Goal: Communication & Community: Participate in discussion

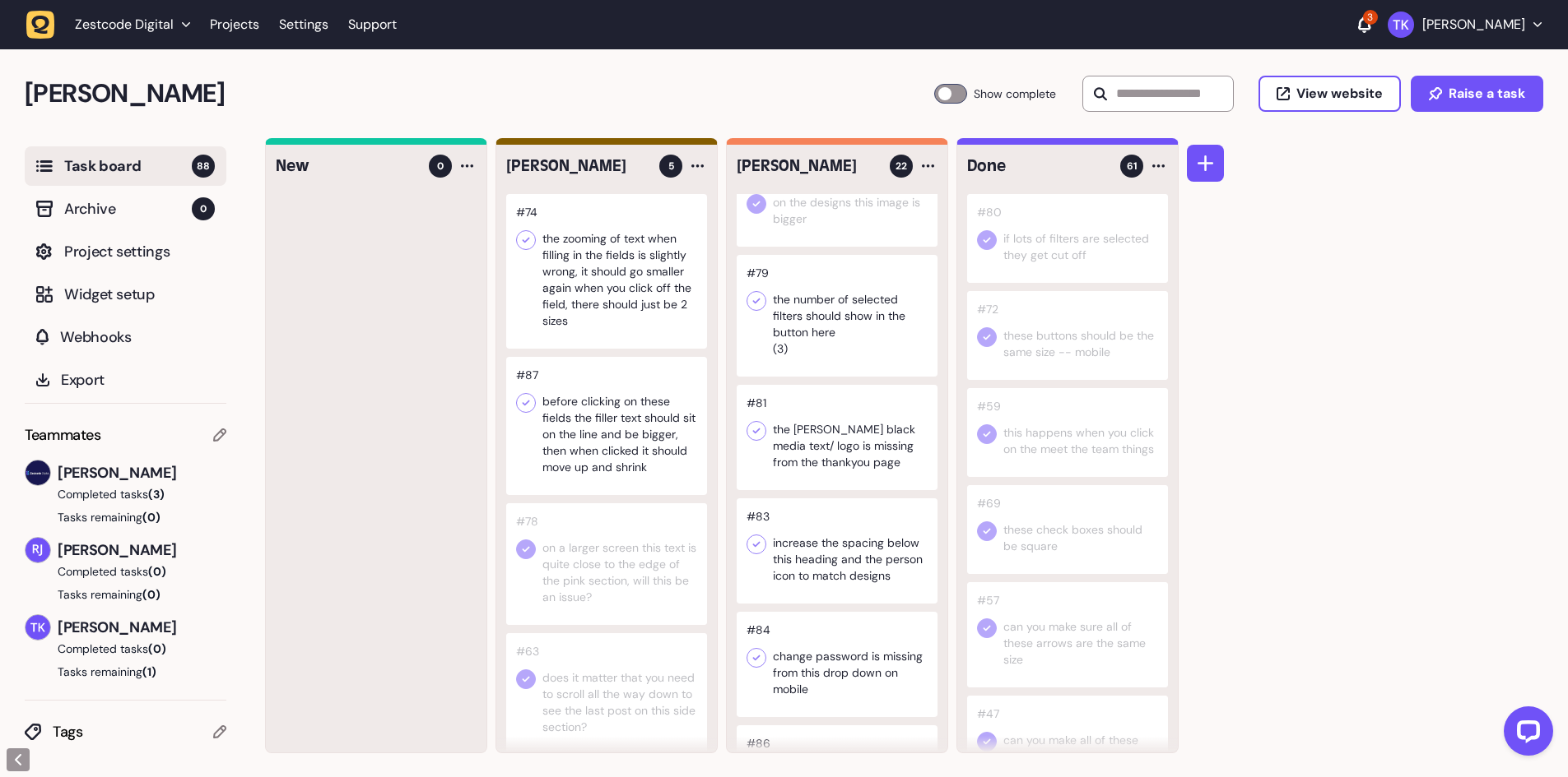
scroll to position [1316, 0]
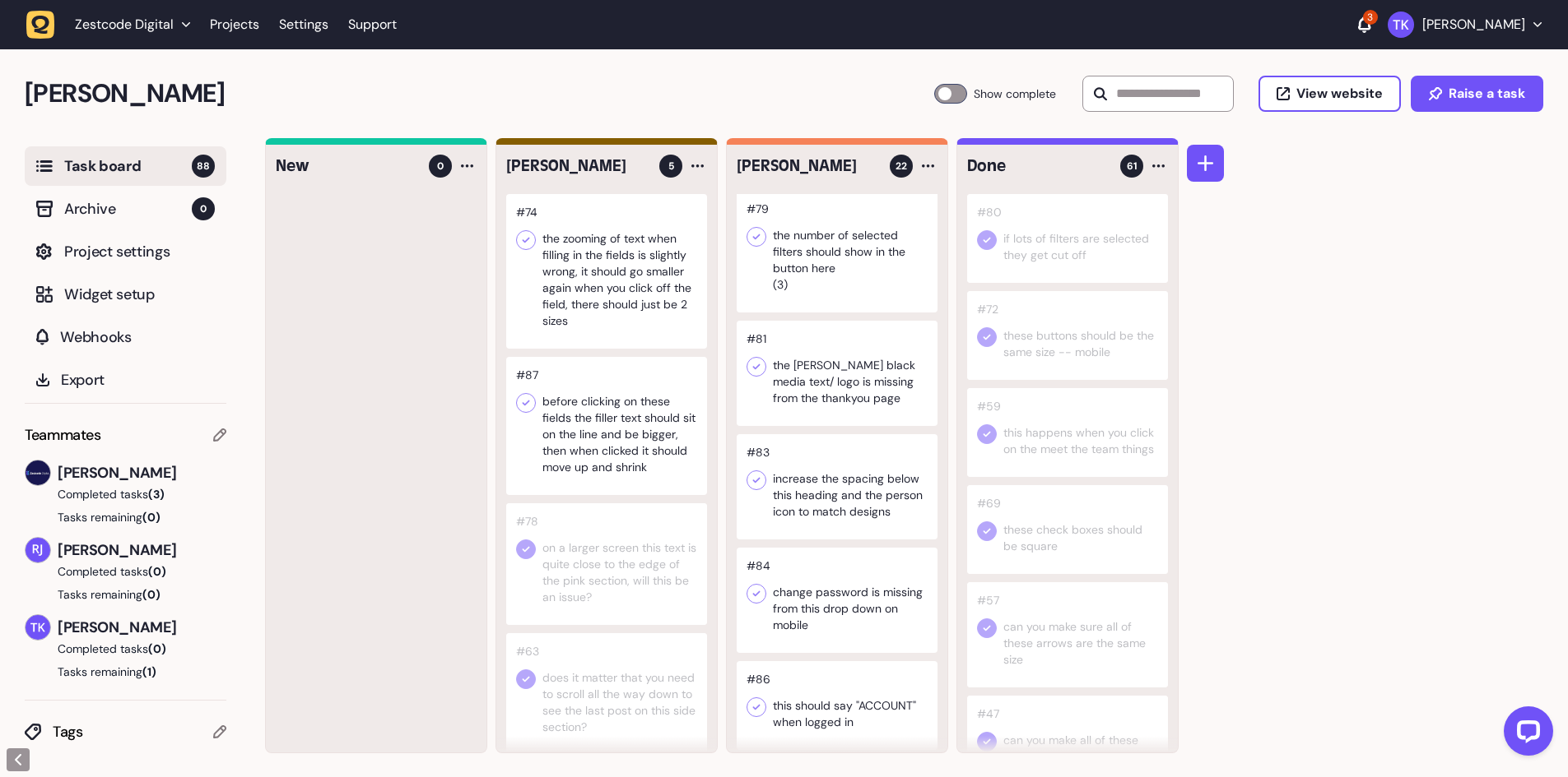
click at [791, 390] on div at bounding box center [837, 373] width 201 height 105
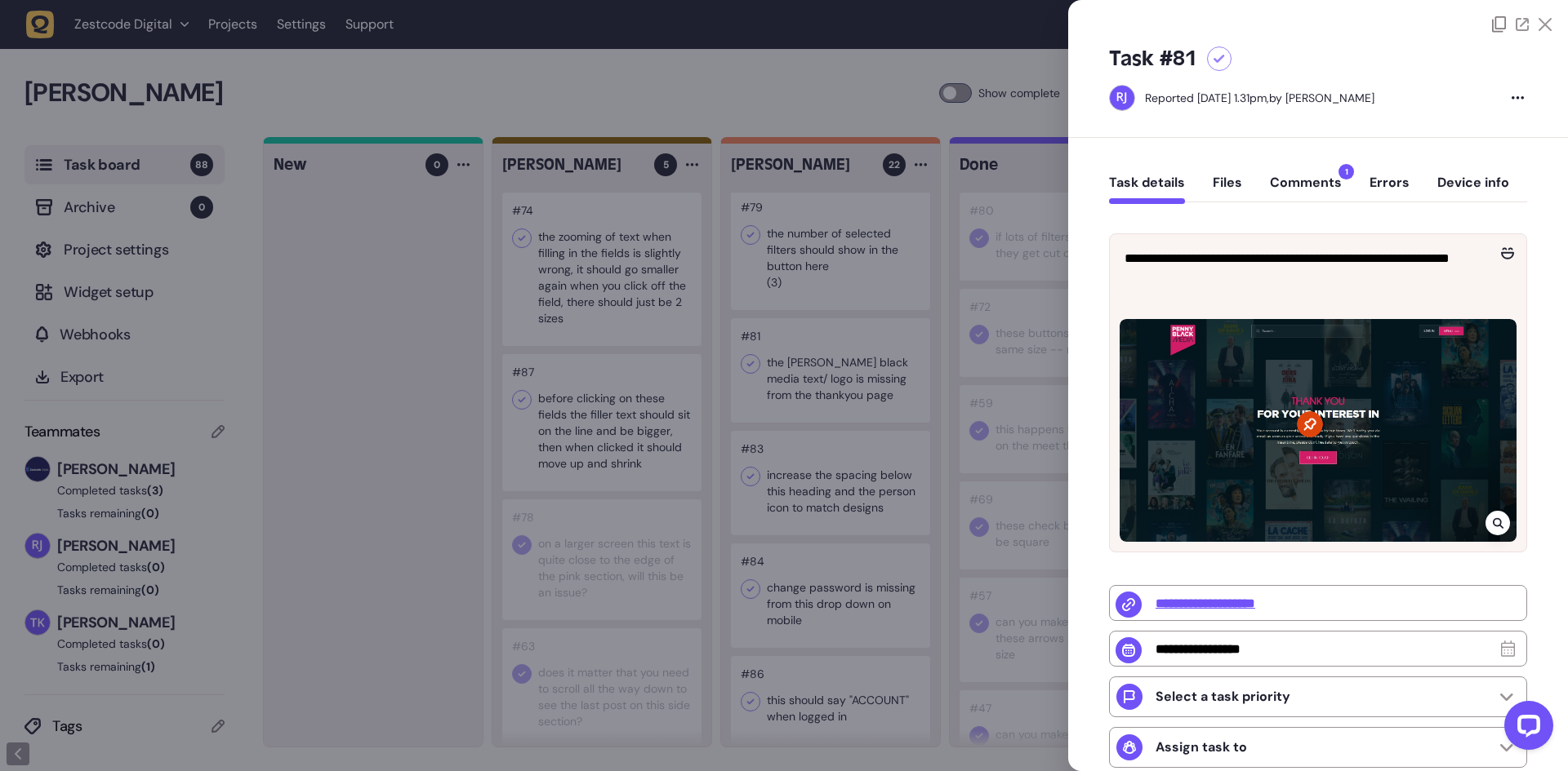
click at [1280, 182] on button "Comments 1" at bounding box center [1306, 190] width 72 height 30
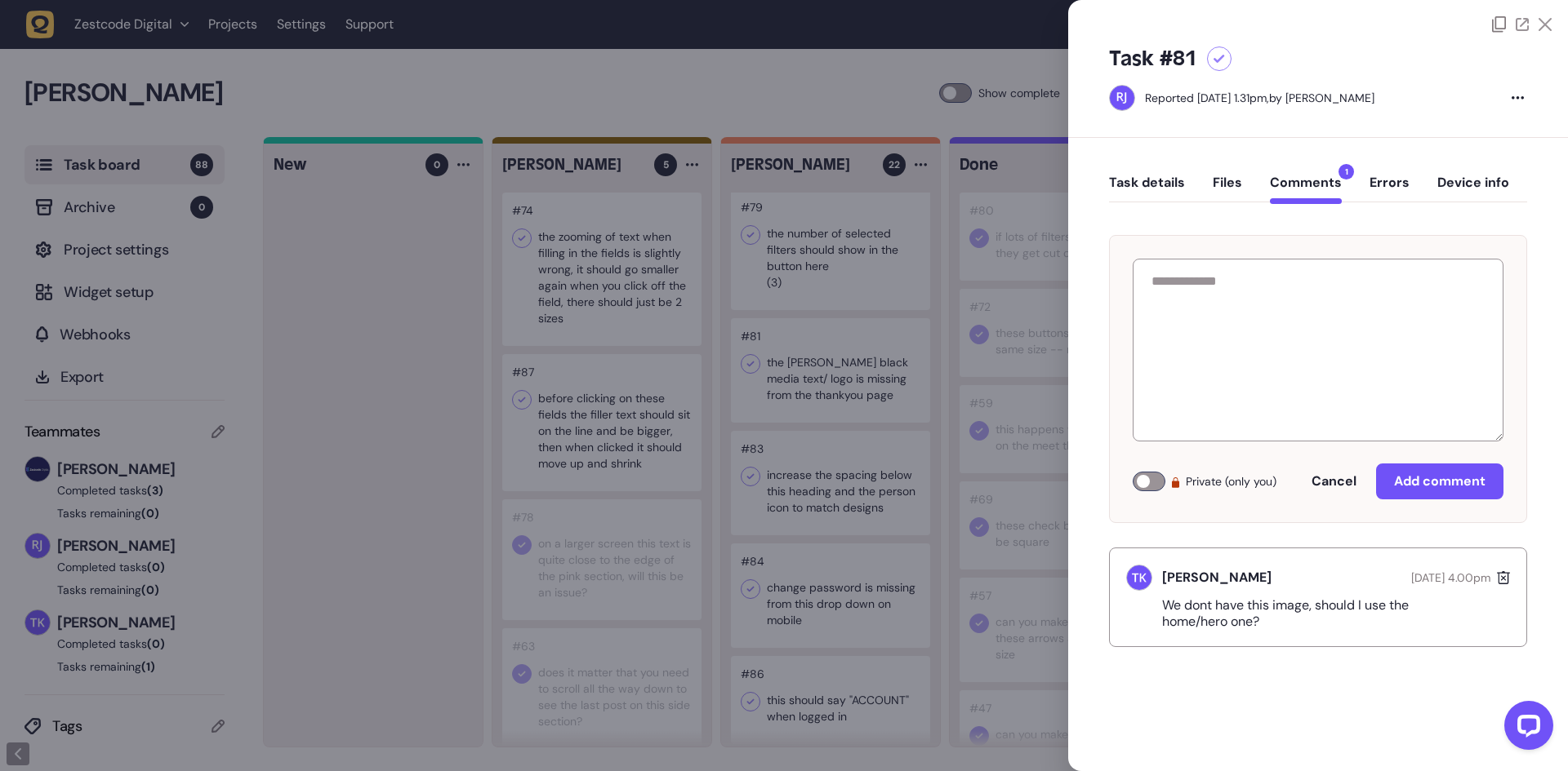
click at [838, 387] on div at bounding box center [784, 385] width 1568 height 771
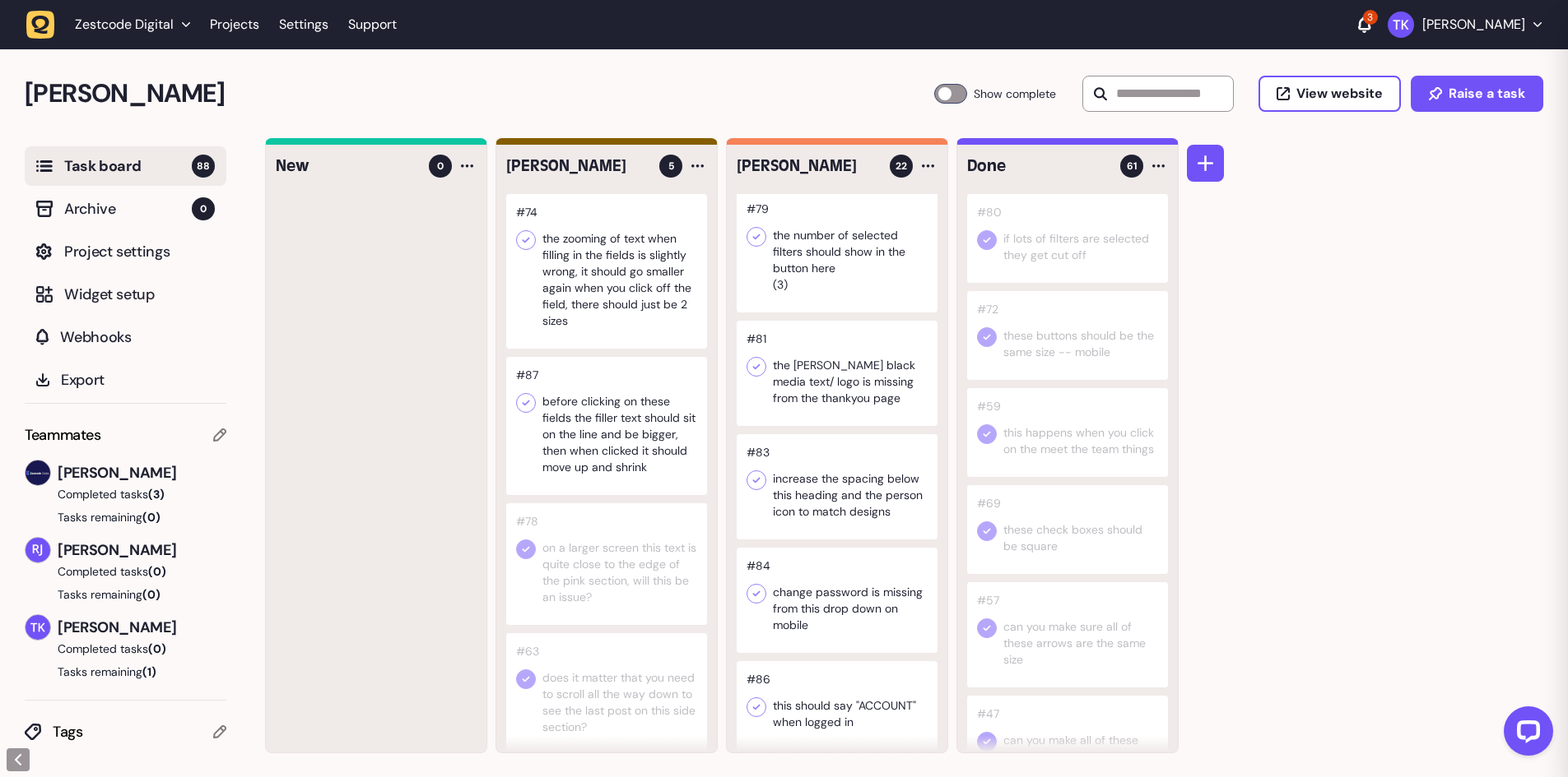
click at [834, 485] on div at bounding box center [837, 486] width 201 height 105
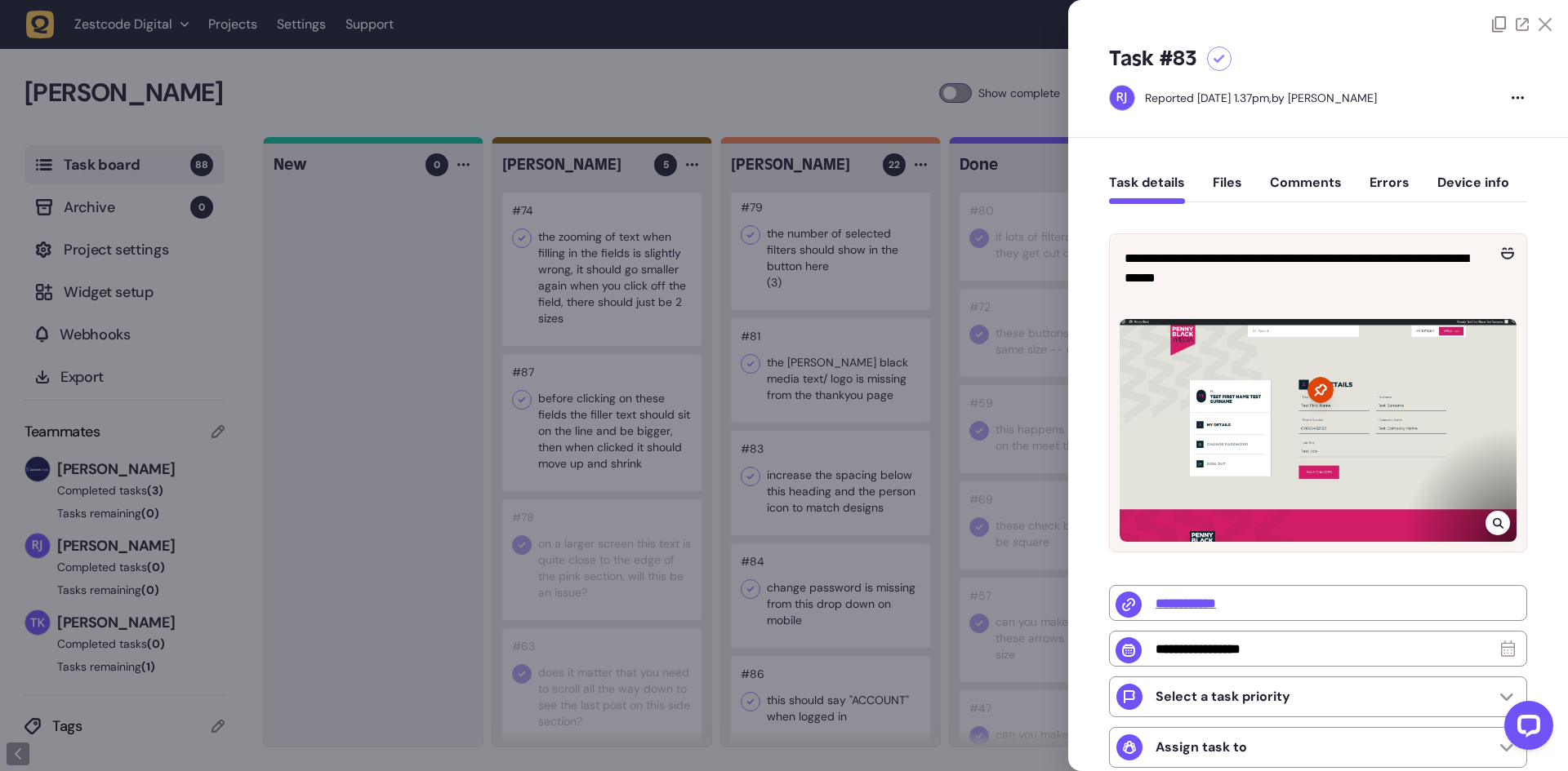
click at [827, 481] on div at bounding box center [784, 385] width 1568 height 771
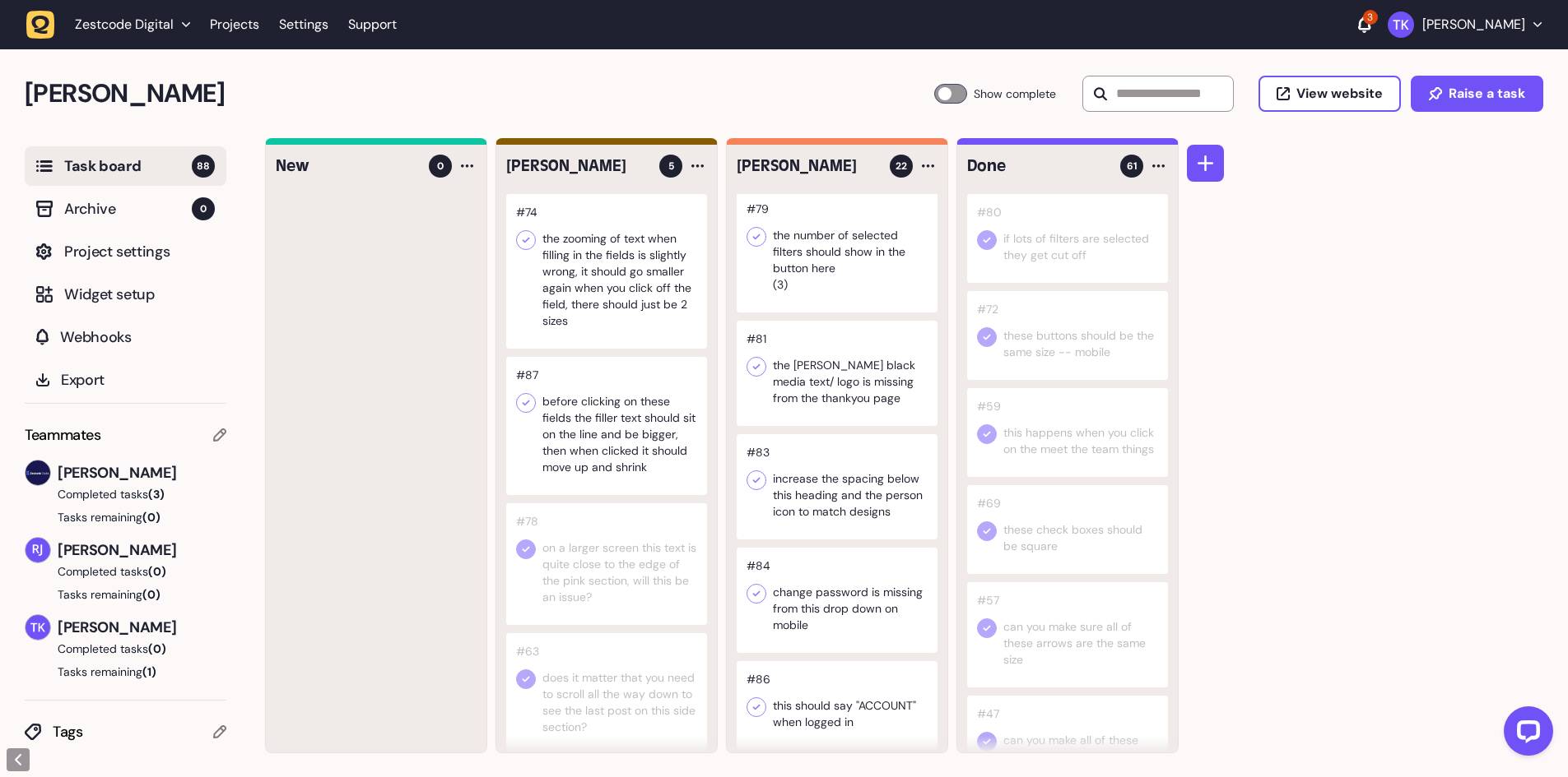
click at [828, 501] on div at bounding box center [837, 486] width 201 height 105
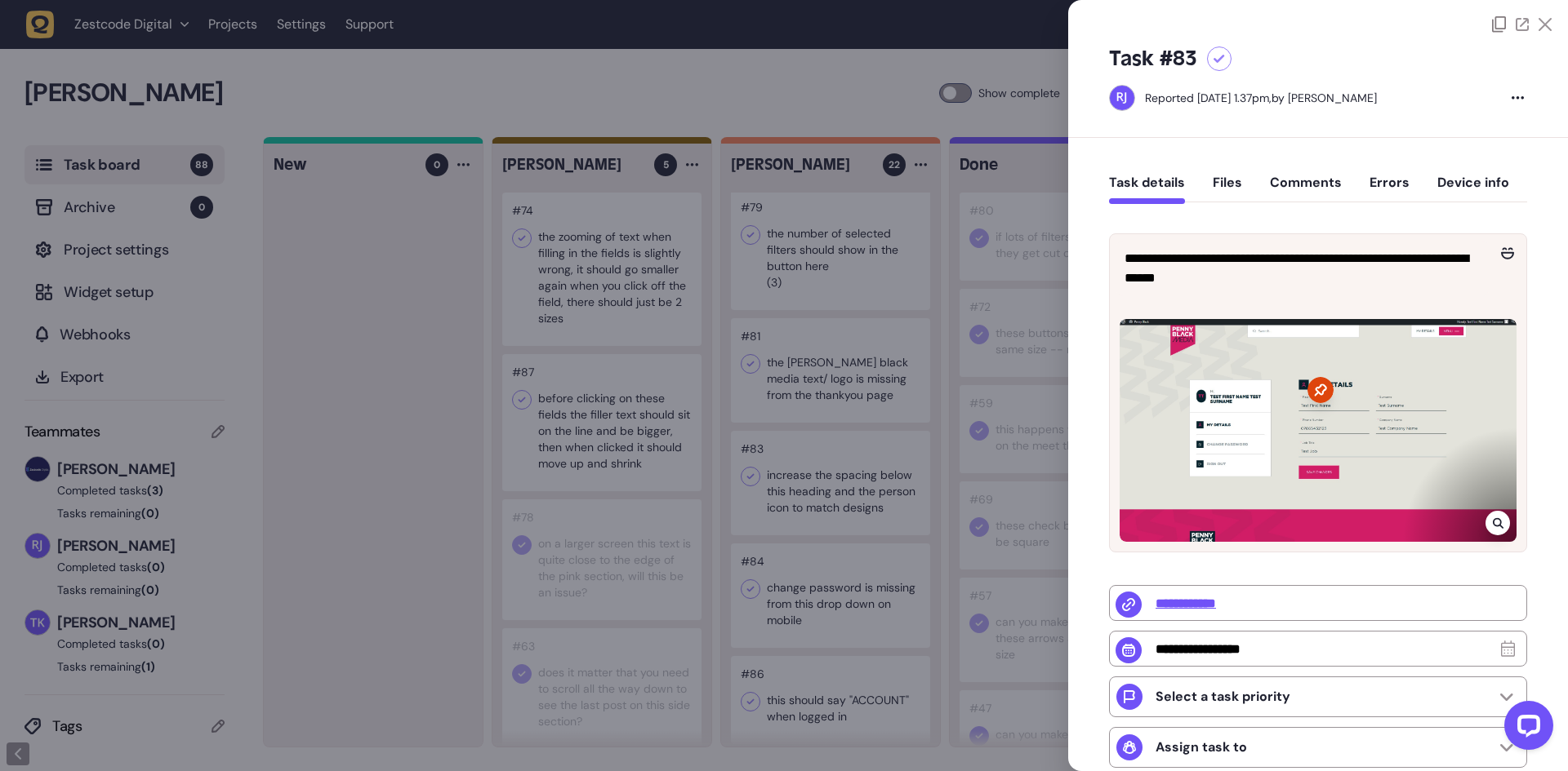
drag, startPoint x: 781, startPoint y: 459, endPoint x: 797, endPoint y: 394, distance: 66.9
click at [781, 459] on div at bounding box center [784, 385] width 1568 height 771
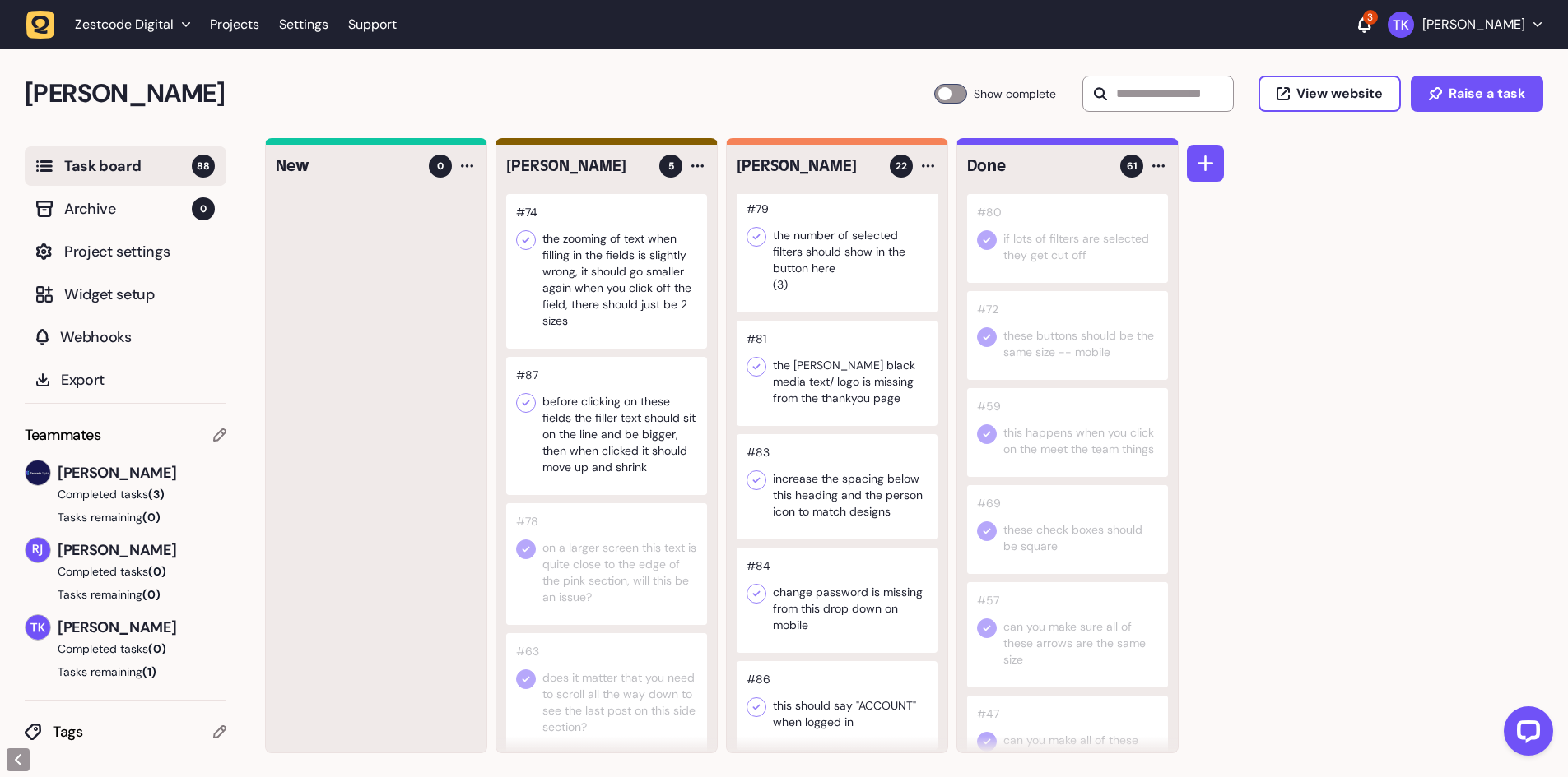
click at [753, 481] on icon at bounding box center [757, 481] width 8 height 6
click at [757, 591] on icon at bounding box center [757, 594] width 17 height 17
click at [851, 499] on div at bounding box center [837, 486] width 201 height 105
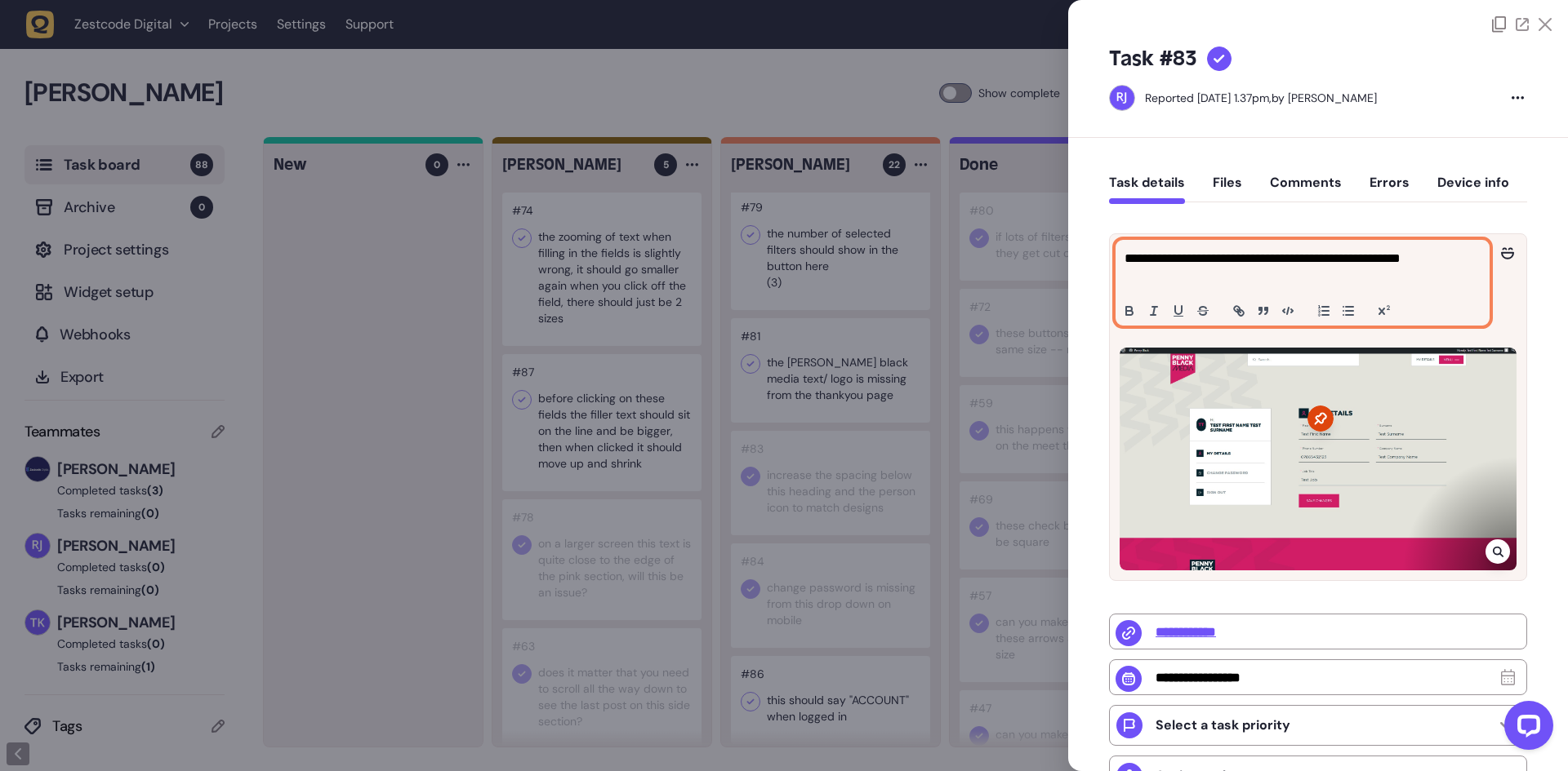
click at [1159, 289] on div "**********" at bounding box center [1303, 283] width 372 height 84
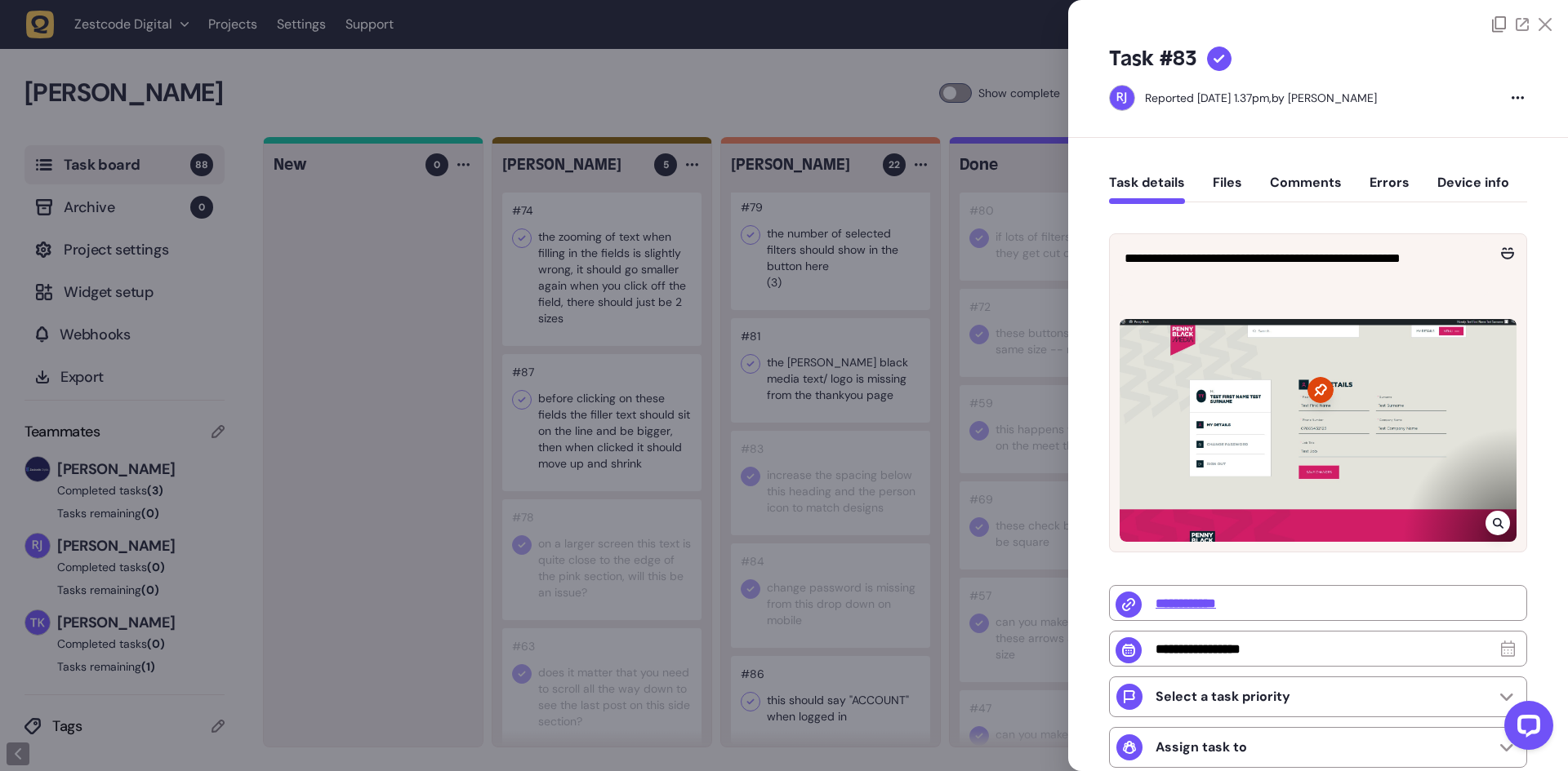
click at [825, 477] on div at bounding box center [784, 385] width 1568 height 771
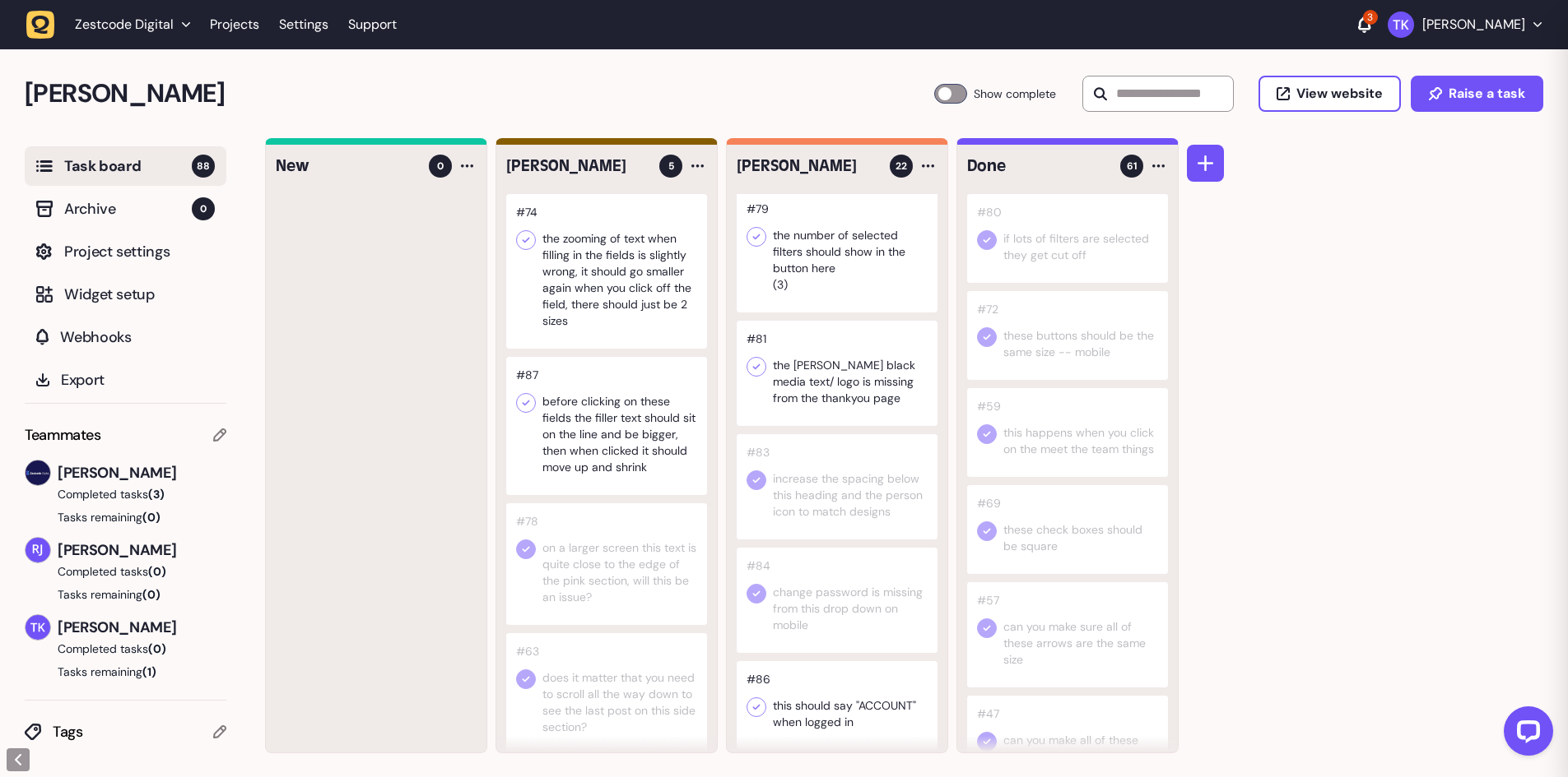
click at [833, 494] on div at bounding box center [837, 486] width 201 height 105
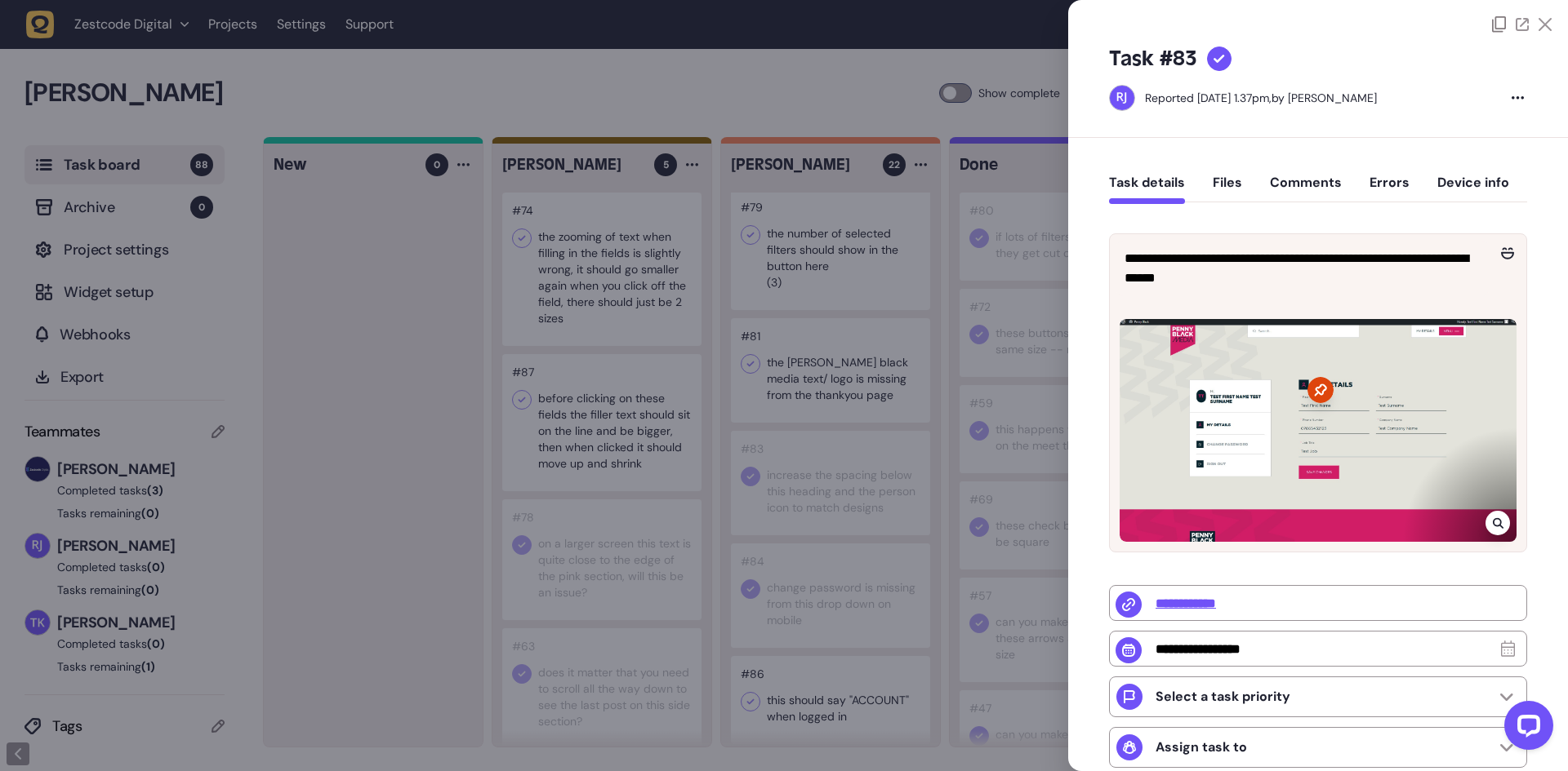
click at [1493, 520] on icon at bounding box center [1497, 524] width 10 height 13
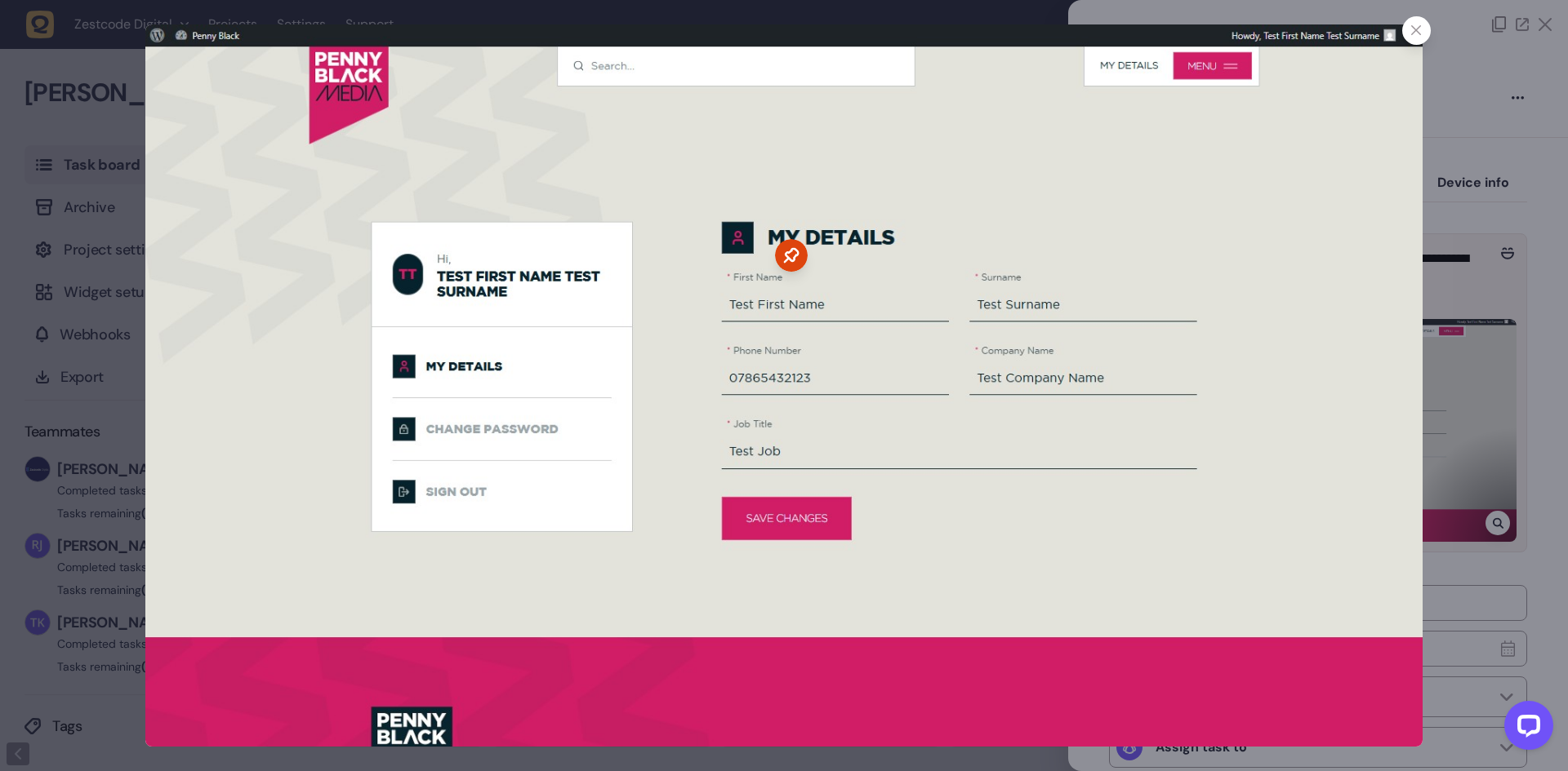
click at [1413, 30] on icon at bounding box center [1416, 30] width 10 height 10
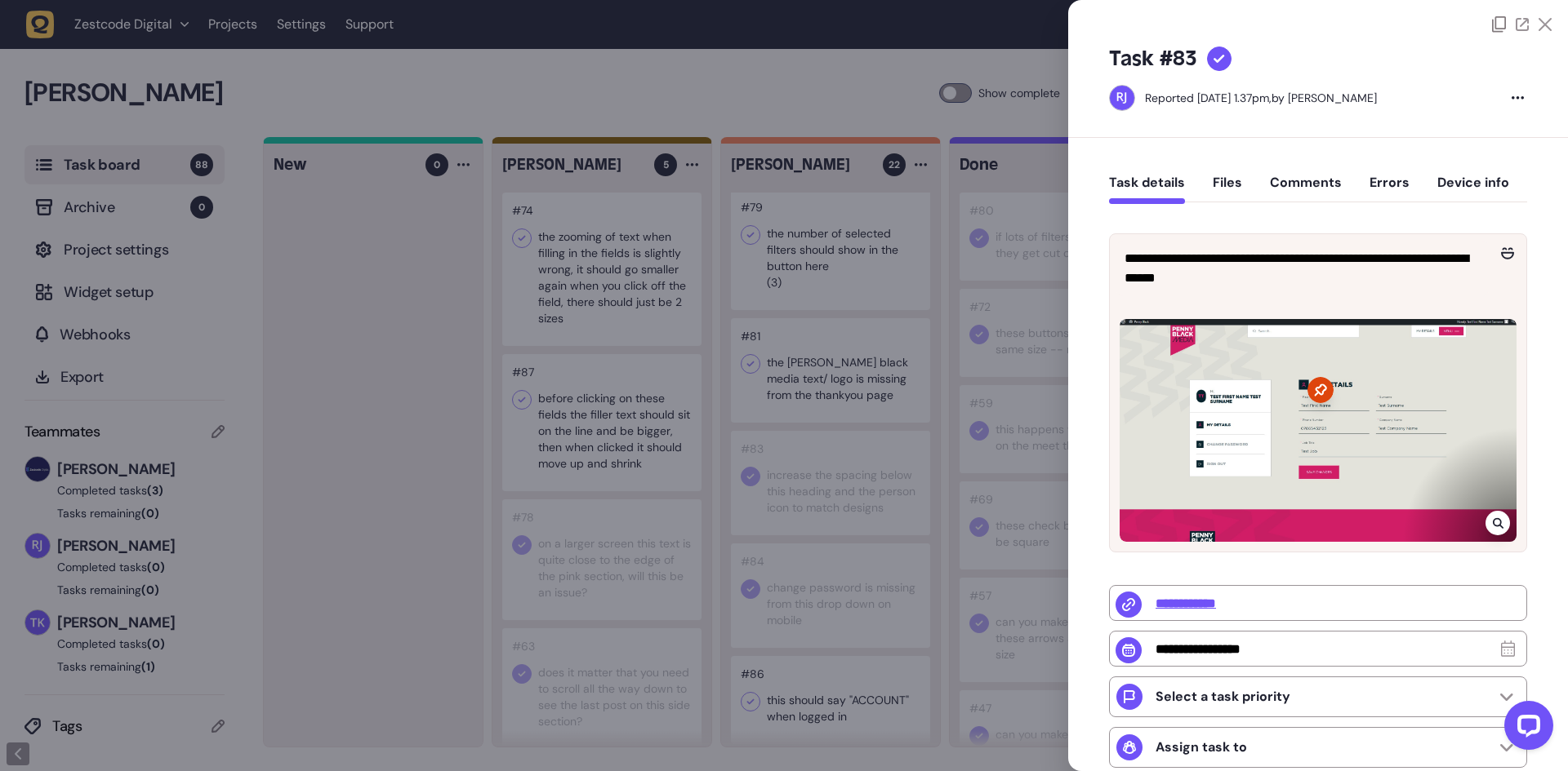
click at [1000, 471] on div at bounding box center [784, 385] width 1568 height 771
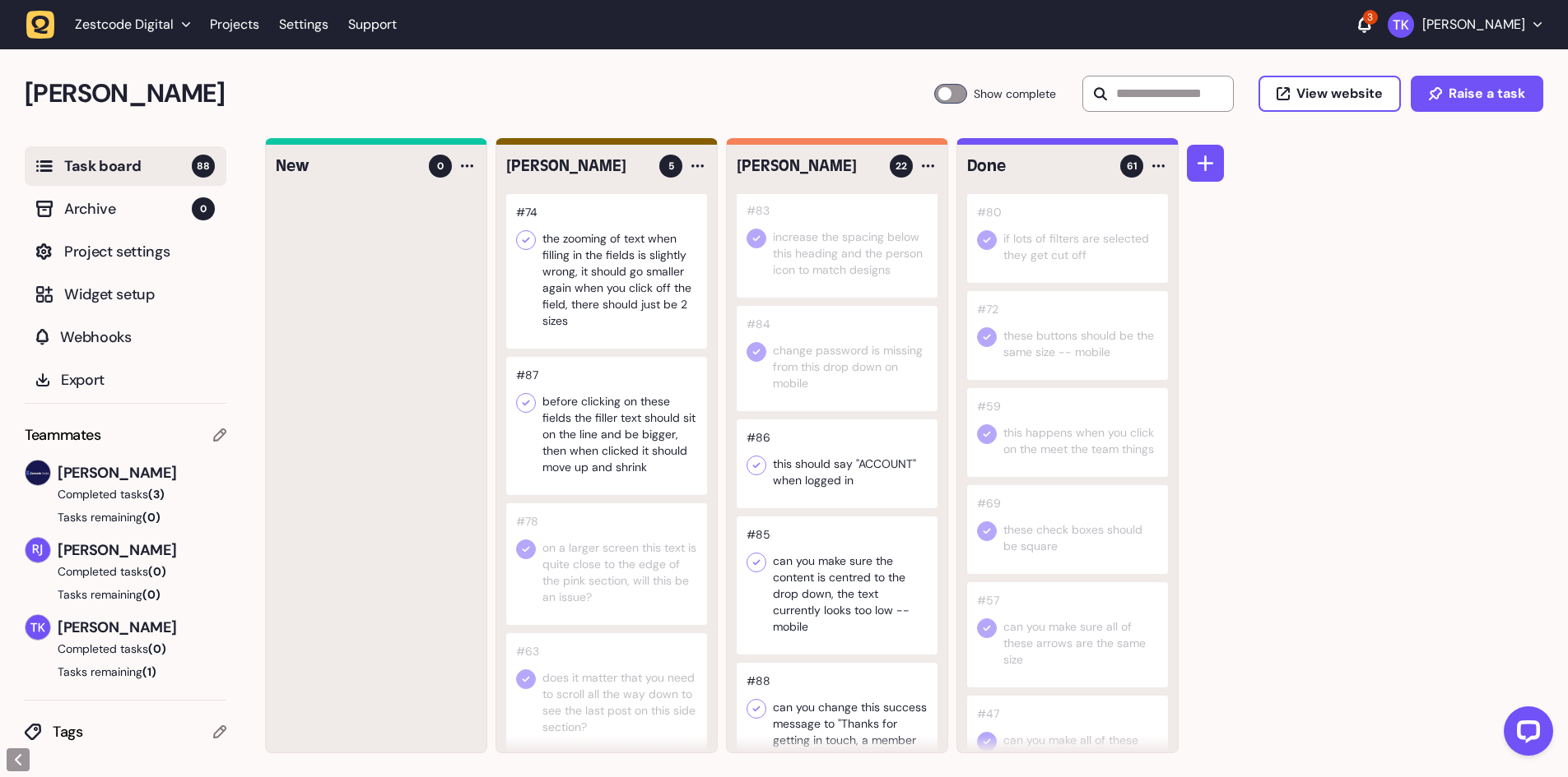
scroll to position [1563, 0]
click at [850, 356] on div at bounding box center [837, 353] width 201 height 105
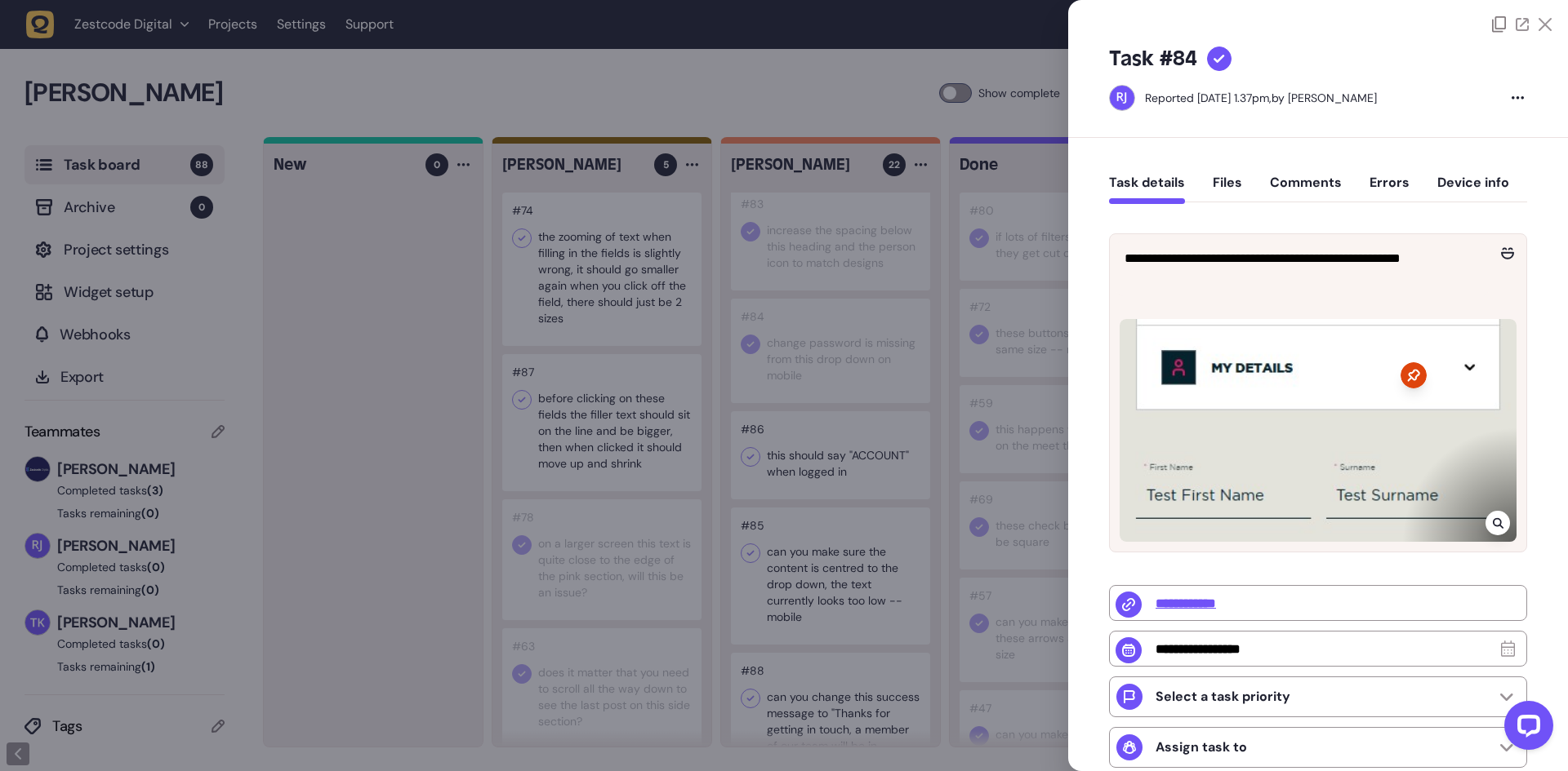
click at [847, 341] on div at bounding box center [784, 385] width 1568 height 771
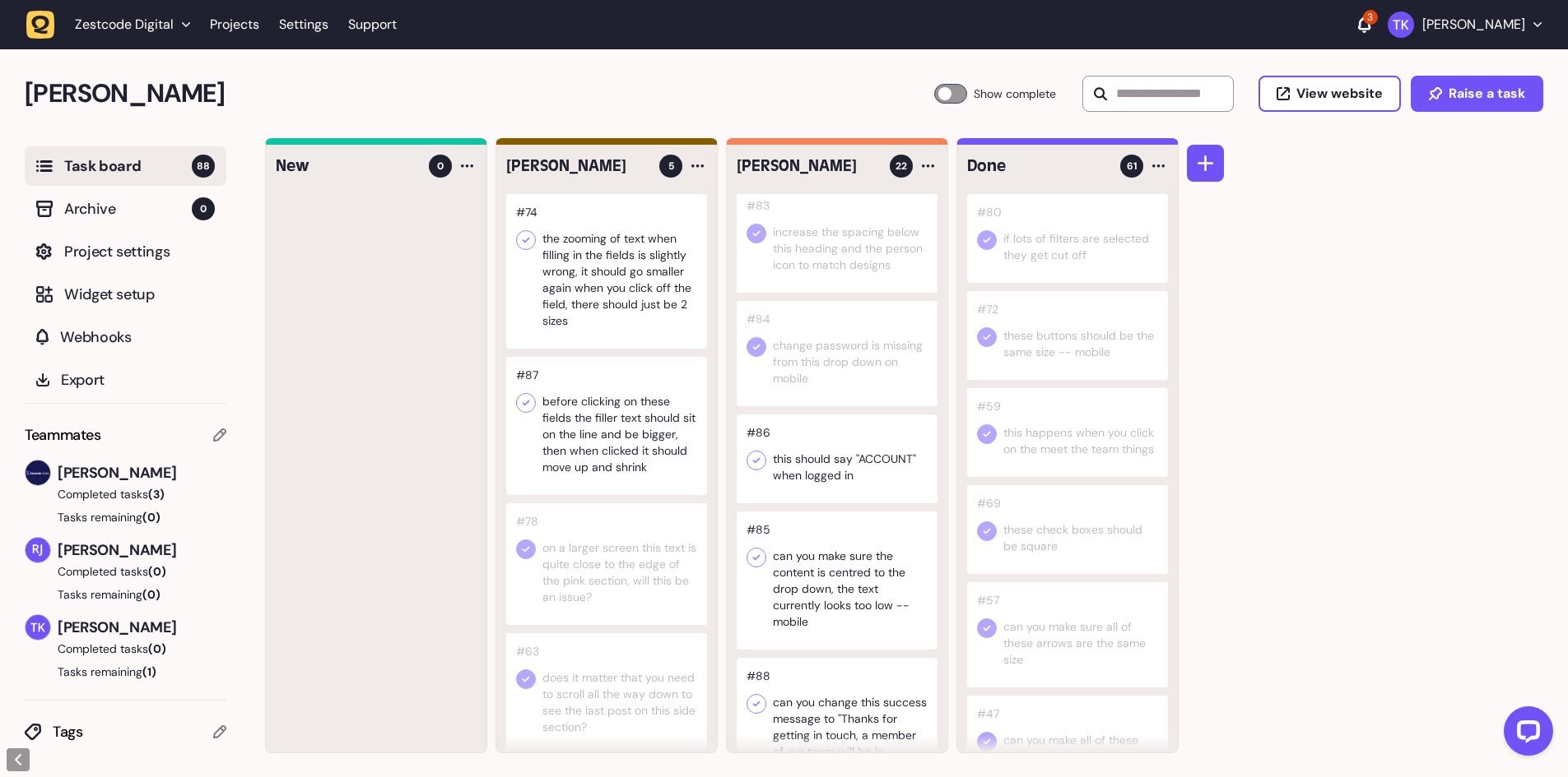
click at [840, 474] on div at bounding box center [837, 458] width 201 height 89
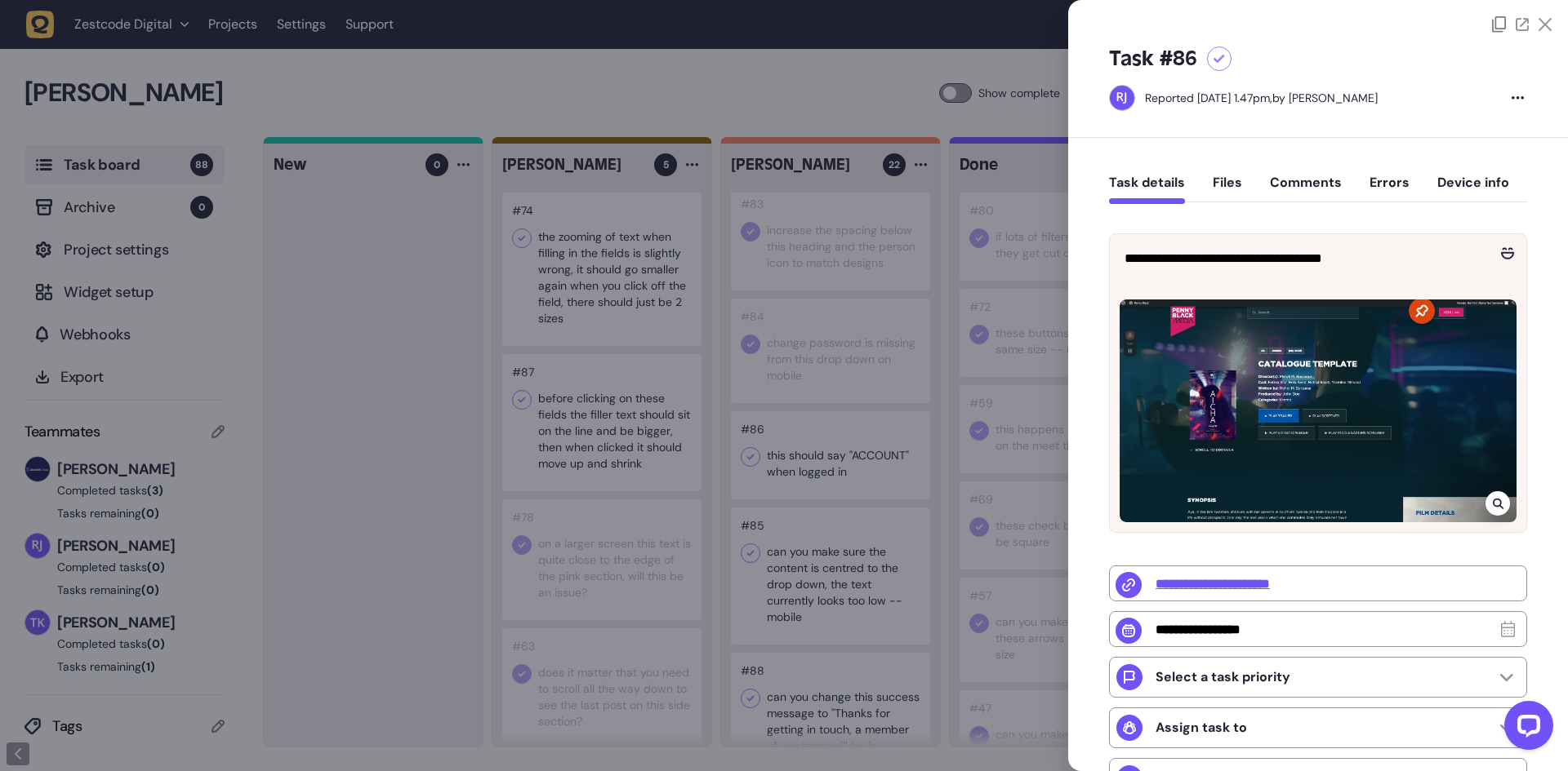
click at [772, 541] on div at bounding box center [784, 385] width 1568 height 771
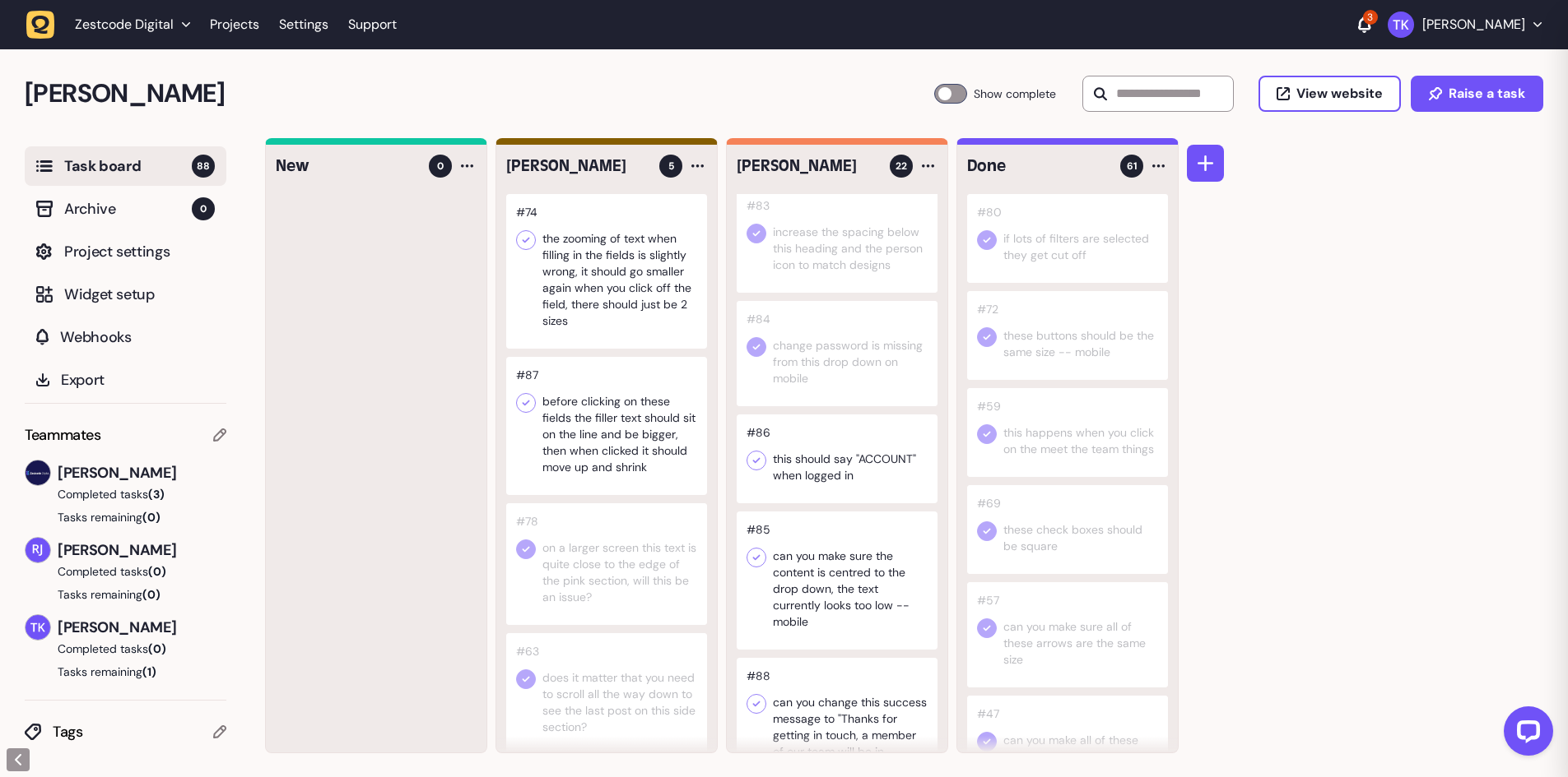
click at [752, 467] on icon at bounding box center [757, 461] width 17 height 17
click at [825, 602] on div at bounding box center [837, 580] width 201 height 138
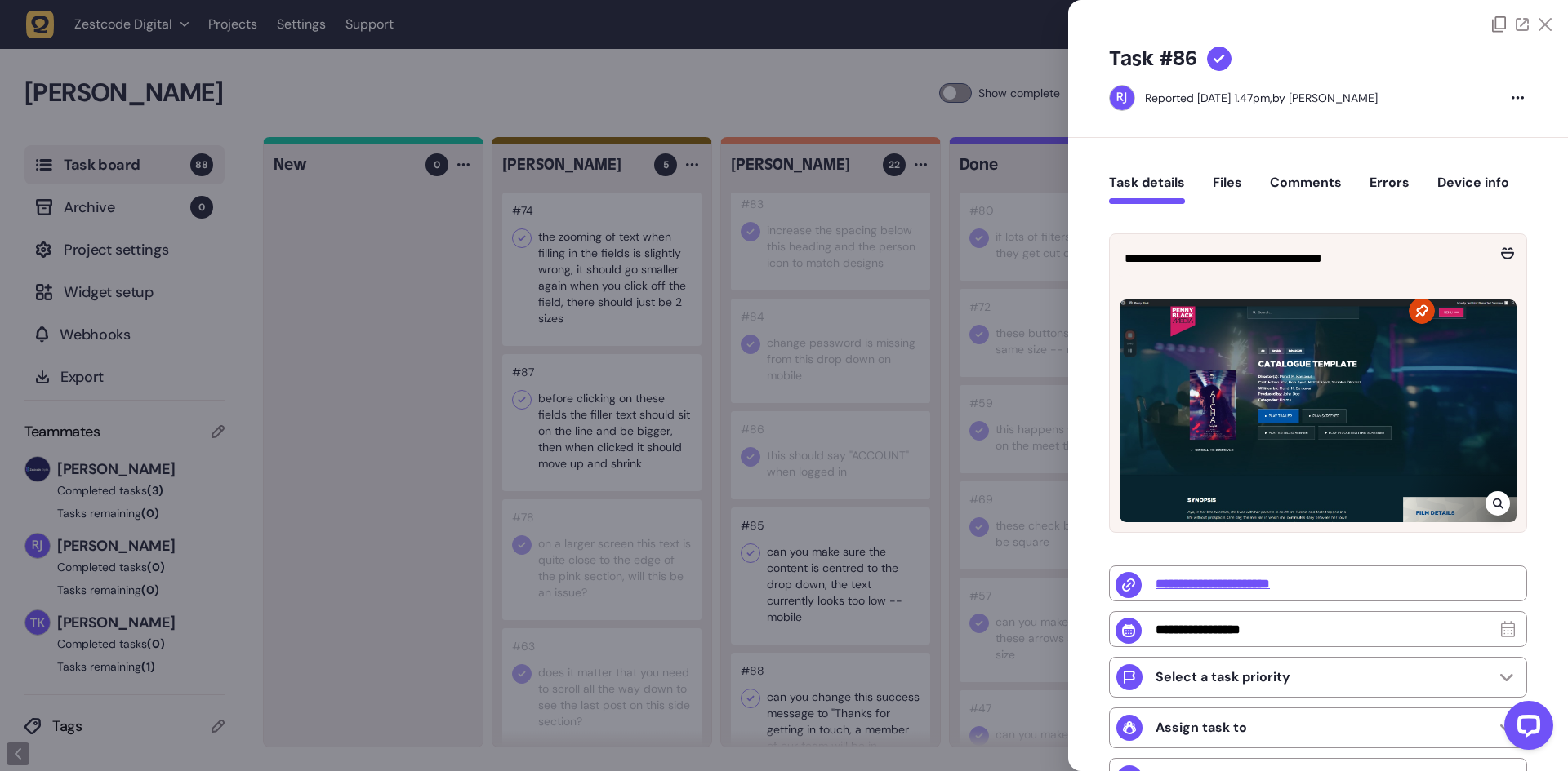
type input "**********"
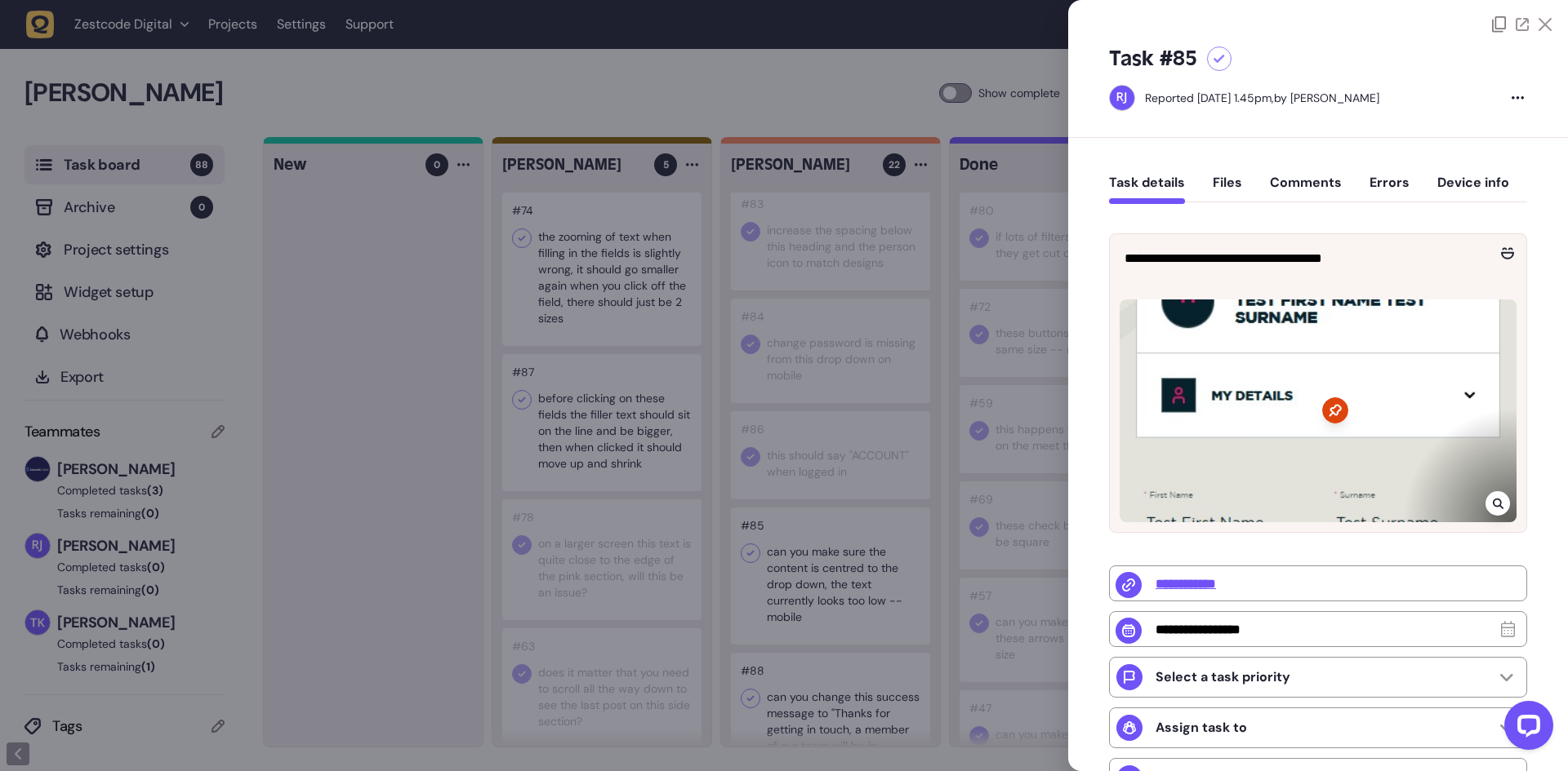
click at [814, 599] on div at bounding box center [784, 385] width 1568 height 771
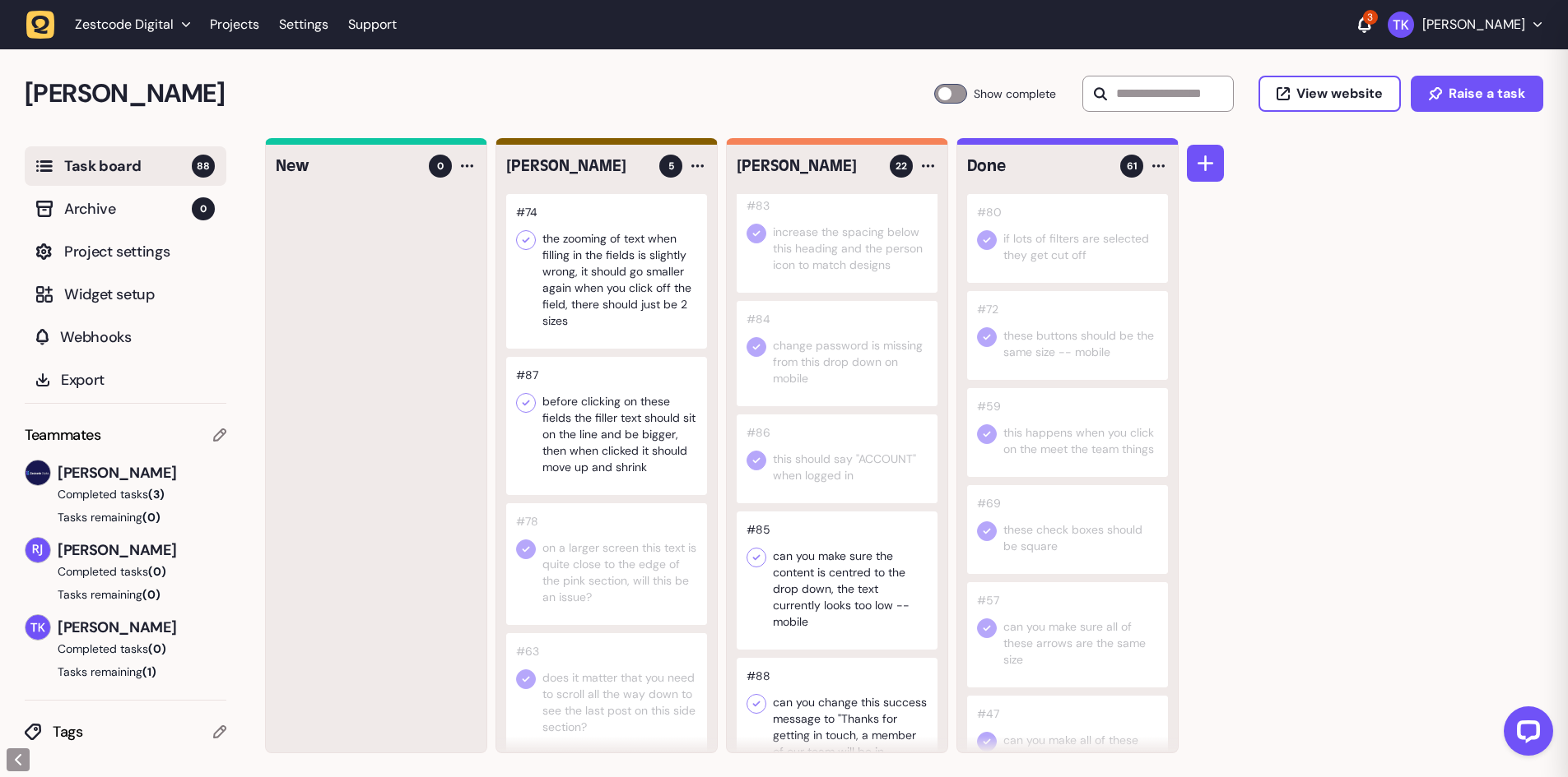
click at [821, 604] on div at bounding box center [837, 580] width 201 height 138
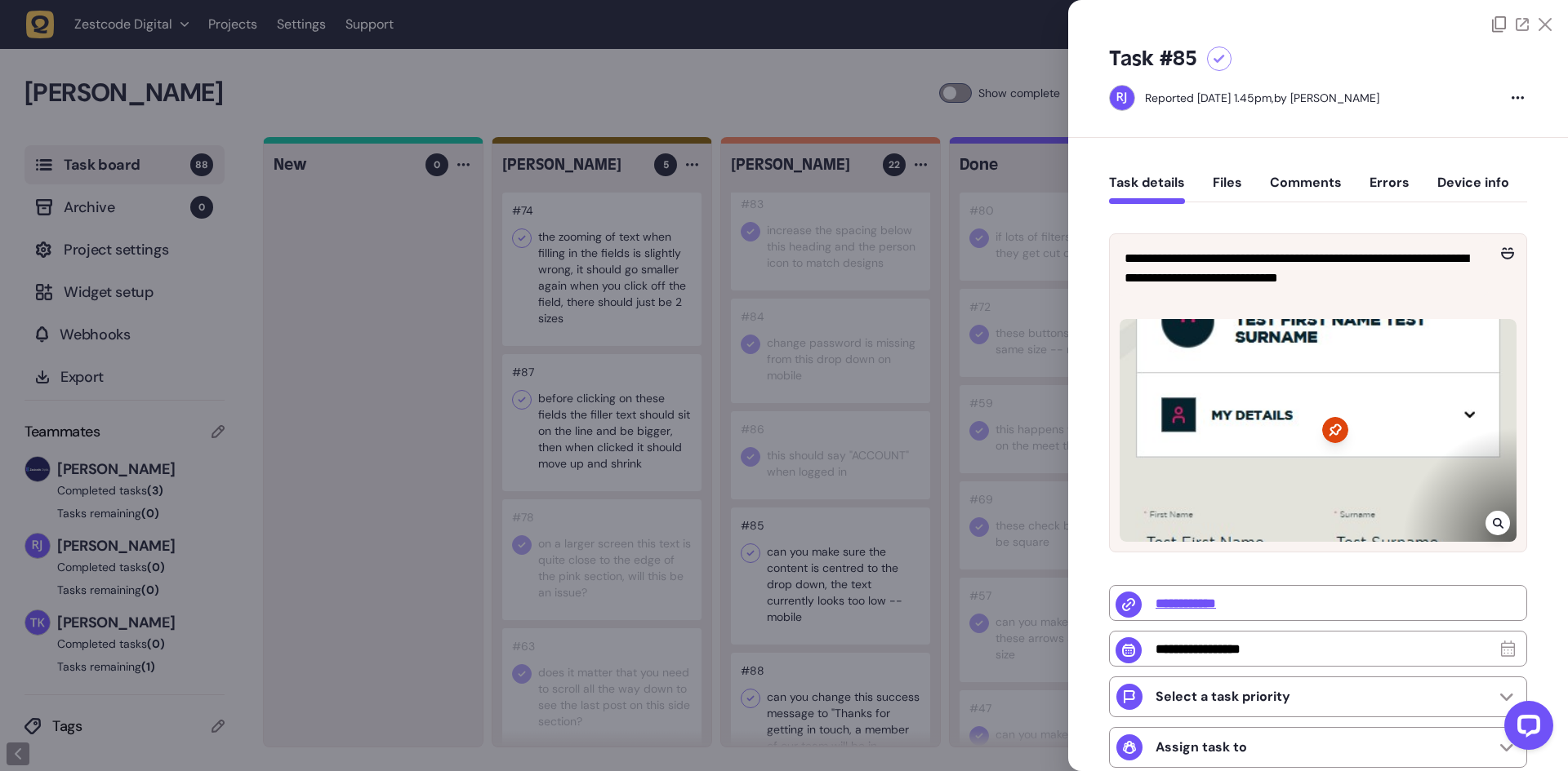
click at [814, 599] on div at bounding box center [784, 385] width 1568 height 771
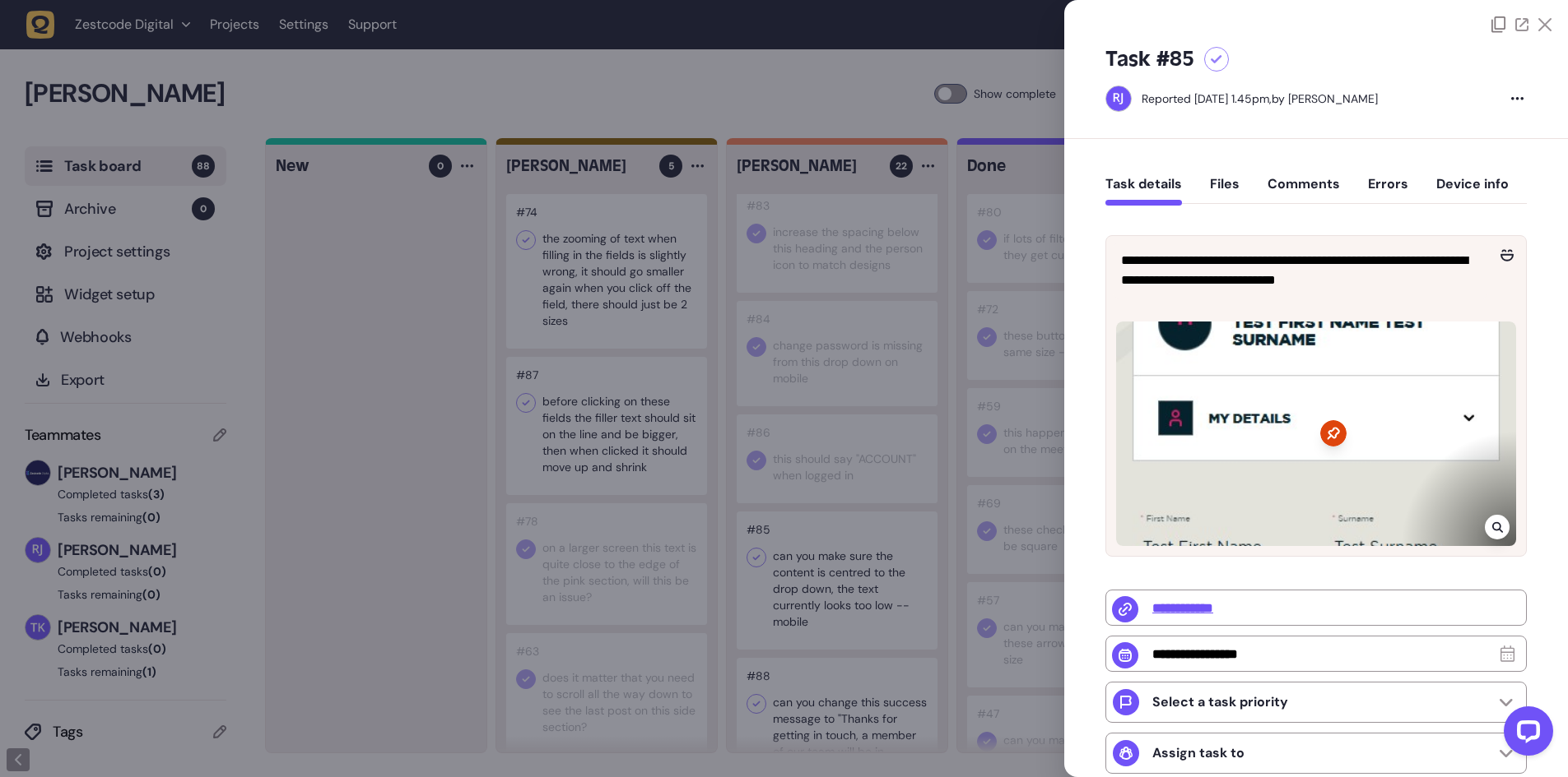
click at [821, 604] on div at bounding box center [837, 580] width 201 height 138
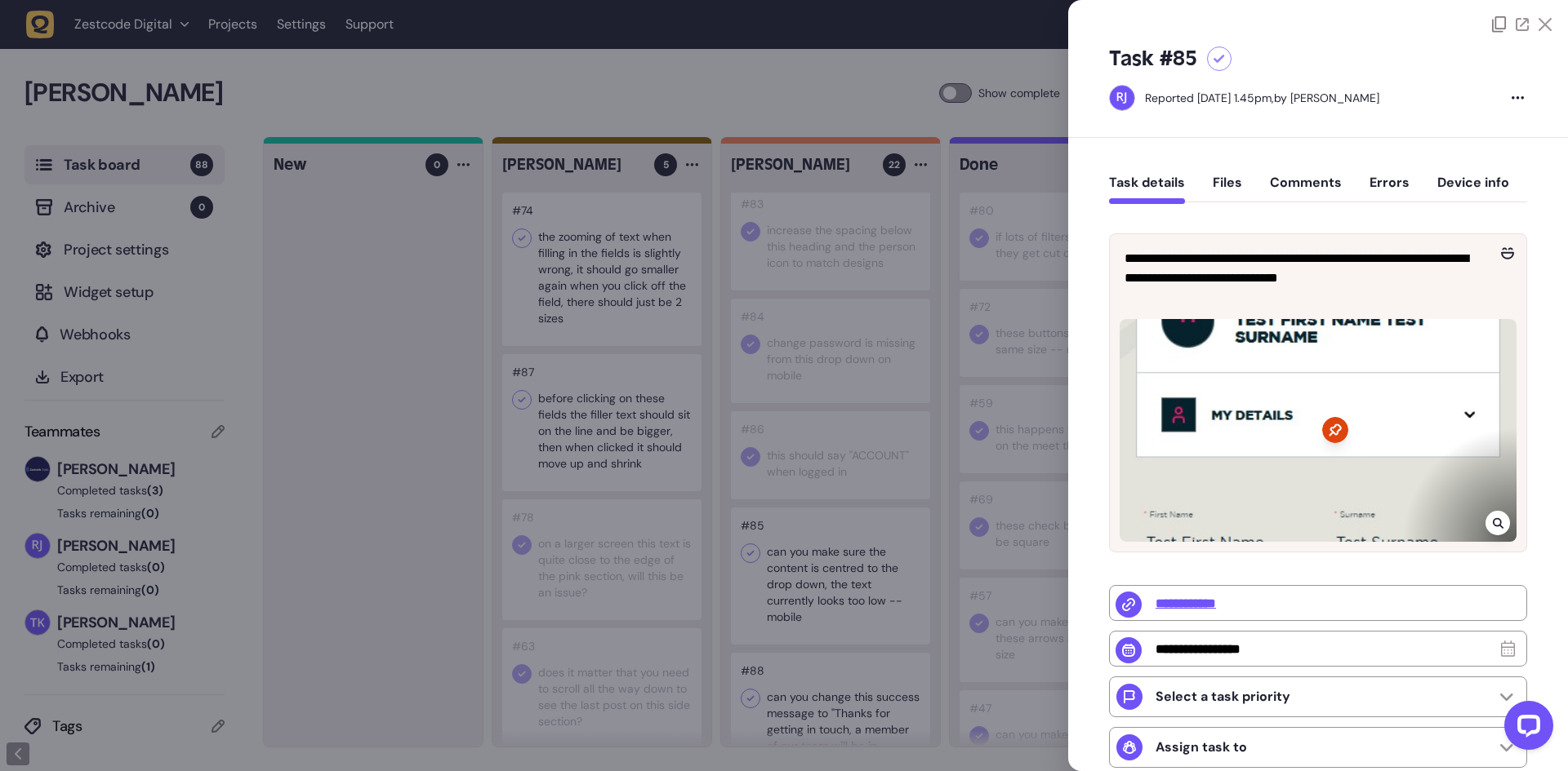
click at [1495, 525] on icon at bounding box center [1497, 524] width 10 height 13
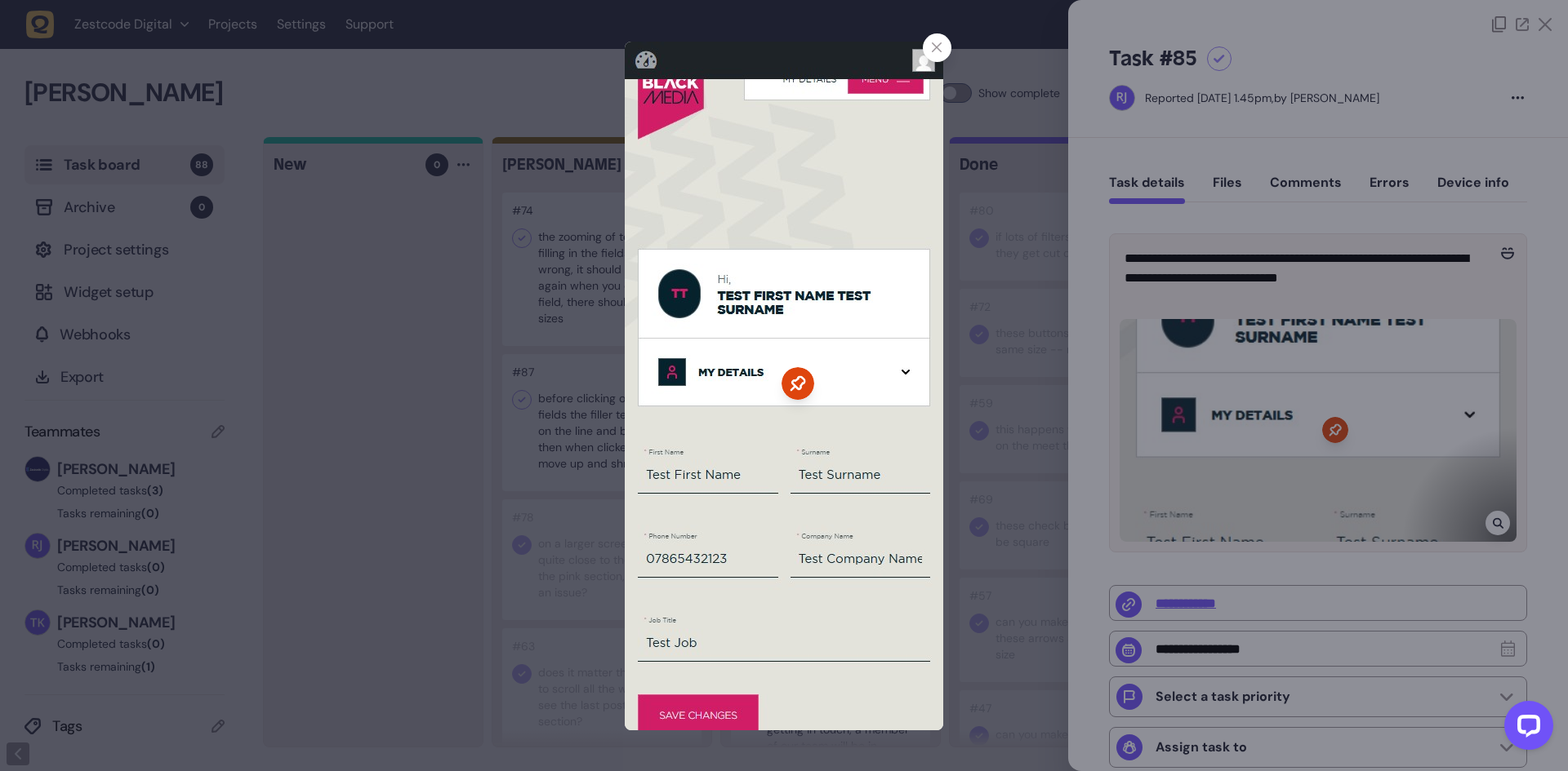
click at [1026, 418] on div at bounding box center [784, 385] width 1568 height 771
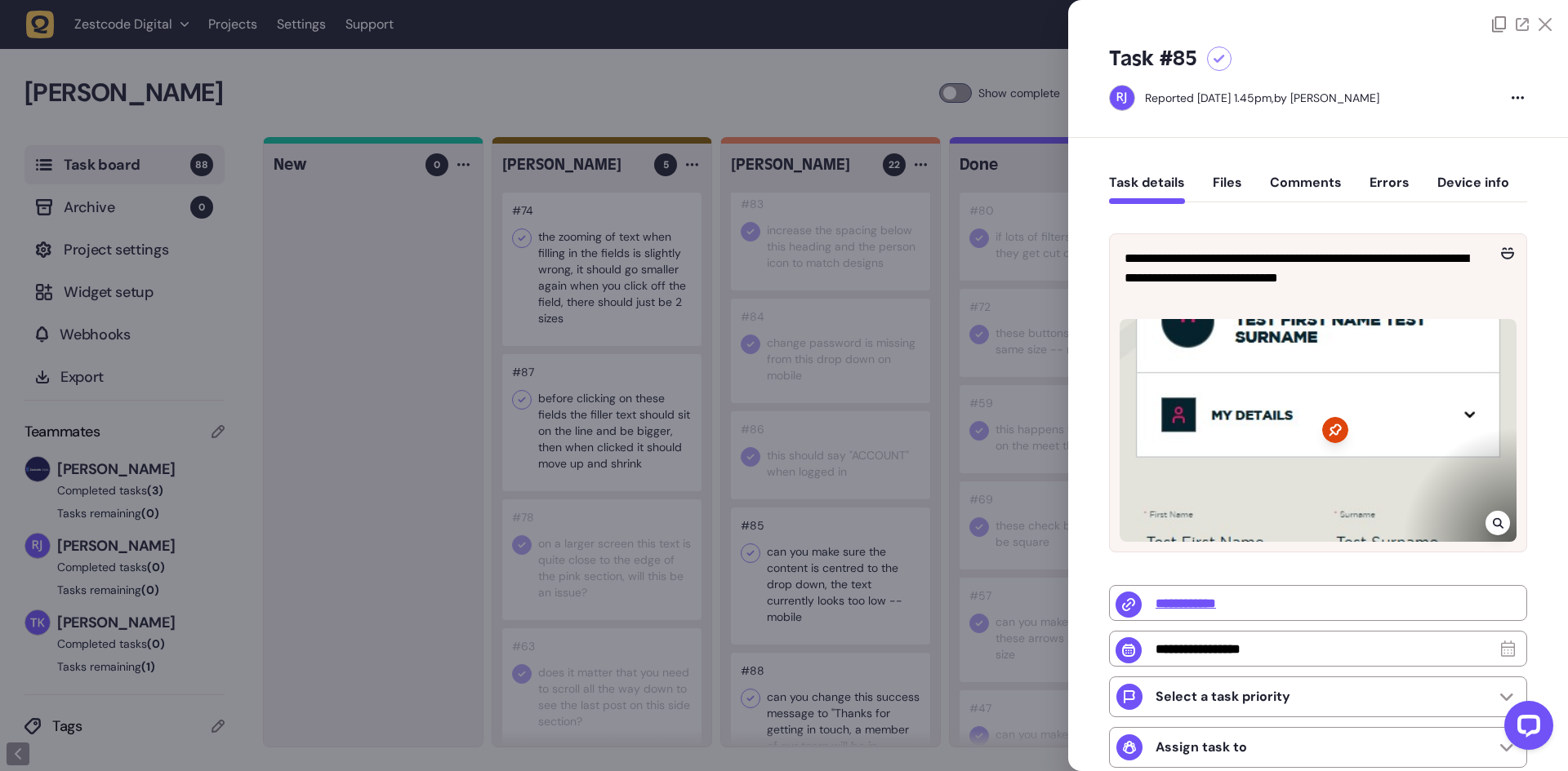
click at [990, 428] on div at bounding box center [784, 385] width 1568 height 771
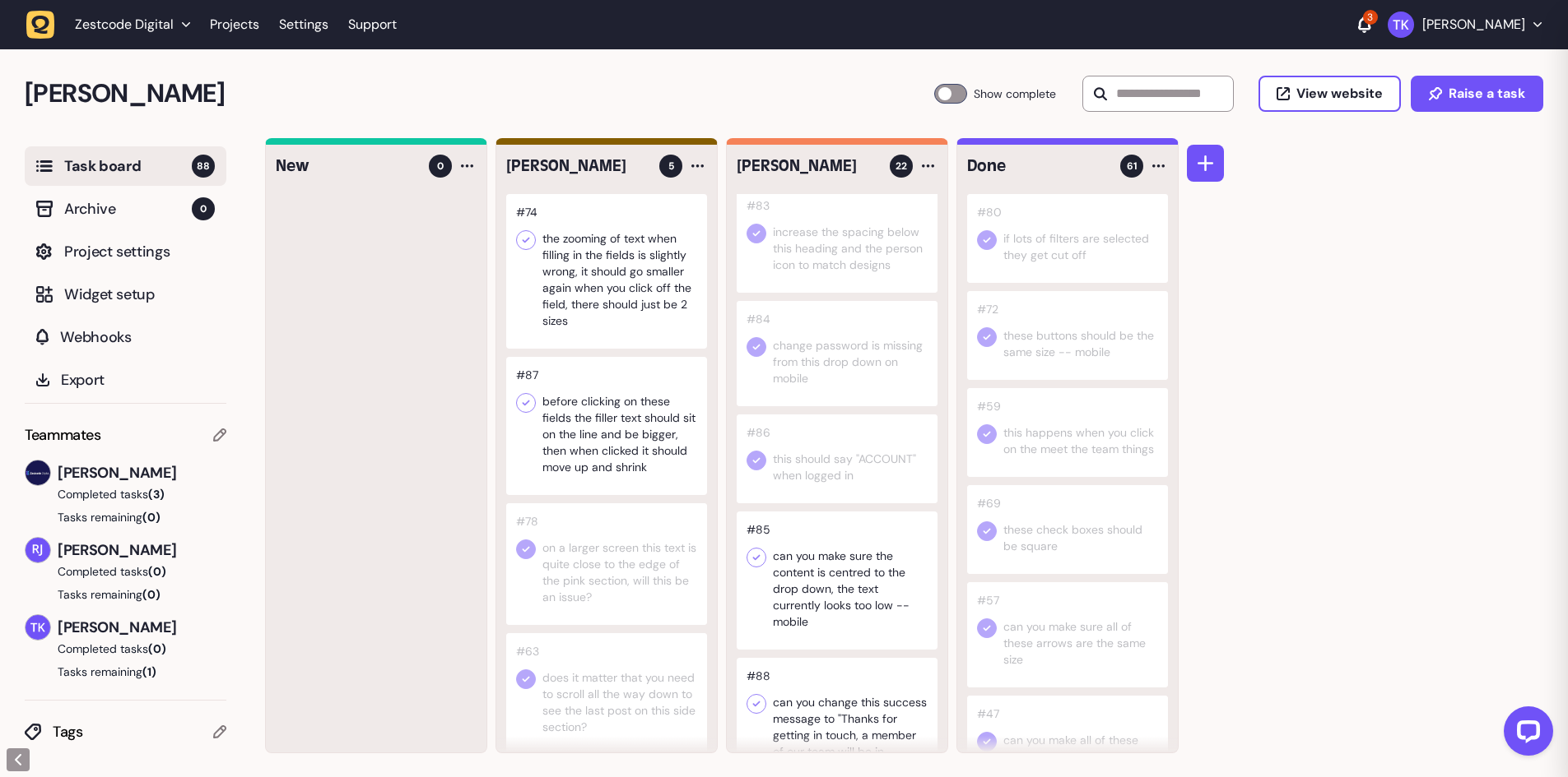
click at [870, 584] on div at bounding box center [837, 580] width 201 height 138
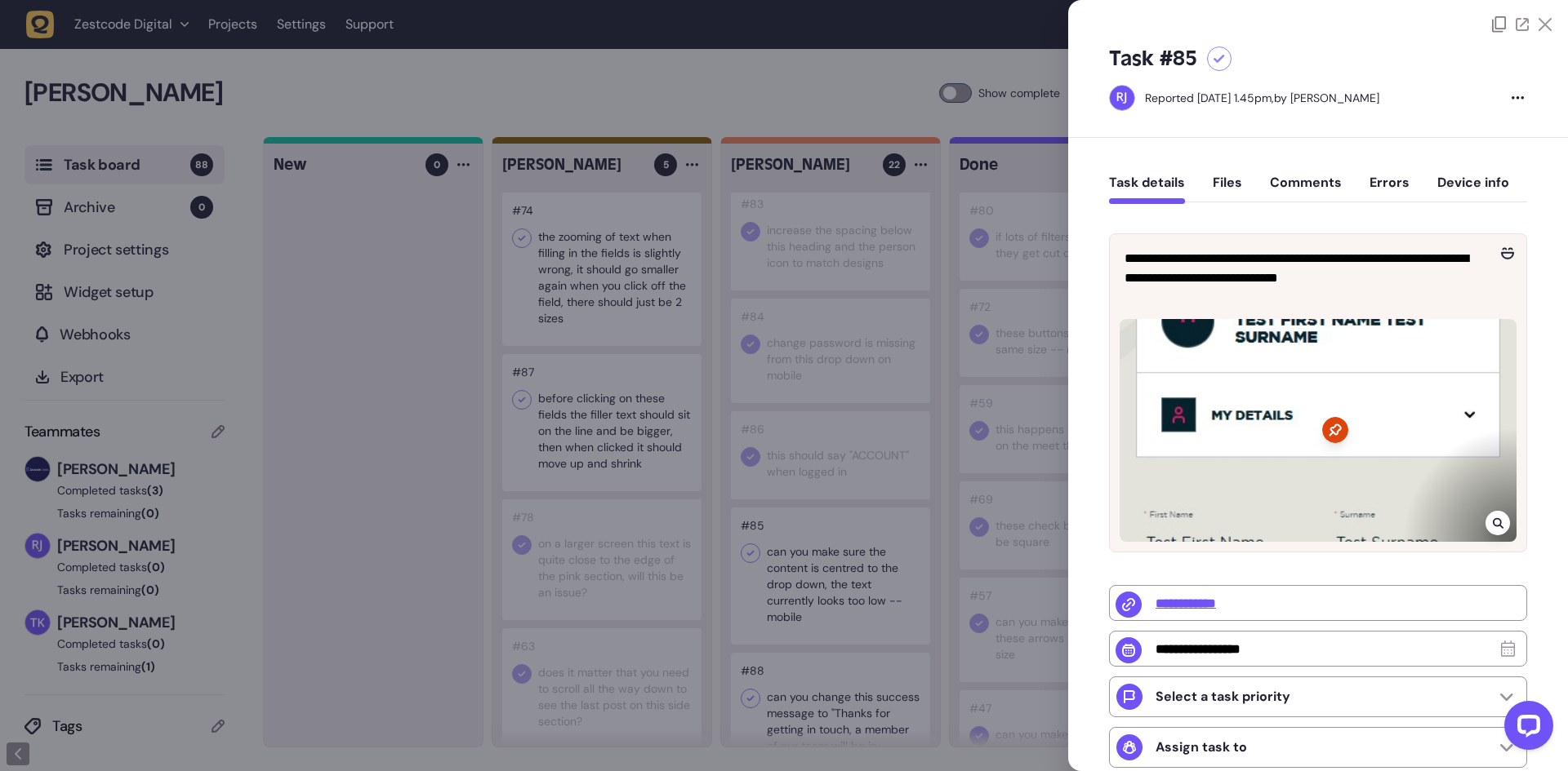
click at [1493, 524] on icon at bounding box center [1496, 523] width 10 height 10
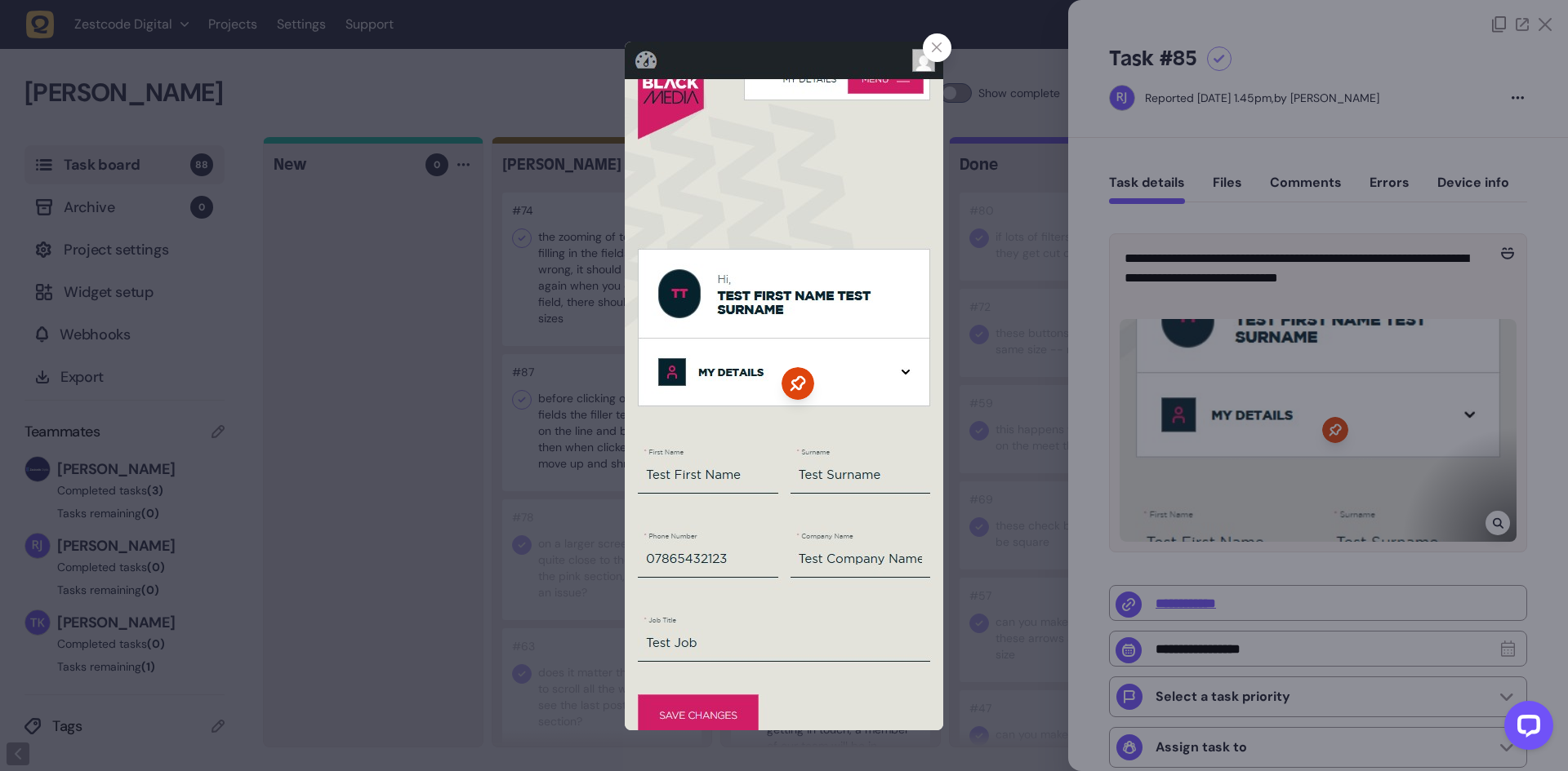
click at [961, 92] on div at bounding box center [784, 385] width 1568 height 771
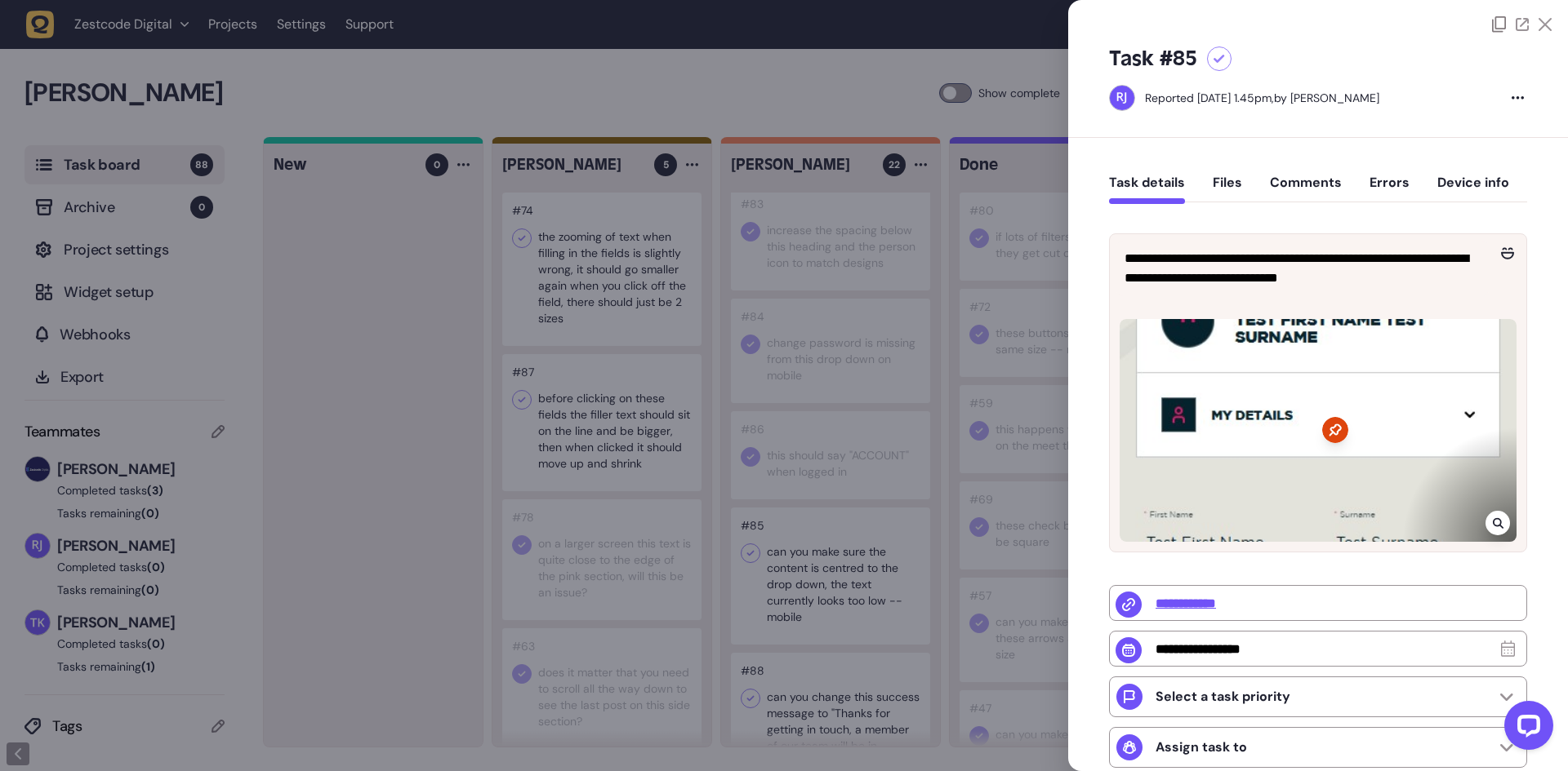
click at [961, 92] on div at bounding box center [784, 385] width 1568 height 771
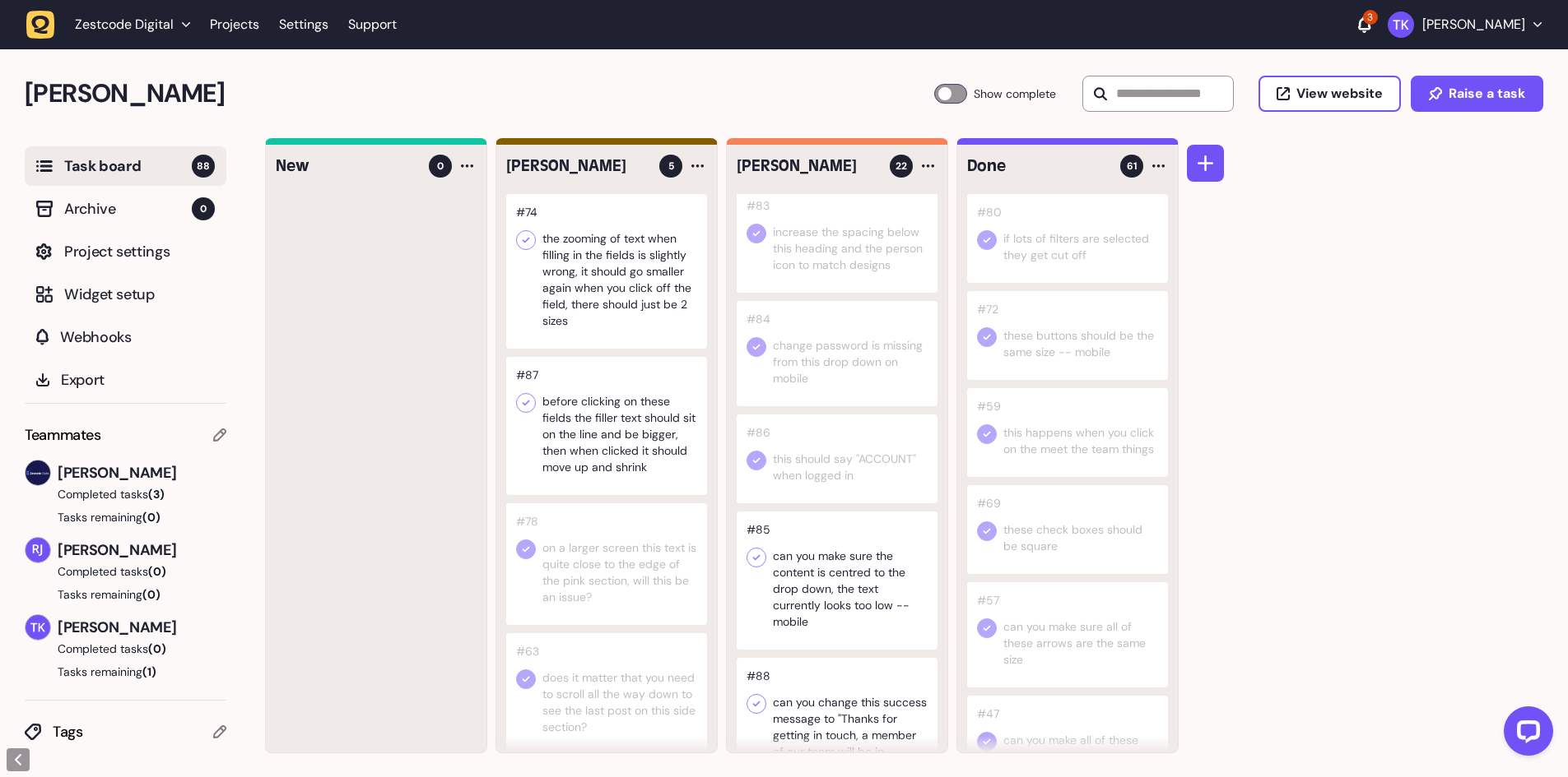
click at [762, 554] on icon at bounding box center [757, 558] width 17 height 17
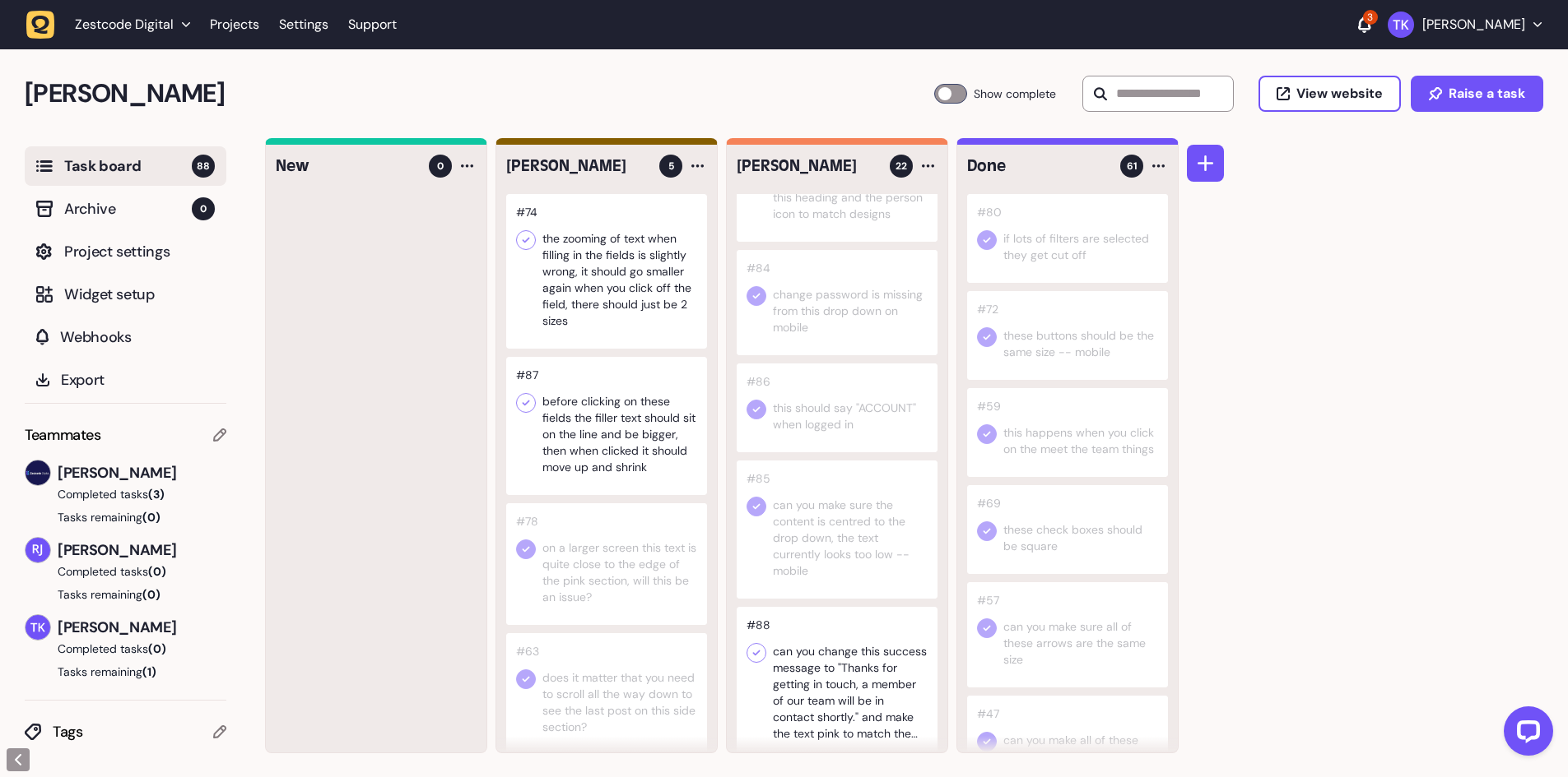
scroll to position [1892, 0]
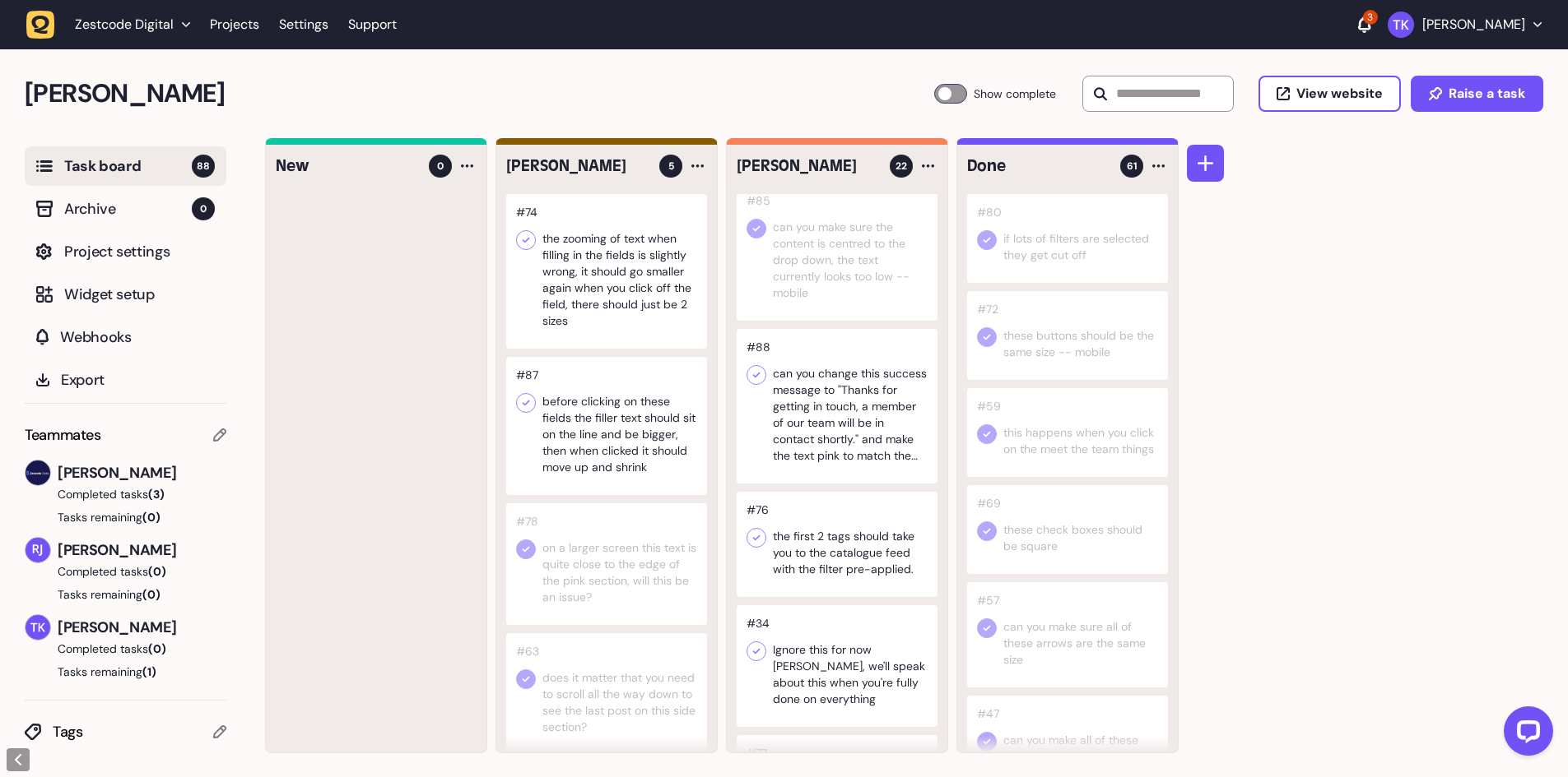
click at [854, 393] on div at bounding box center [837, 406] width 201 height 155
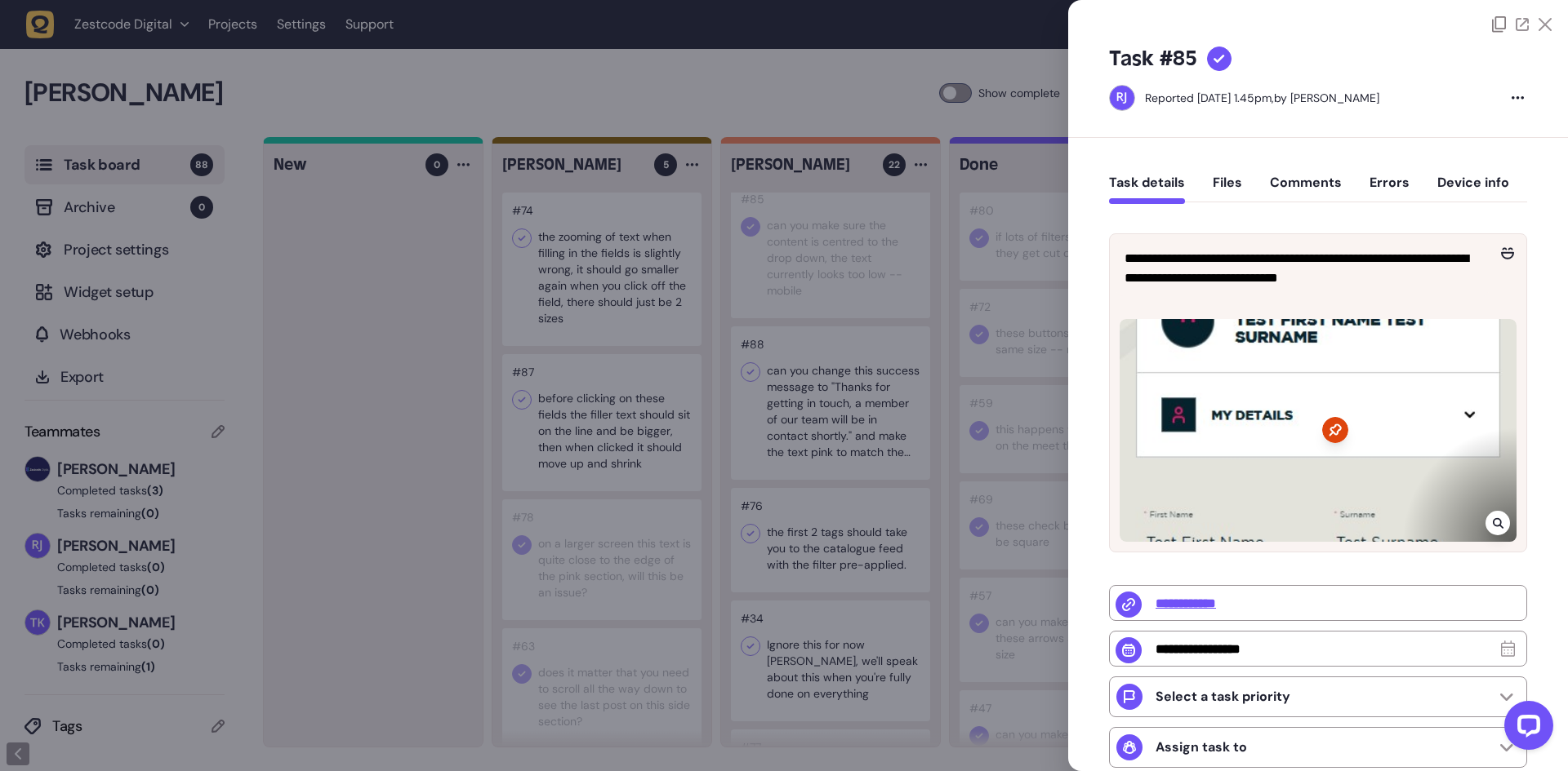
type input "**********"
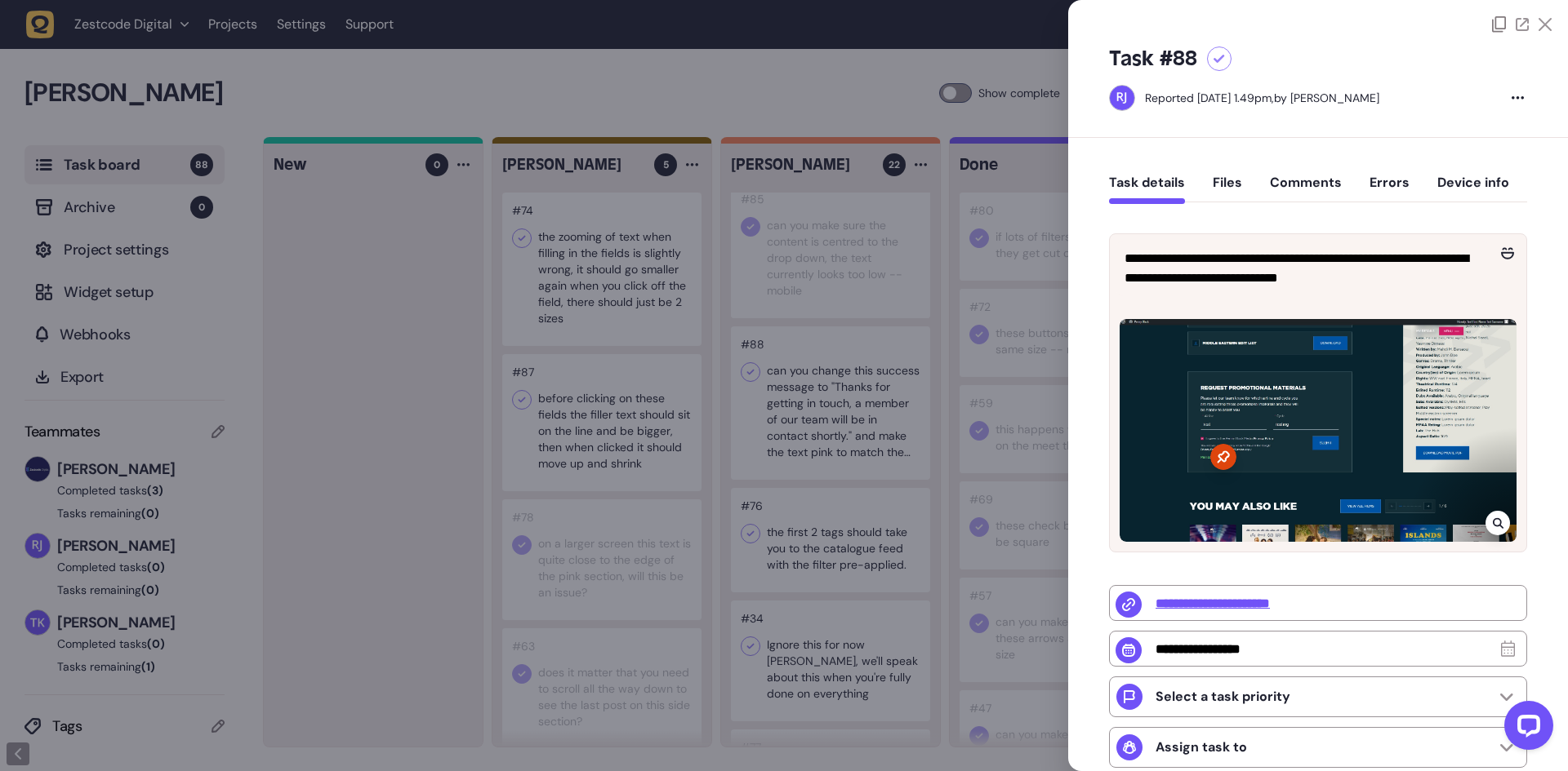
click at [854, 416] on div at bounding box center [784, 385] width 1568 height 771
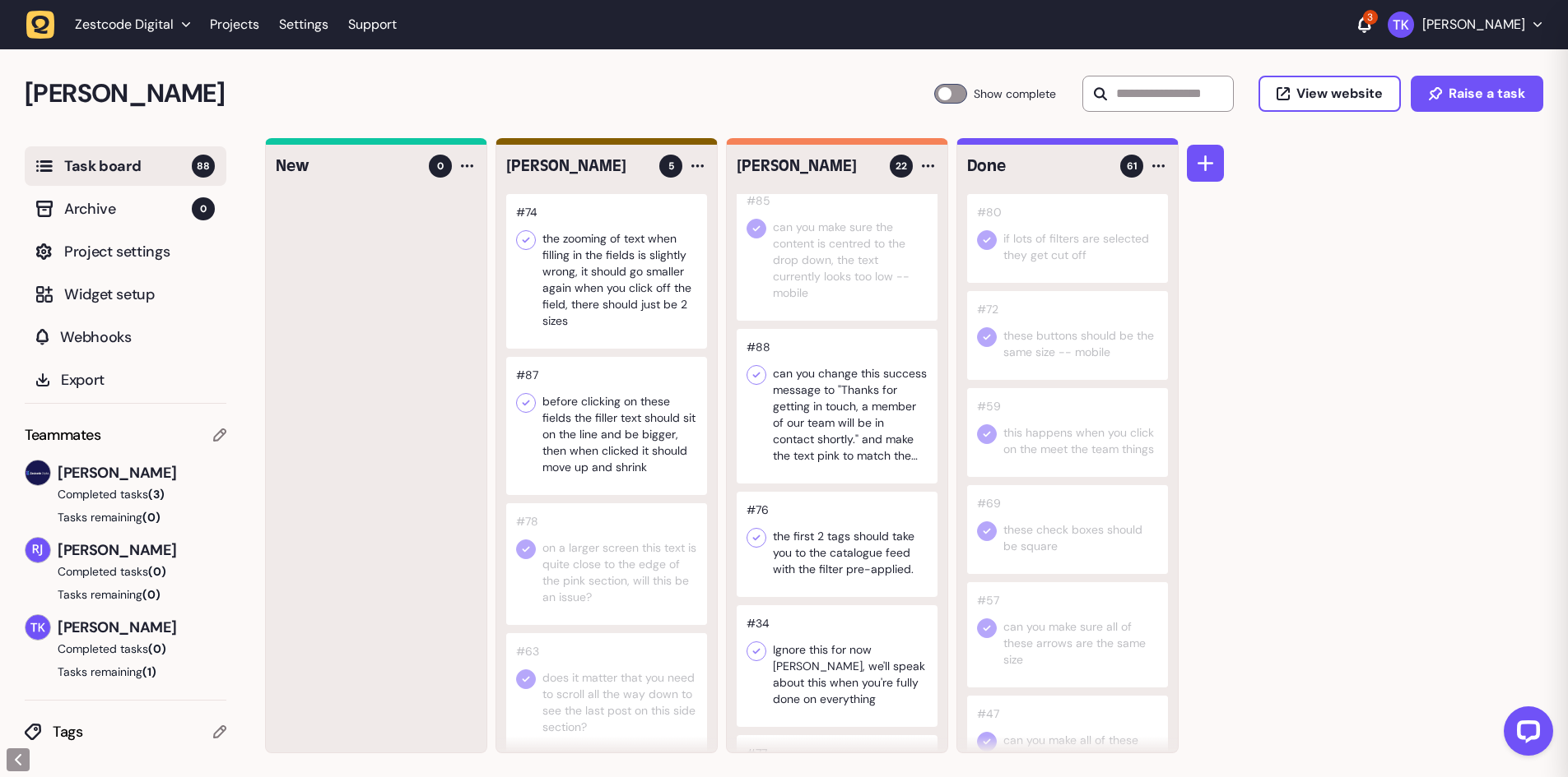
click at [861, 419] on div at bounding box center [837, 406] width 201 height 155
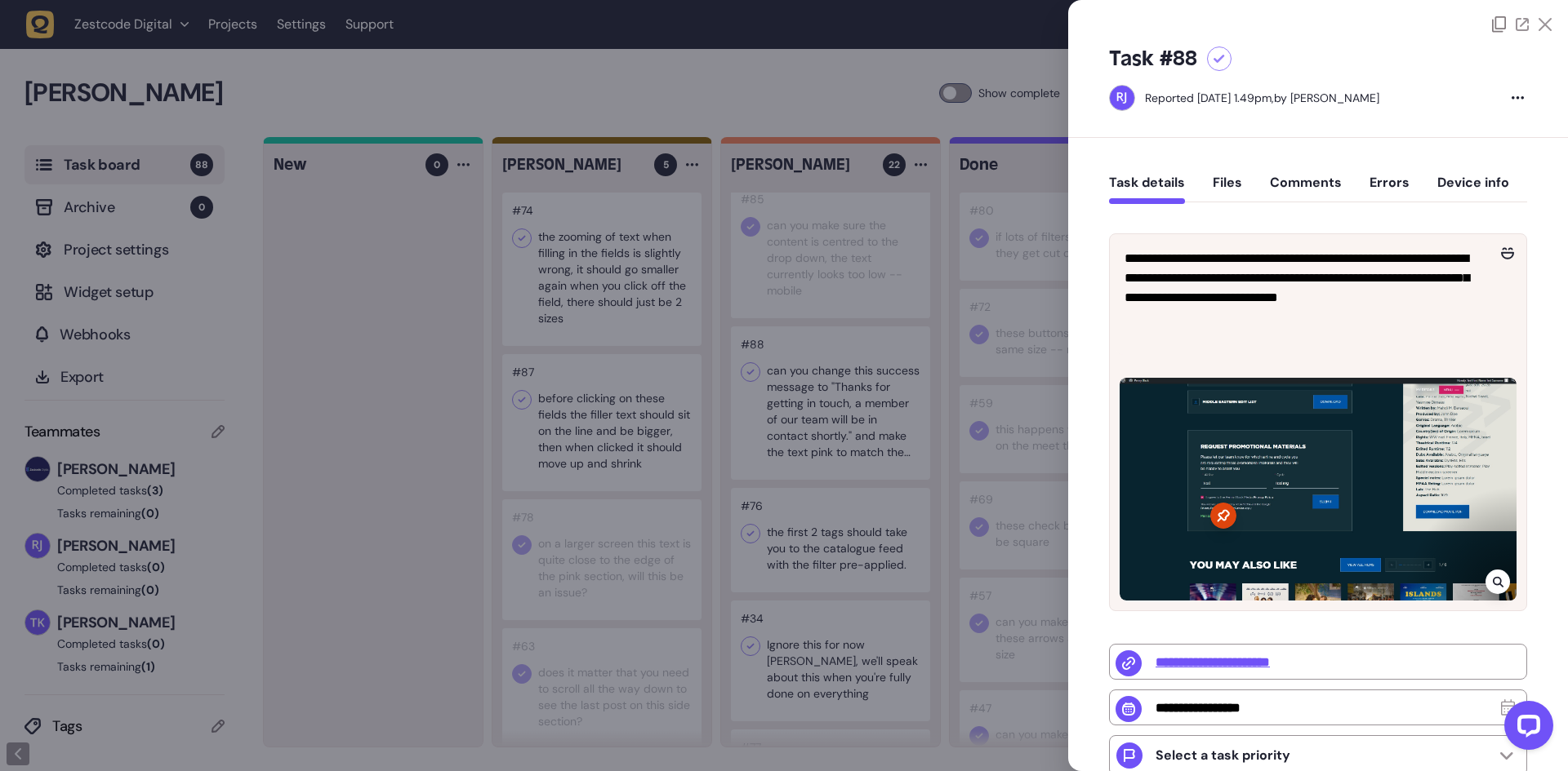
click at [854, 416] on div at bounding box center [784, 385] width 1568 height 771
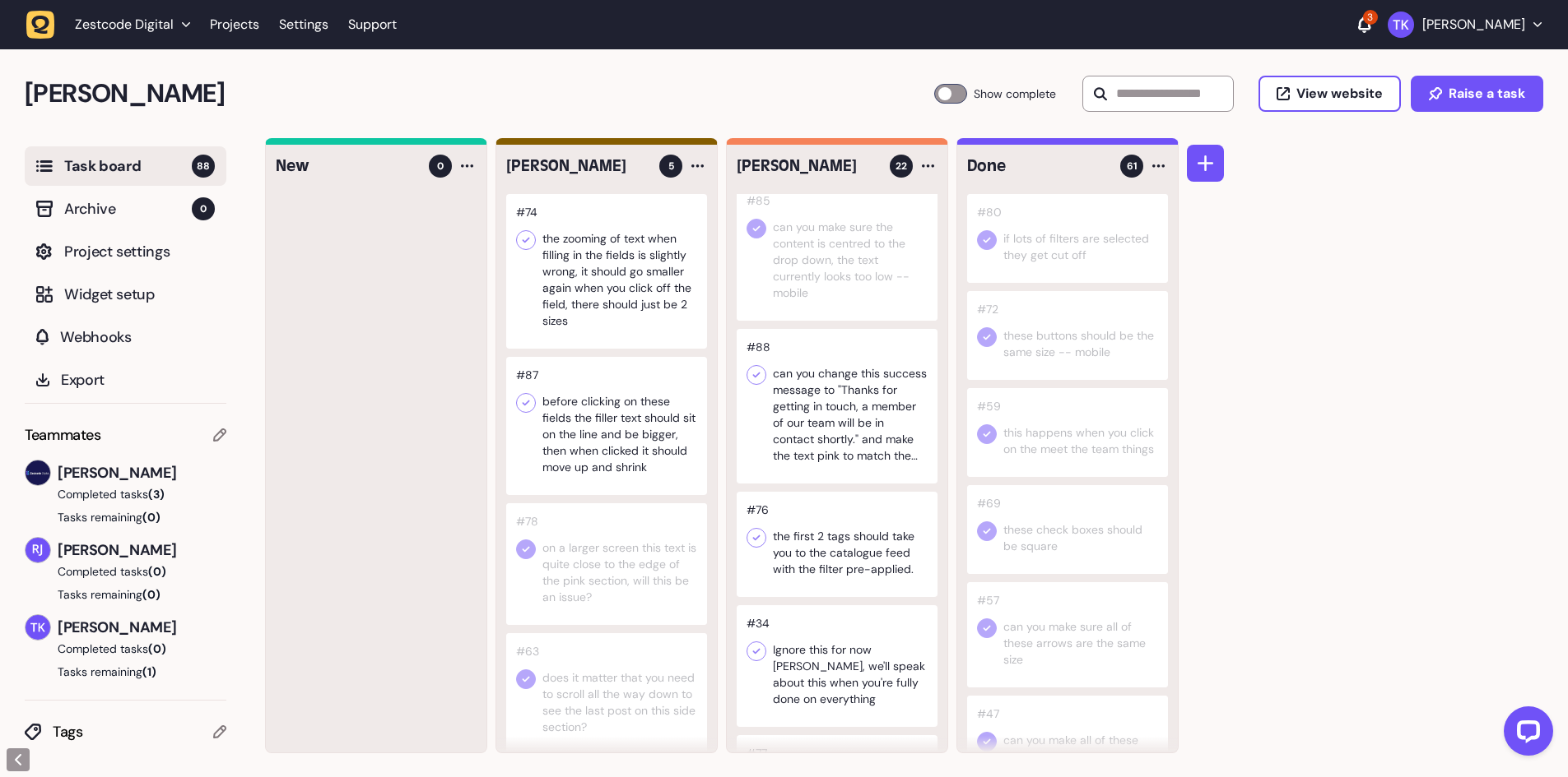
click at [861, 418] on div at bounding box center [837, 406] width 201 height 155
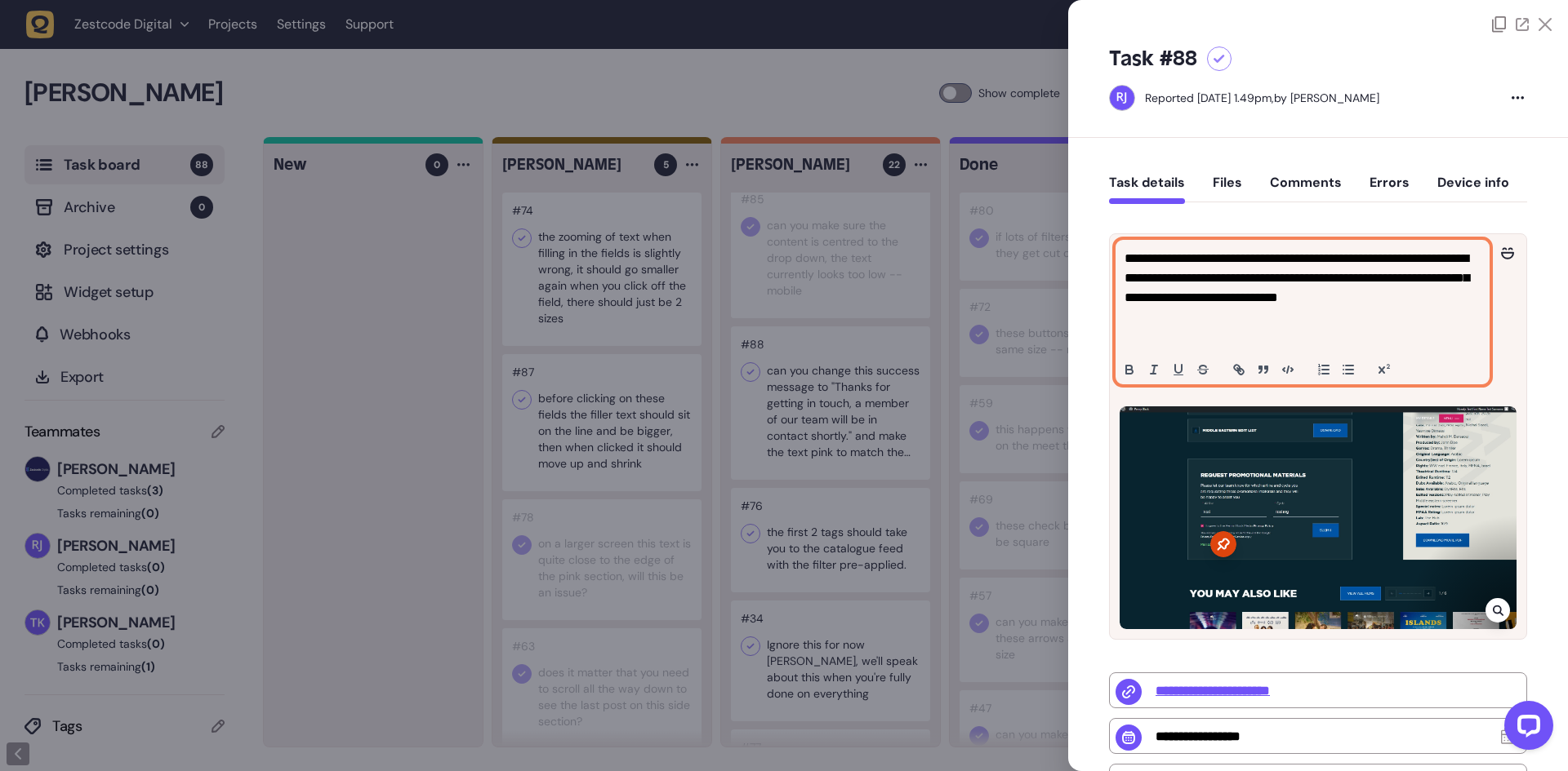
click at [1243, 315] on p "**********" at bounding box center [1301, 288] width 352 height 78
click at [1399, 260] on p "**********" at bounding box center [1301, 288] width 352 height 78
click at [1401, 264] on p "**********" at bounding box center [1301, 288] width 352 height 78
drag, startPoint x: 1382, startPoint y: 254, endPoint x: 1218, endPoint y: 297, distance: 169.5
click at [1218, 297] on p "**********" at bounding box center [1301, 288] width 352 height 78
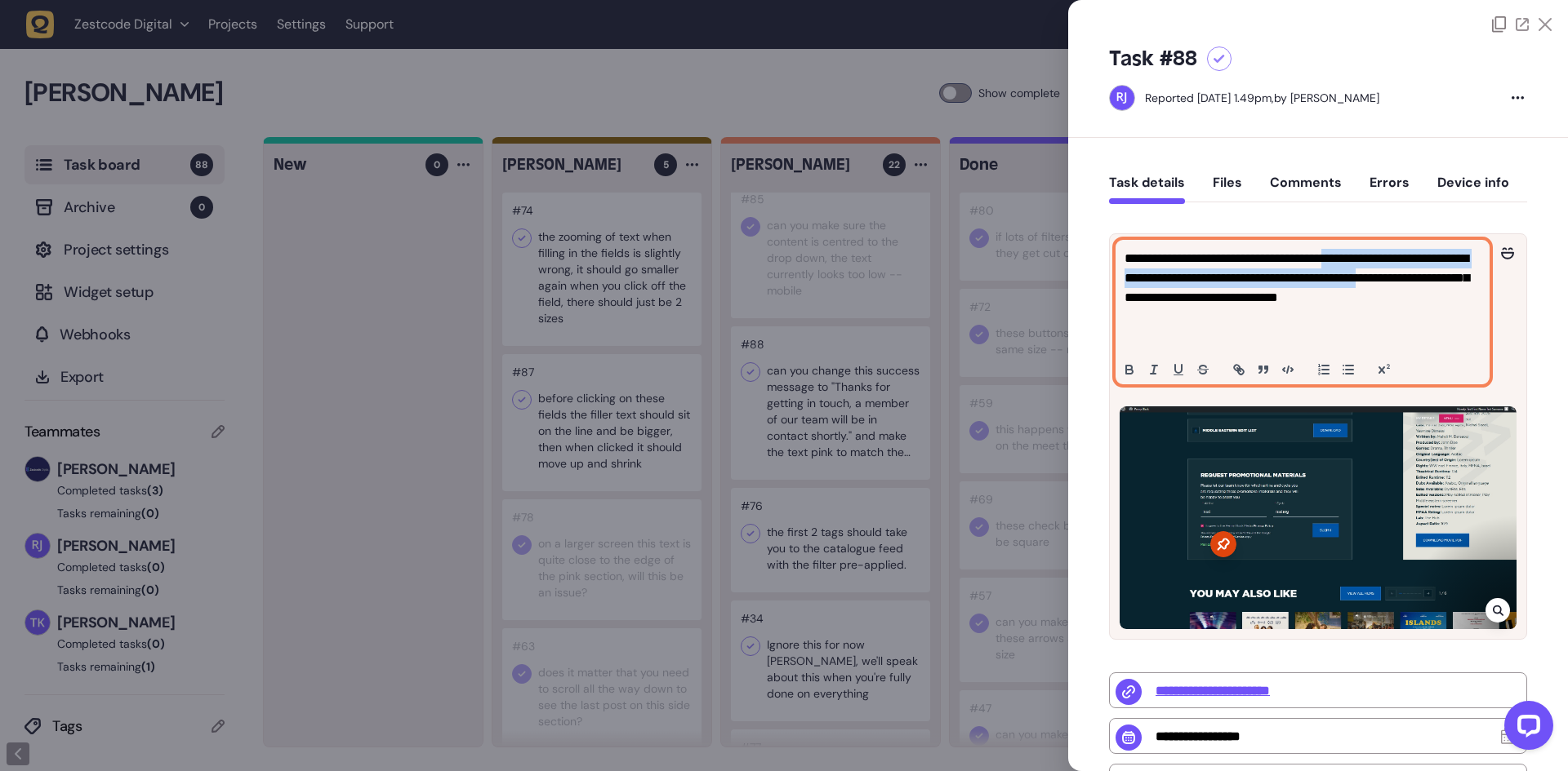
copy p "**********"
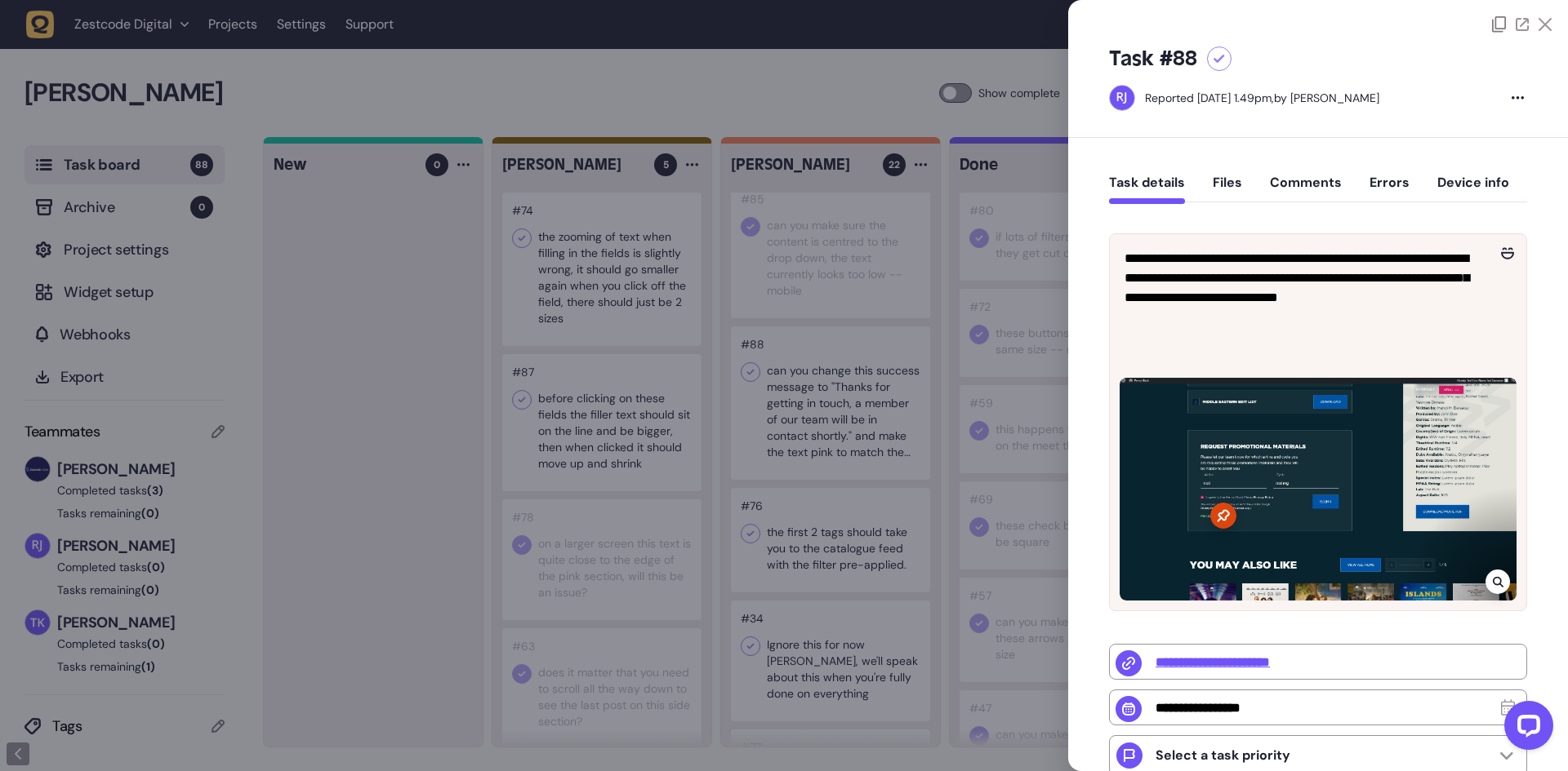
click at [773, 377] on div at bounding box center [784, 385] width 1568 height 771
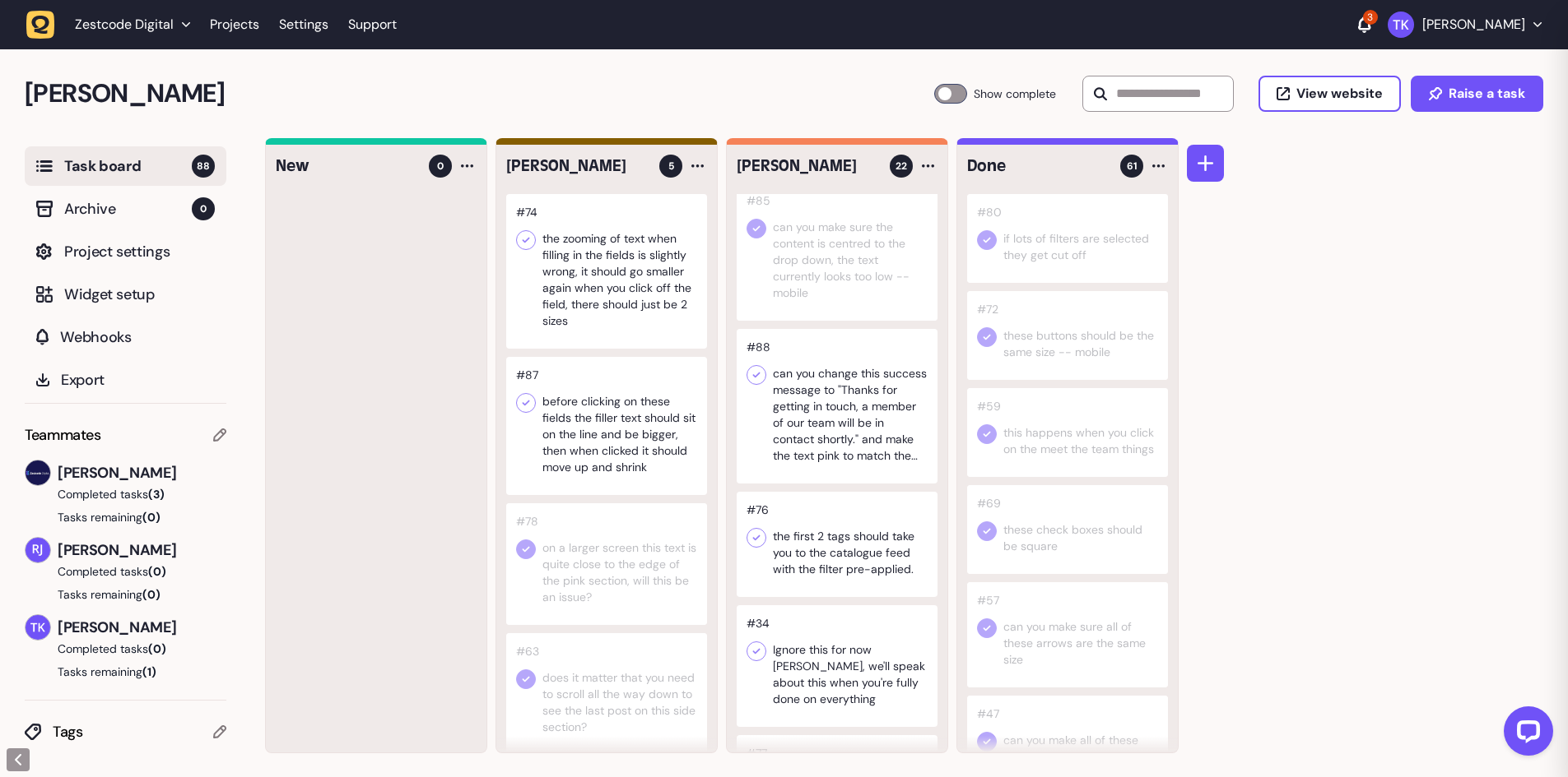
click at [760, 372] on icon at bounding box center [757, 375] width 17 height 17
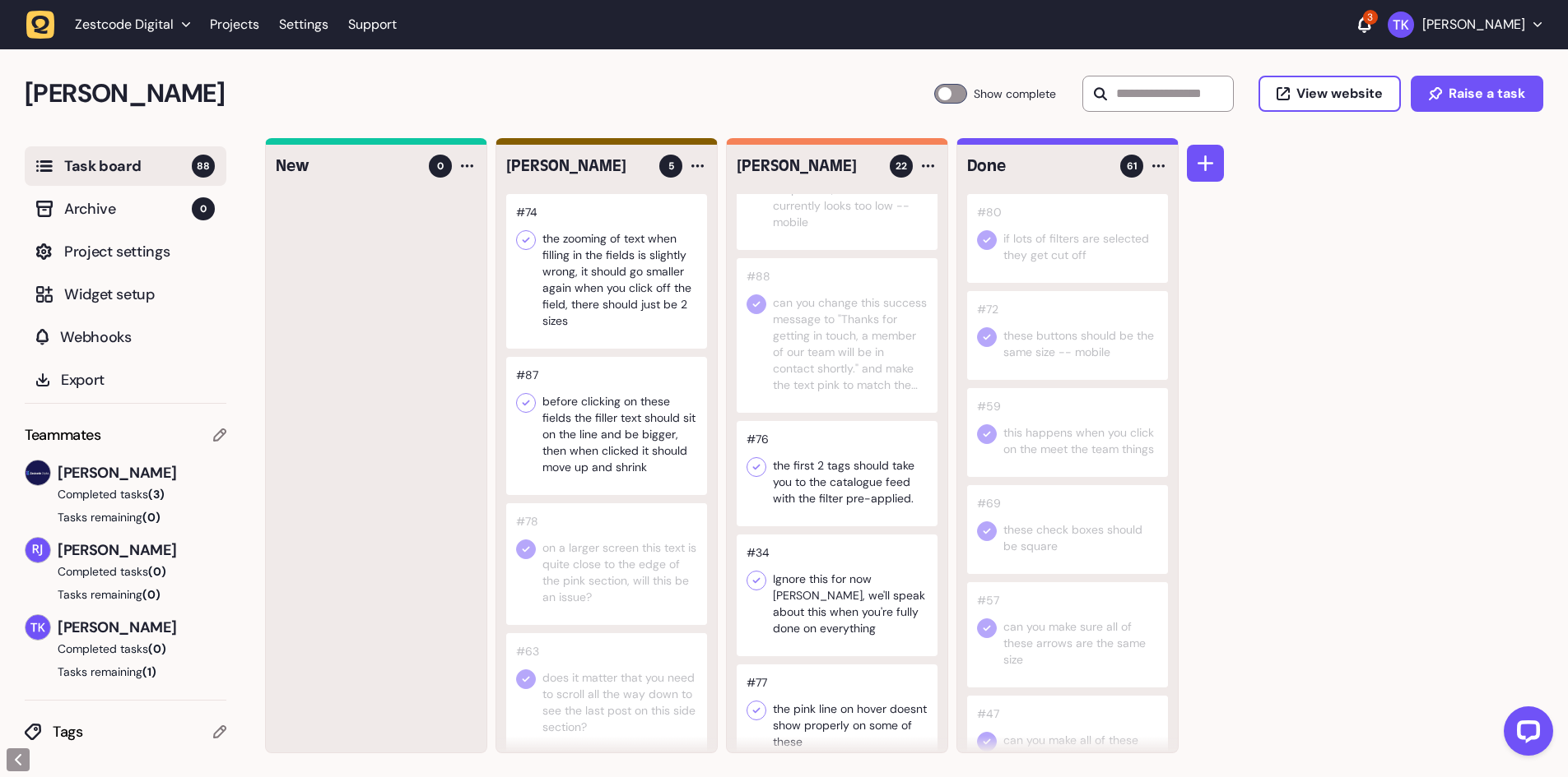
scroll to position [1990, 0]
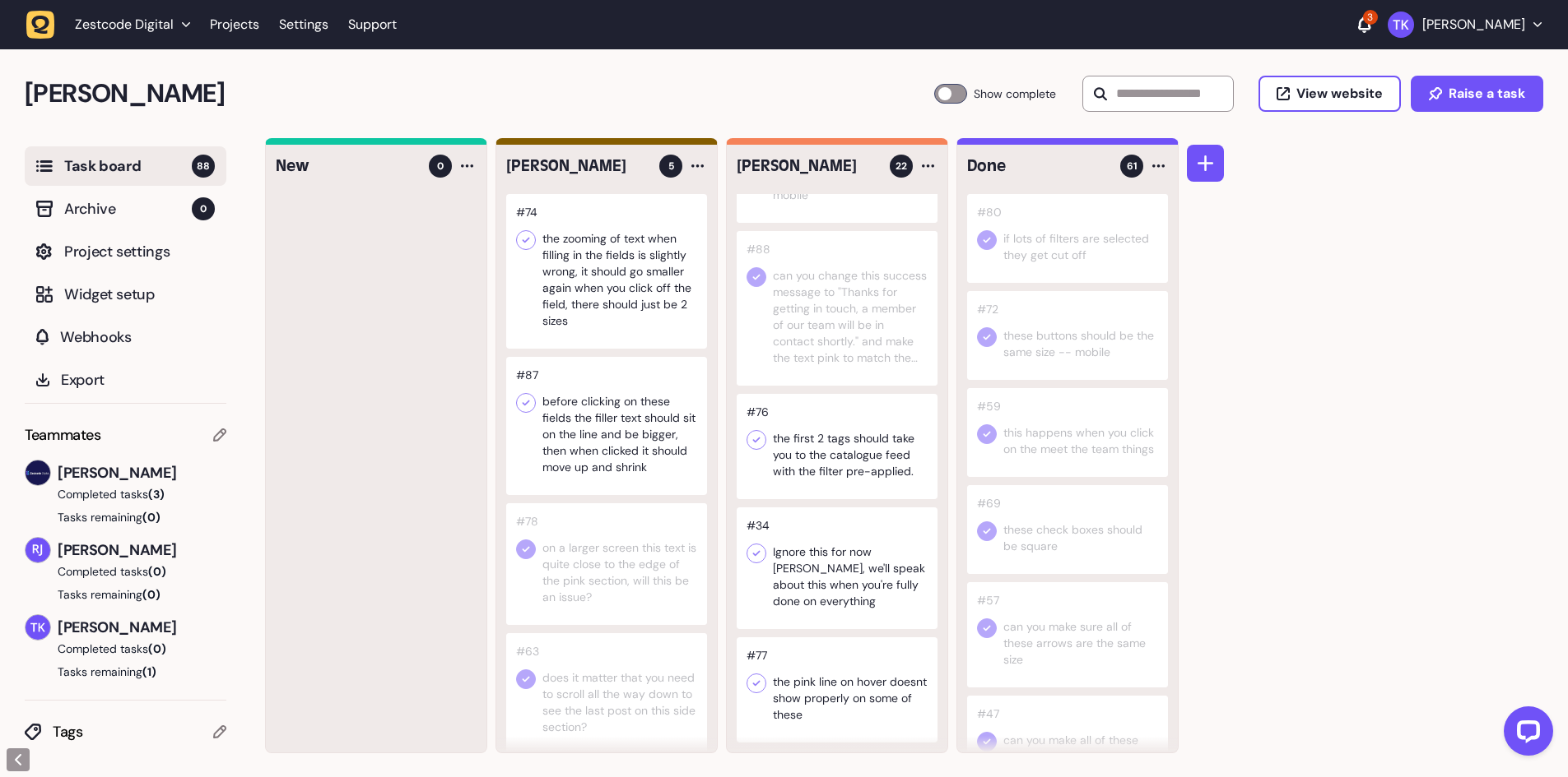
click at [831, 451] on div at bounding box center [837, 446] width 201 height 105
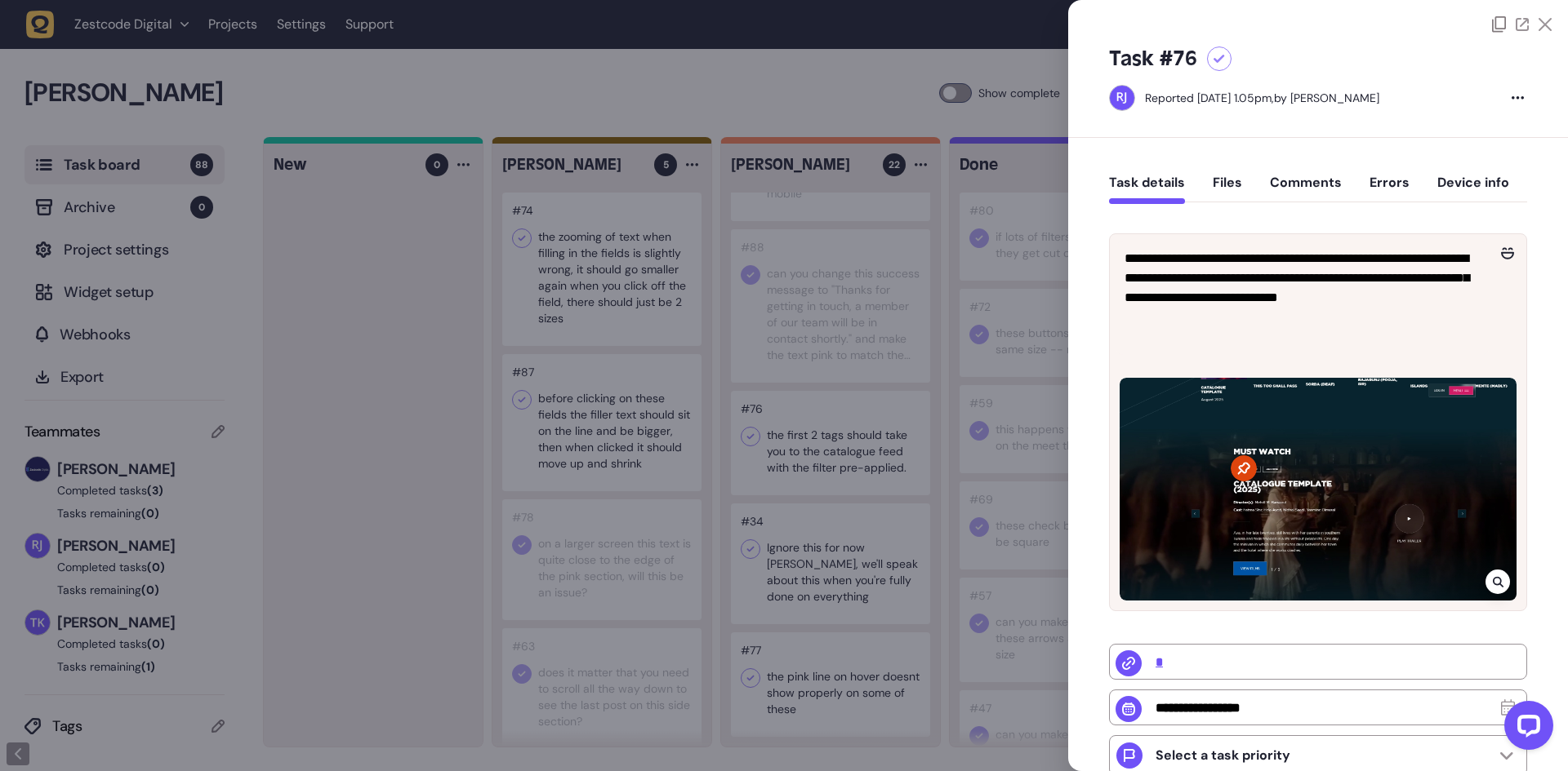
click at [835, 448] on div at bounding box center [784, 385] width 1568 height 771
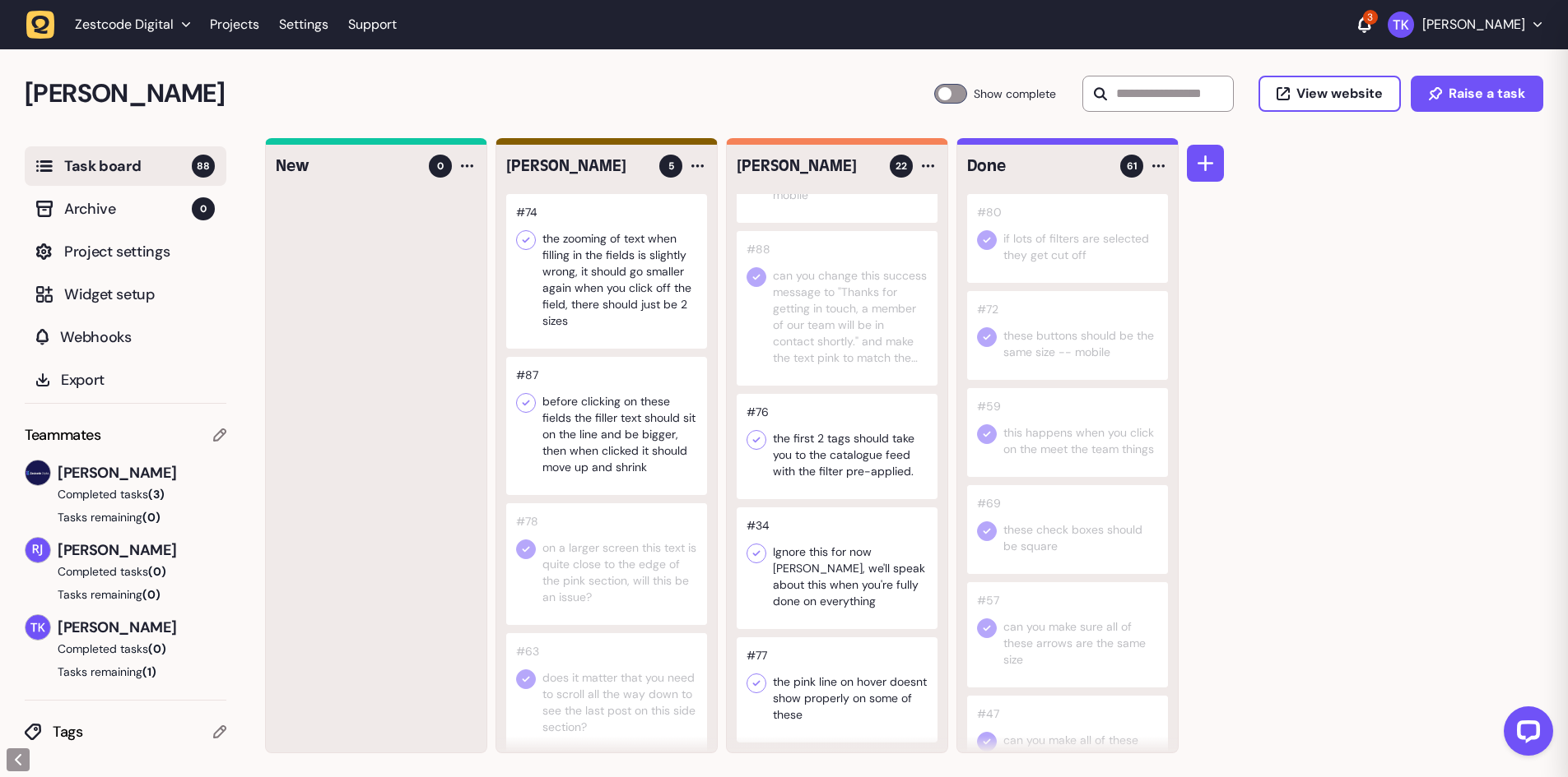
click at [841, 452] on div at bounding box center [837, 446] width 201 height 105
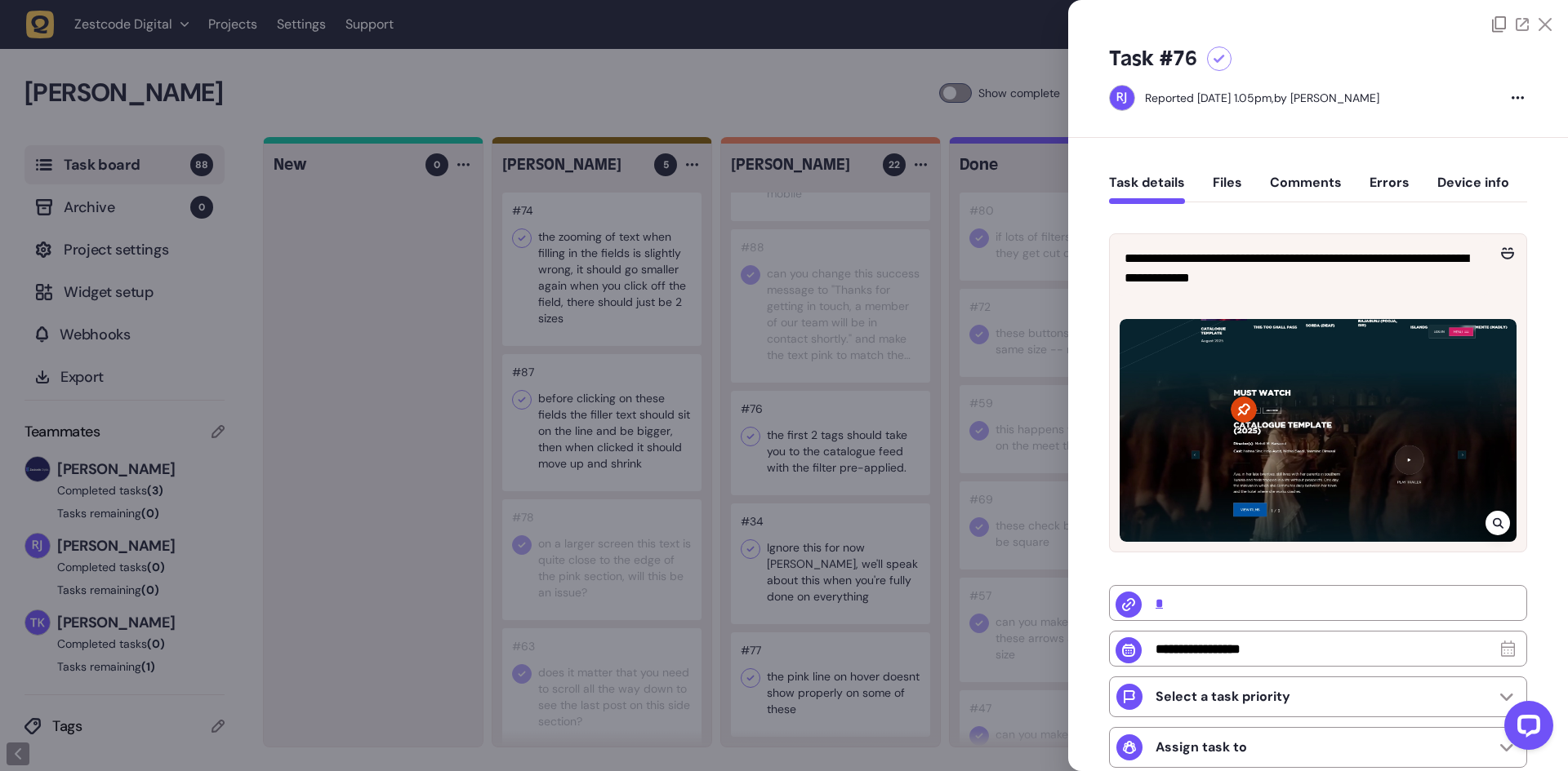
click at [860, 435] on div at bounding box center [784, 385] width 1568 height 771
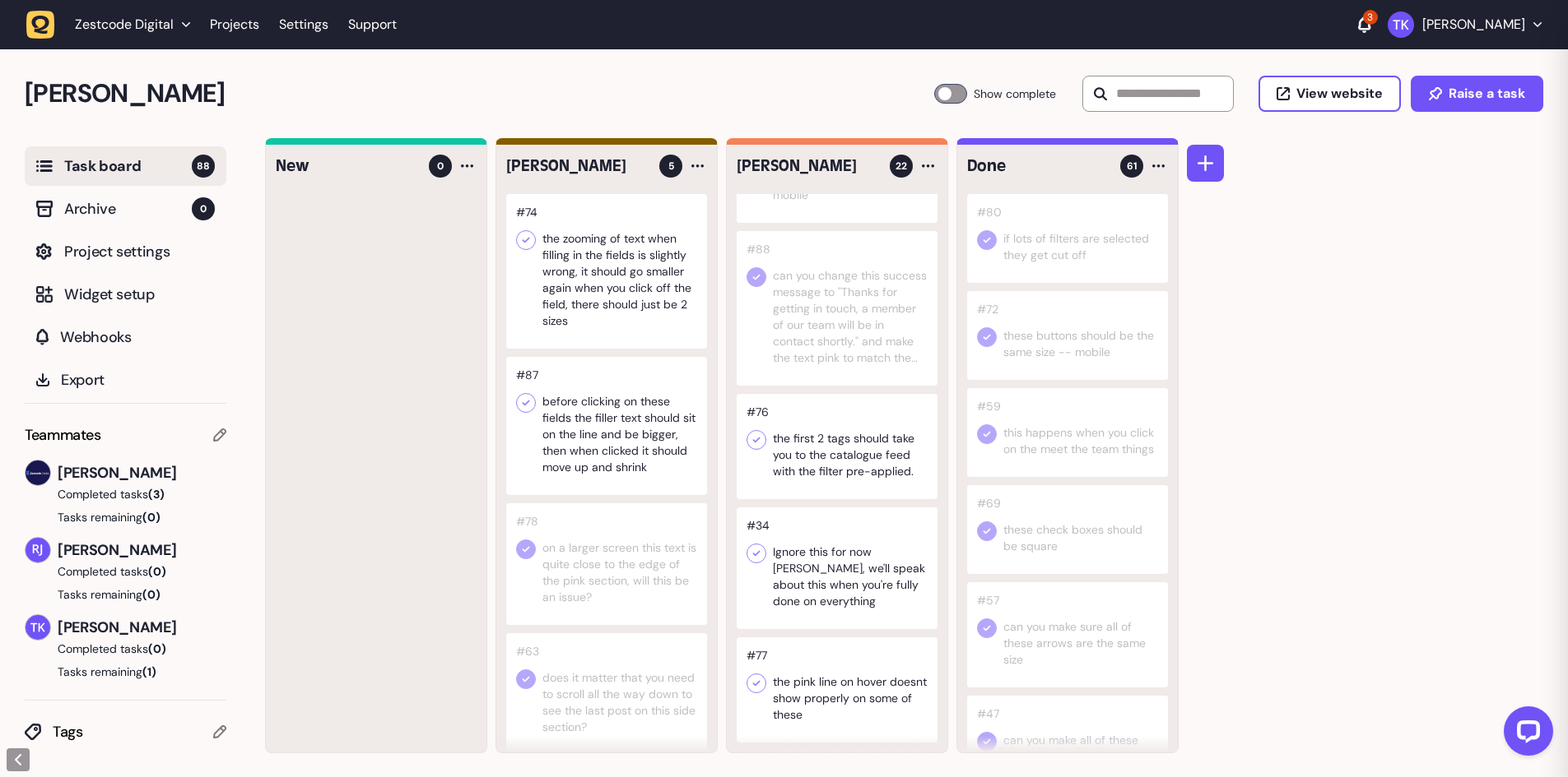
click at [867, 439] on div at bounding box center [837, 446] width 201 height 105
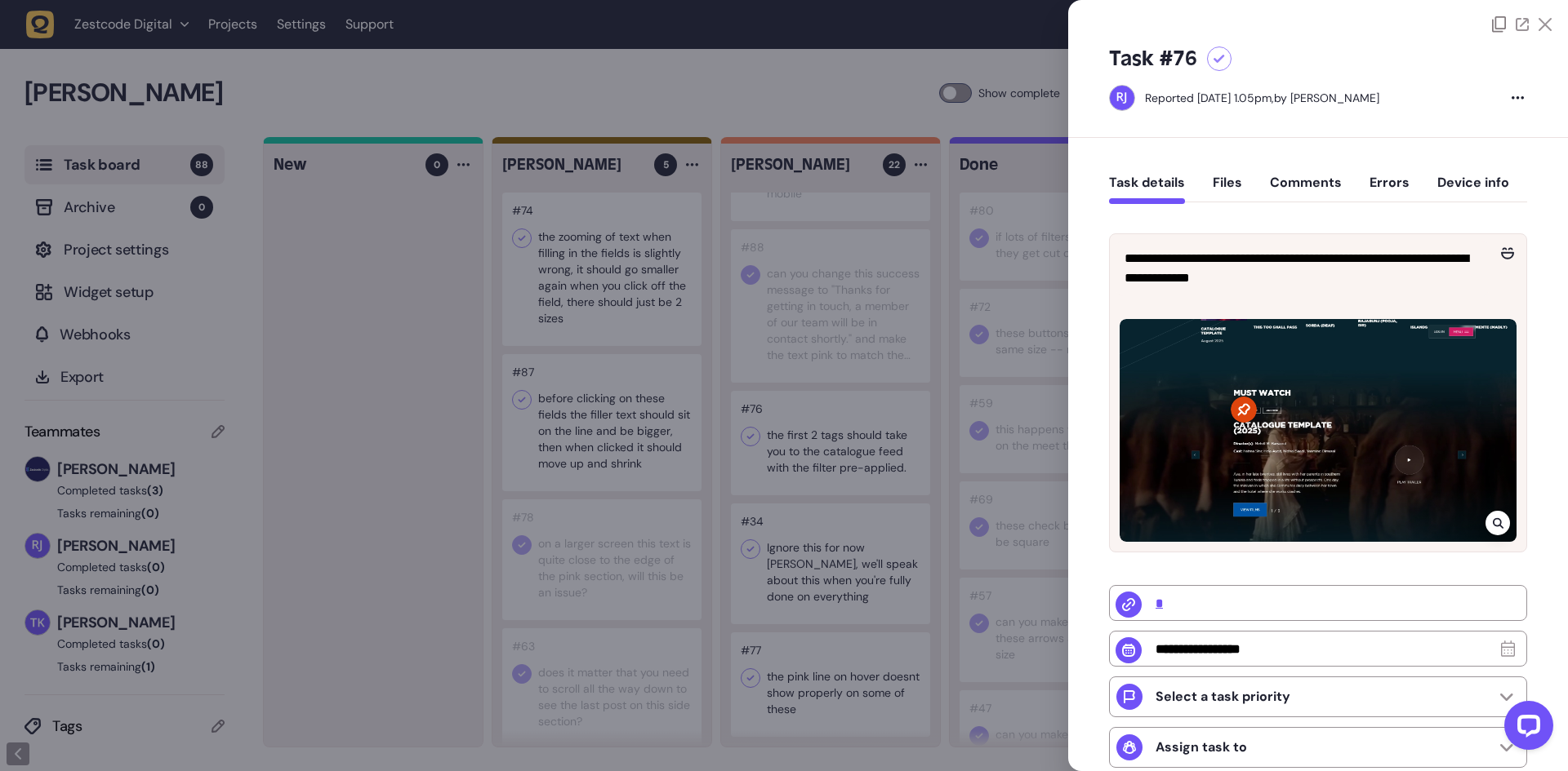
click at [837, 470] on div at bounding box center [784, 385] width 1568 height 771
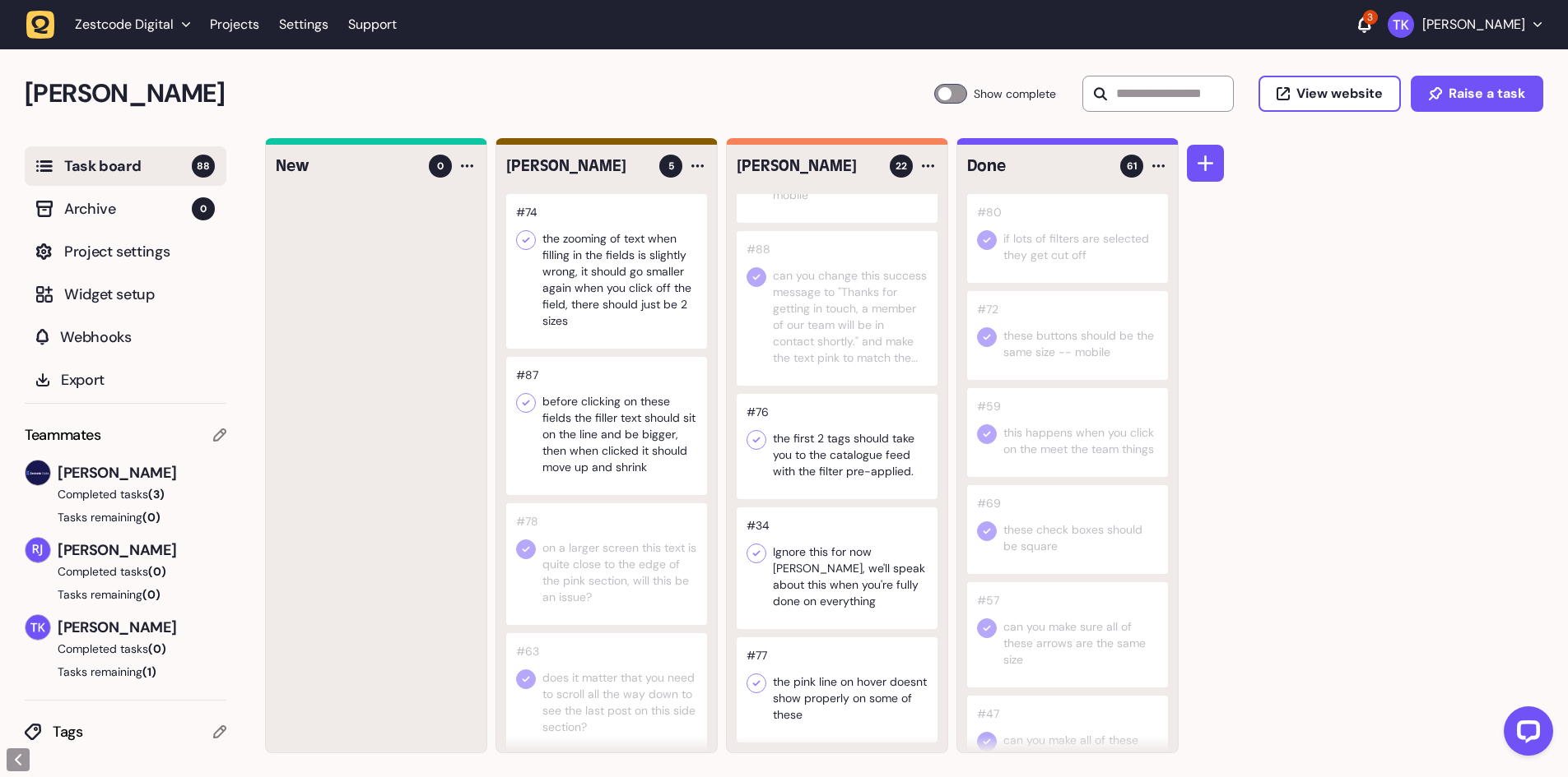
scroll to position [1, 0]
click at [857, 549] on div at bounding box center [837, 568] width 201 height 122
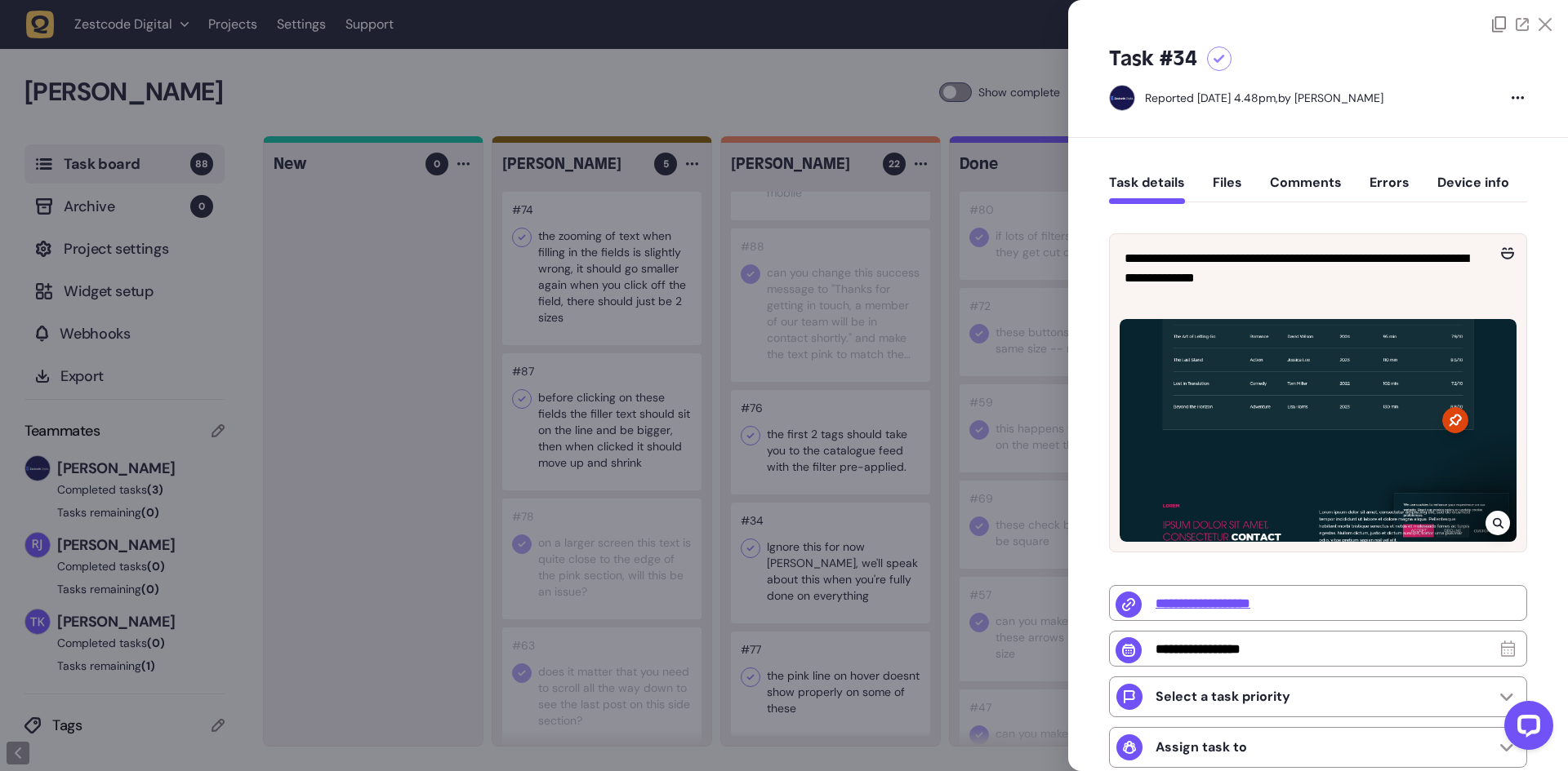
click at [838, 565] on div at bounding box center [784, 385] width 1568 height 771
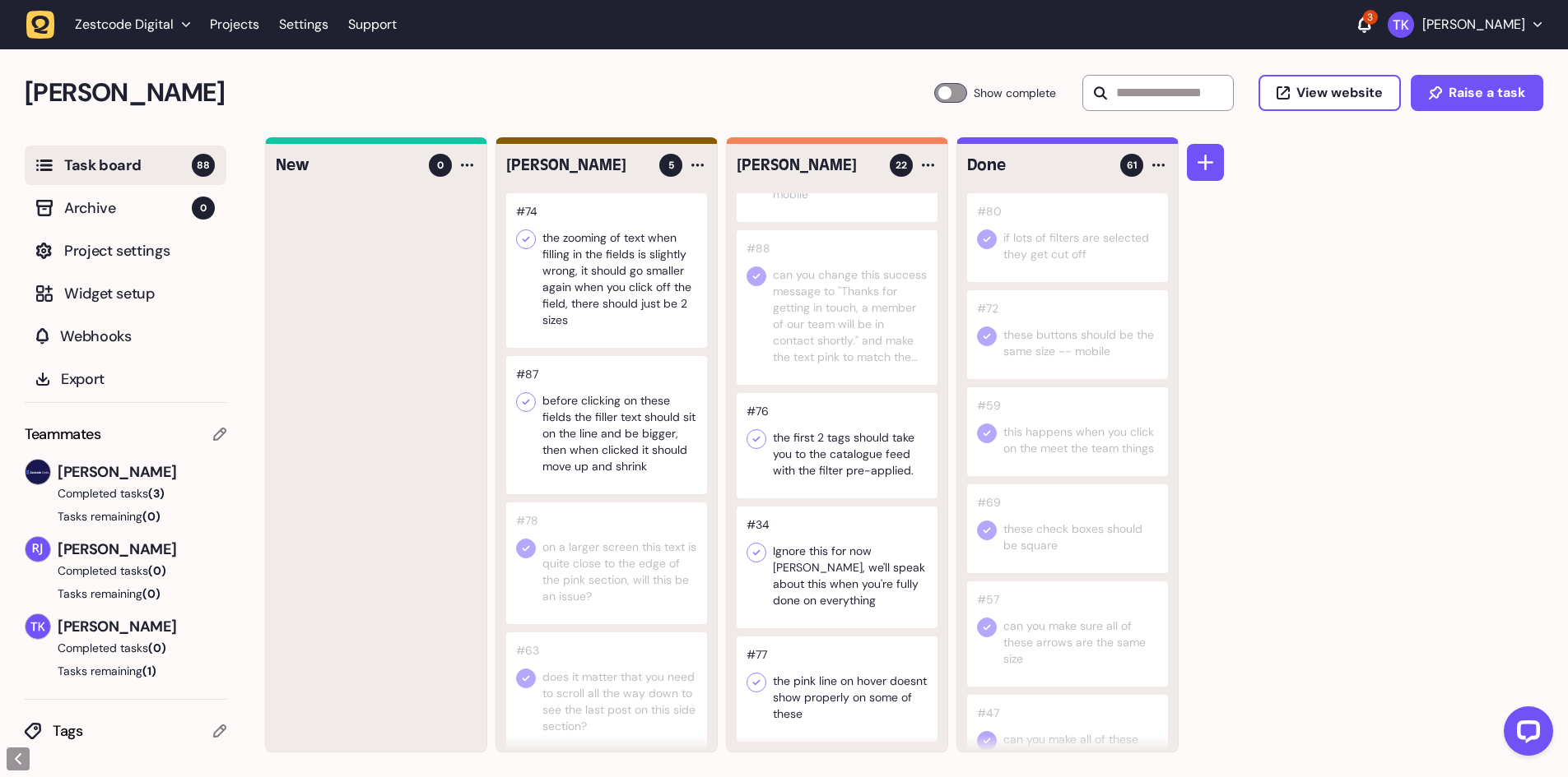
click at [876, 679] on div at bounding box center [837, 689] width 201 height 105
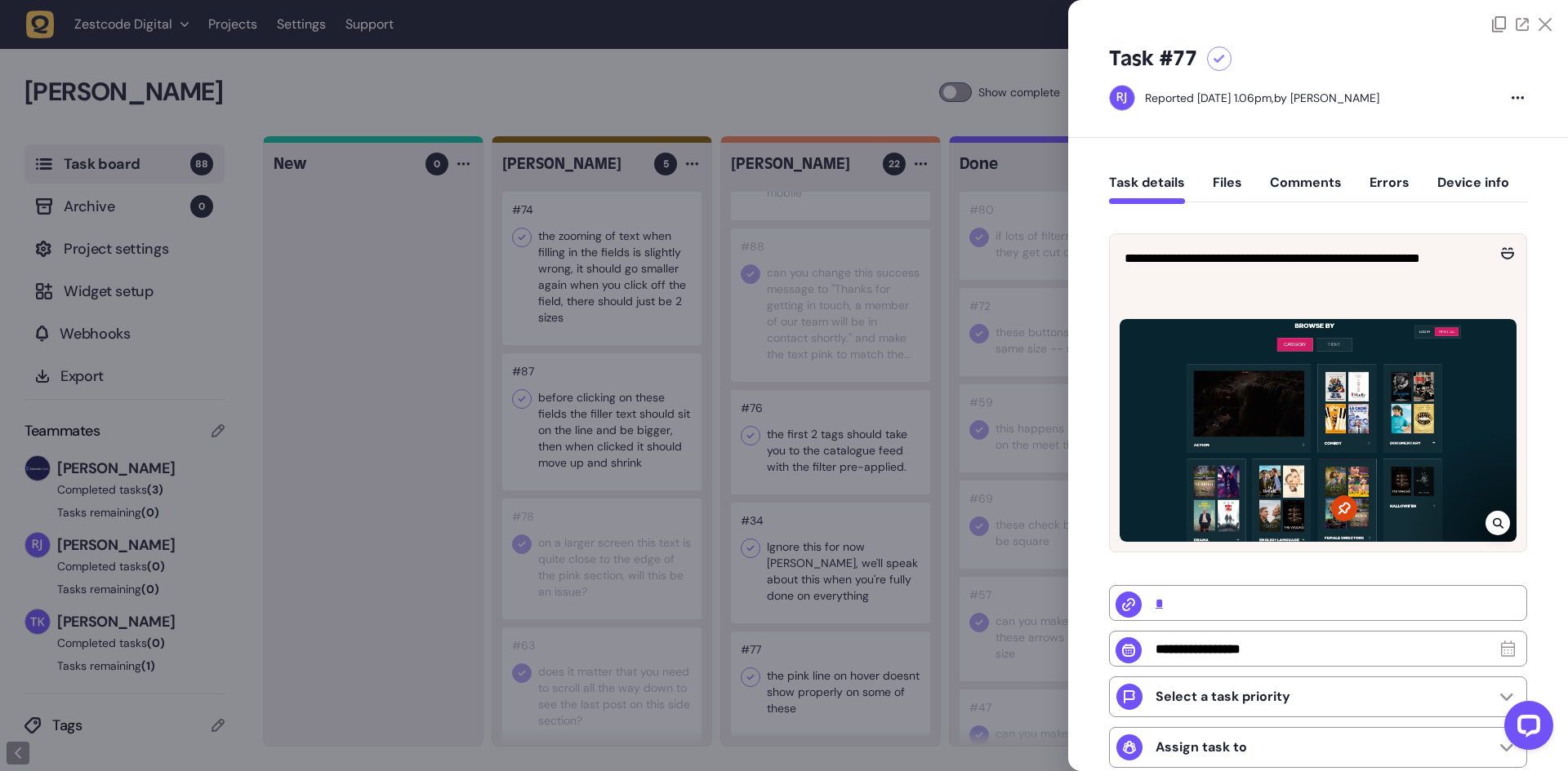
click at [869, 672] on div at bounding box center [784, 385] width 1568 height 771
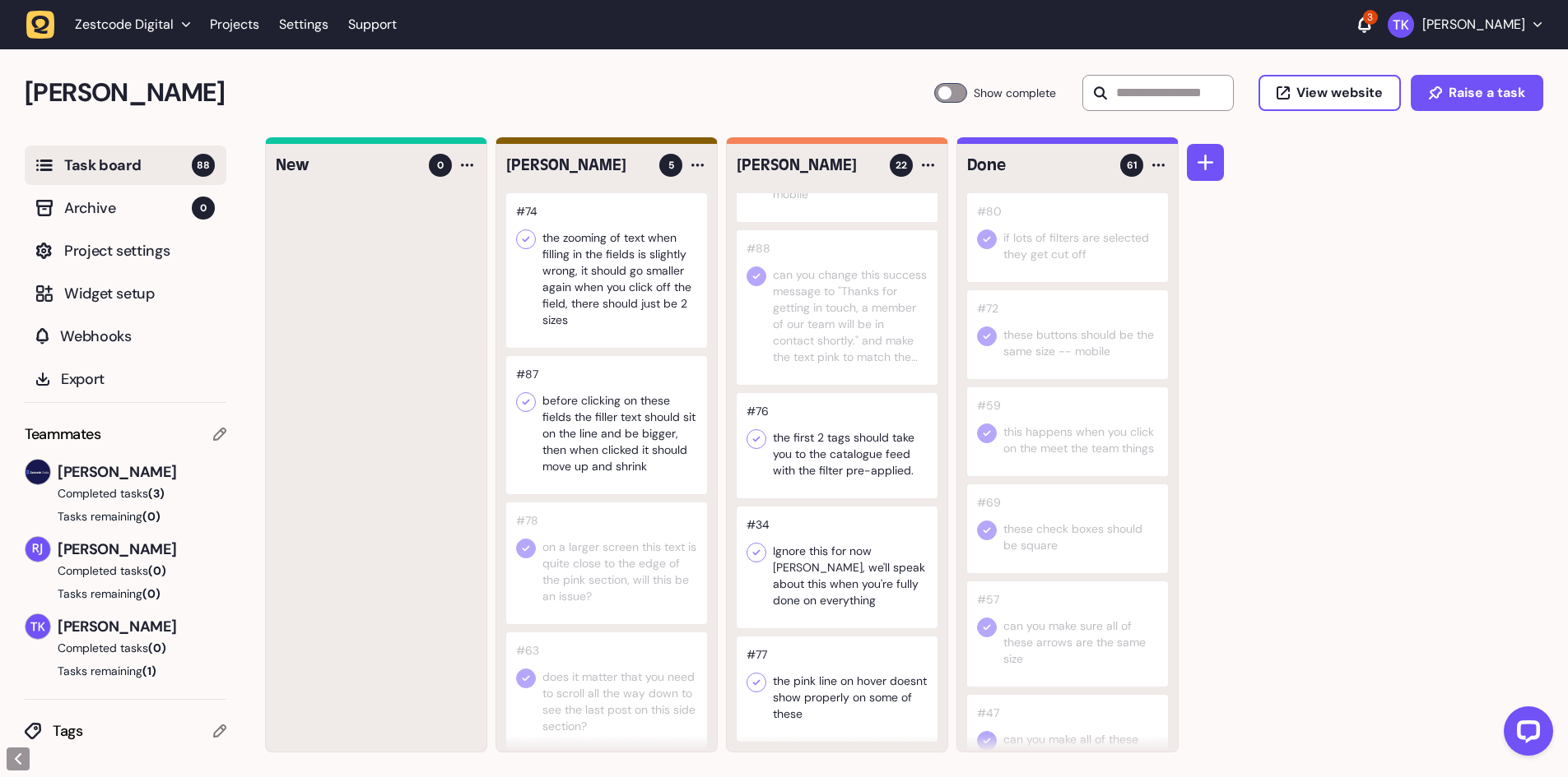
click at [882, 676] on div at bounding box center [837, 689] width 201 height 105
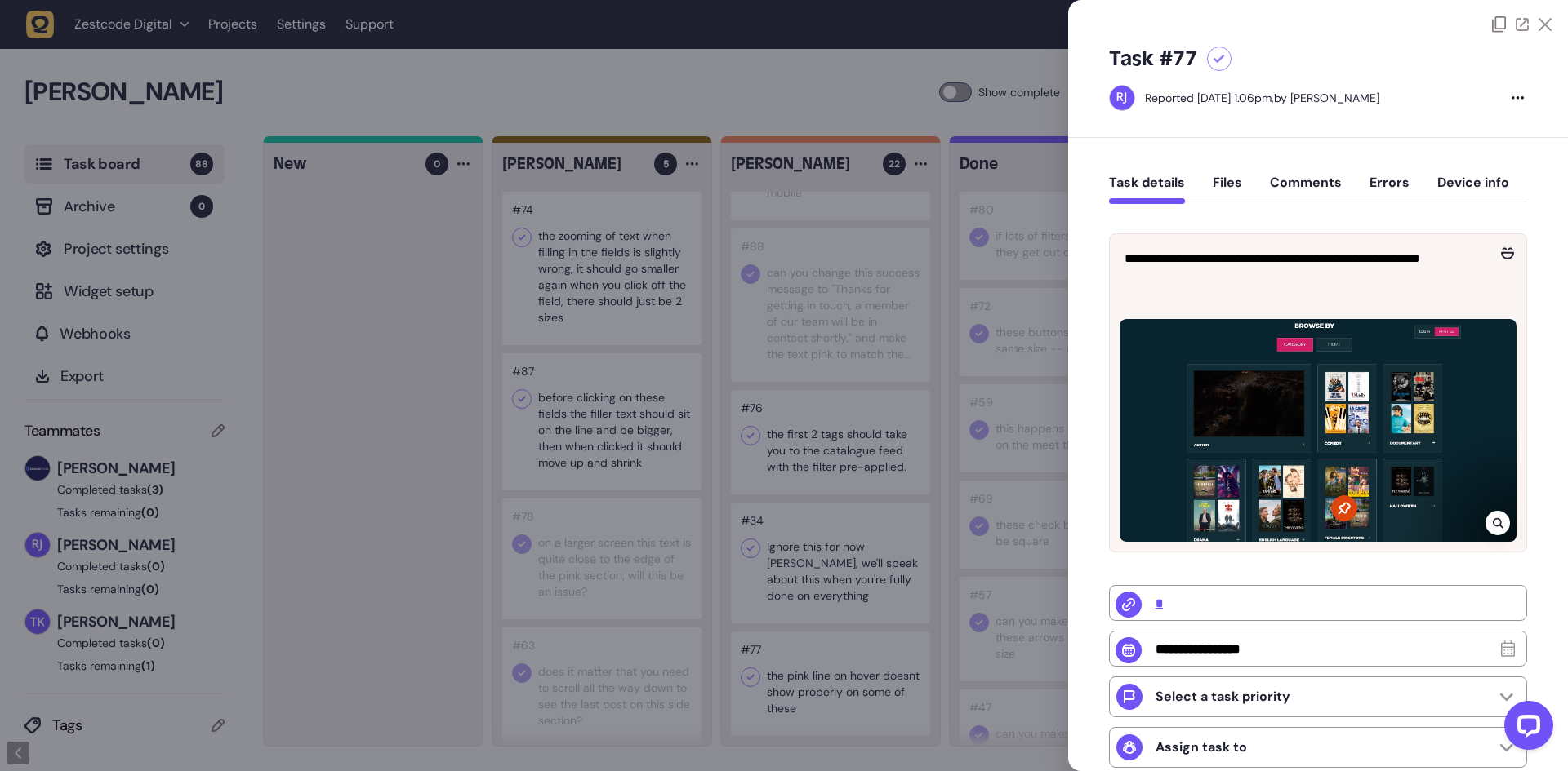
click at [422, 426] on div at bounding box center [784, 385] width 1568 height 771
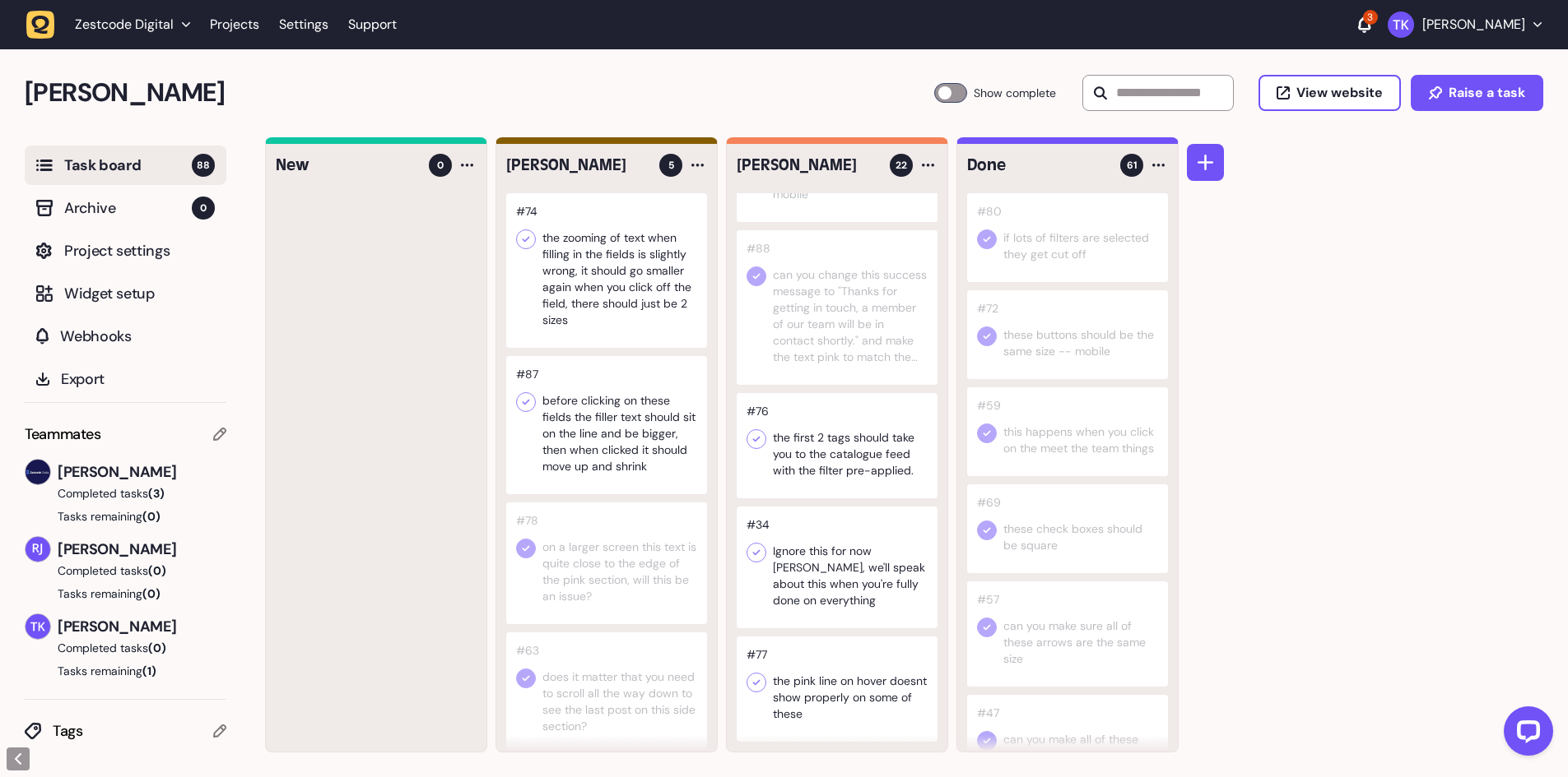
click at [882, 460] on div at bounding box center [837, 446] width 201 height 105
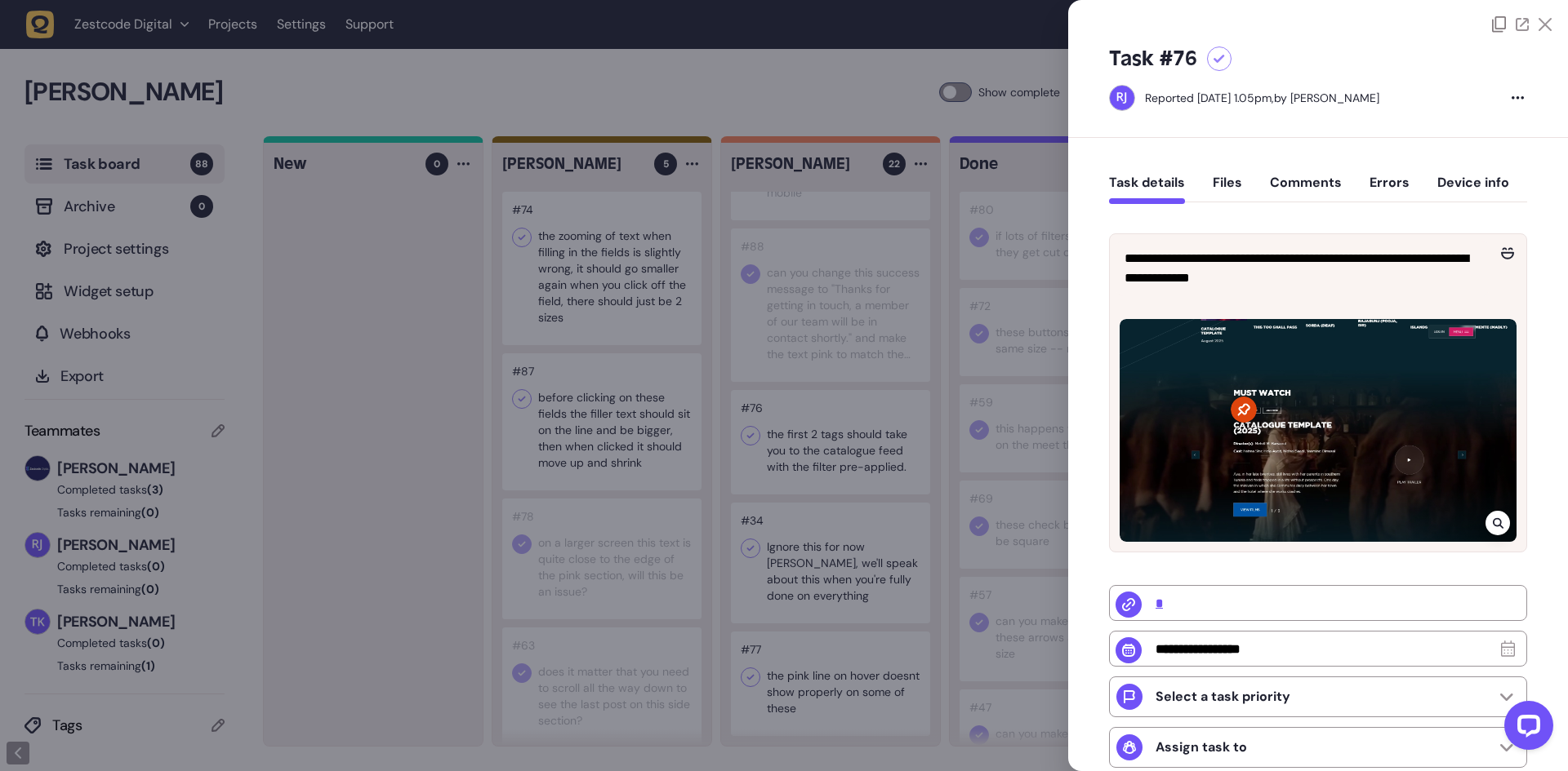
click at [875, 457] on div at bounding box center [784, 385] width 1568 height 771
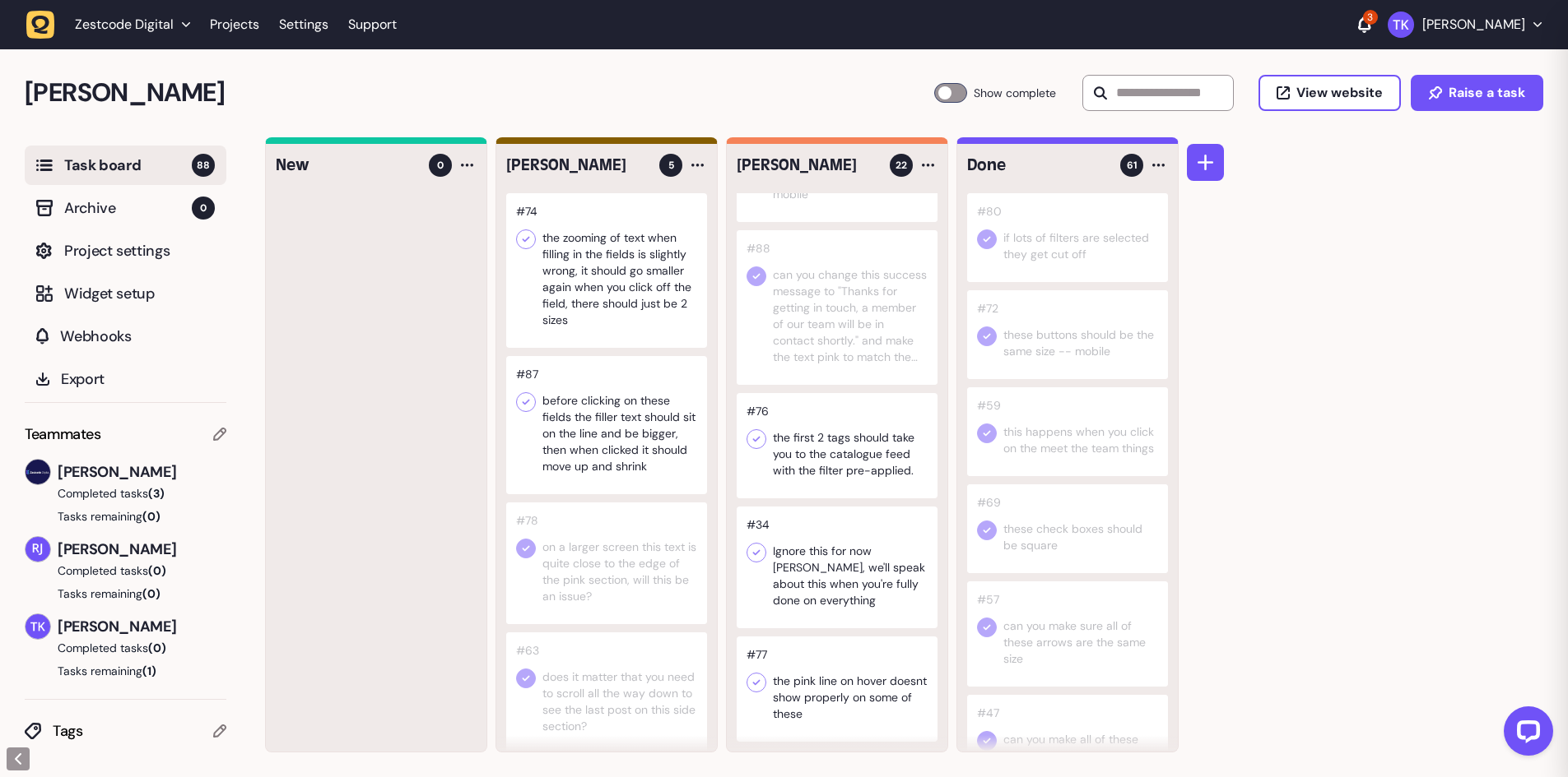
click at [882, 460] on div at bounding box center [837, 446] width 201 height 105
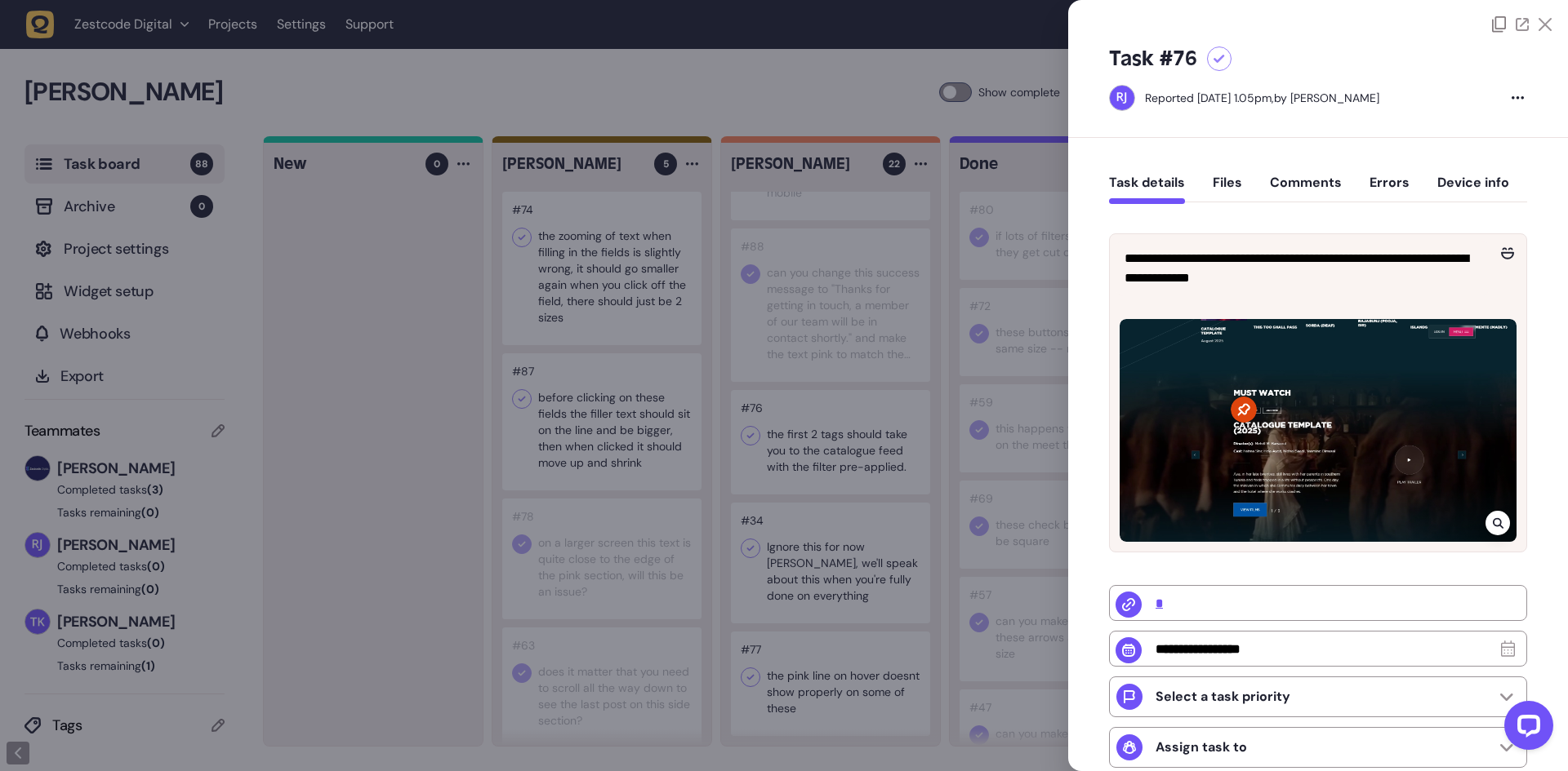
click at [1308, 183] on button "Comments" at bounding box center [1306, 190] width 72 height 30
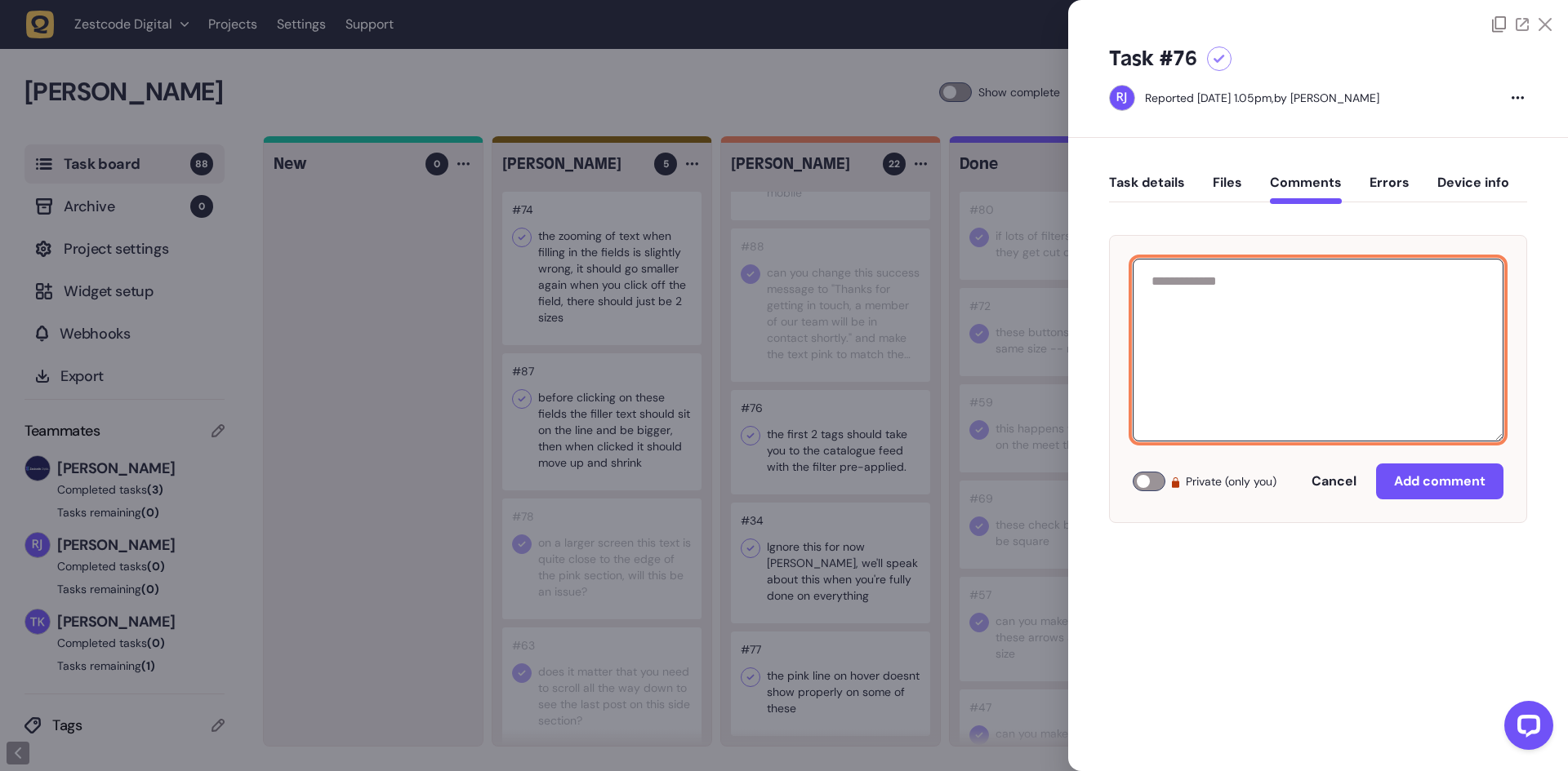
click at [1258, 302] on textarea at bounding box center [1318, 350] width 370 height 183
drag, startPoint x: 1189, startPoint y: 279, endPoint x: 1132, endPoint y: 281, distance: 57.0
click at [1132, 281] on div "**********" at bounding box center [1318, 379] width 418 height 288
click at [1209, 283] on textarea "**********" at bounding box center [1318, 350] width 370 height 183
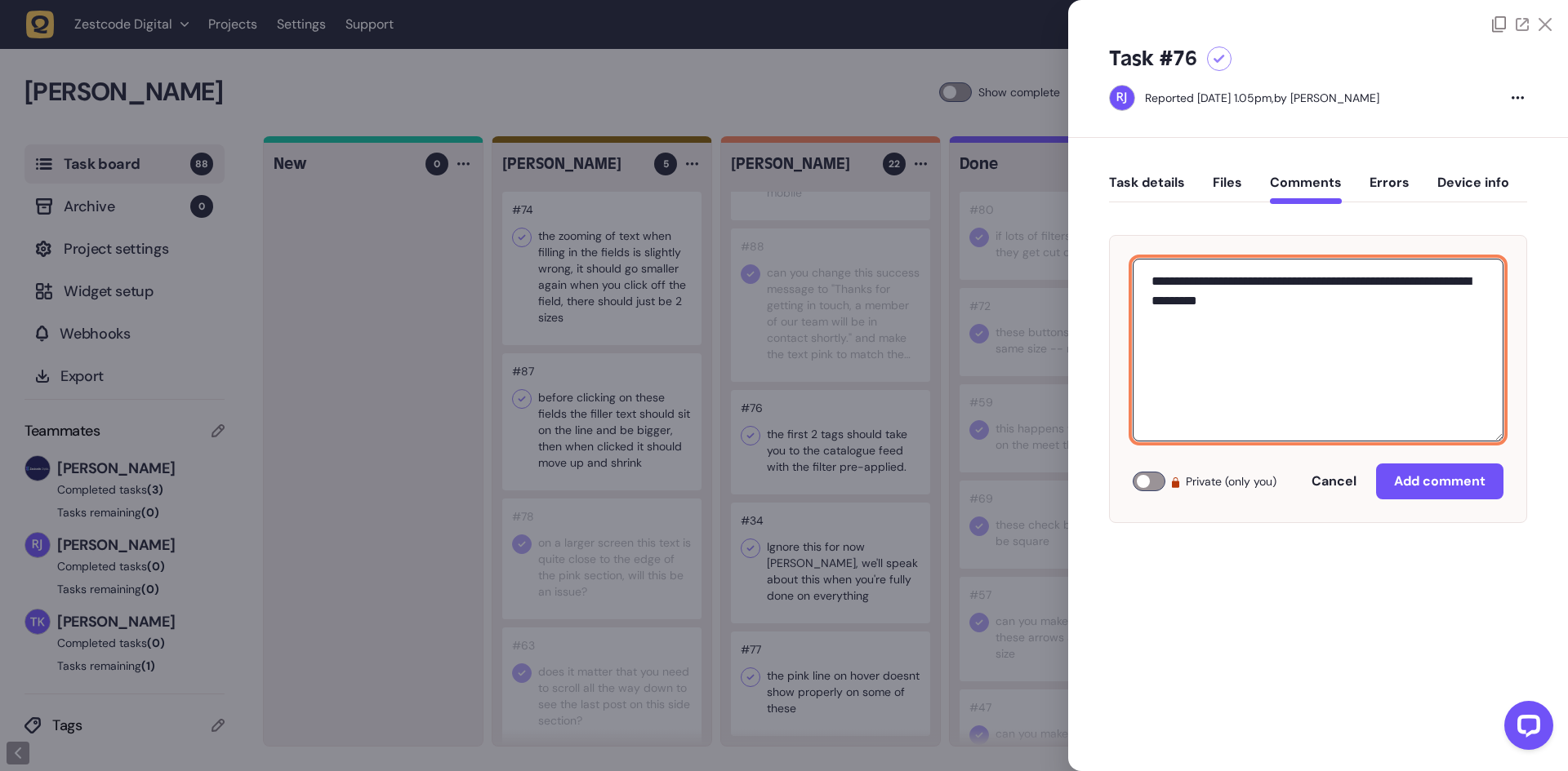
drag, startPoint x: 1217, startPoint y: 281, endPoint x: 1293, endPoint y: 277, distance: 76.1
click at [1301, 277] on textarea "**********" at bounding box center [1318, 350] width 370 height 183
click at [1293, 277] on textarea "**********" at bounding box center [1318, 350] width 370 height 183
drag, startPoint x: 1294, startPoint y: 284, endPoint x: 1216, endPoint y: 282, distance: 78.0
click at [1216, 282] on textarea "**********" at bounding box center [1318, 350] width 370 height 183
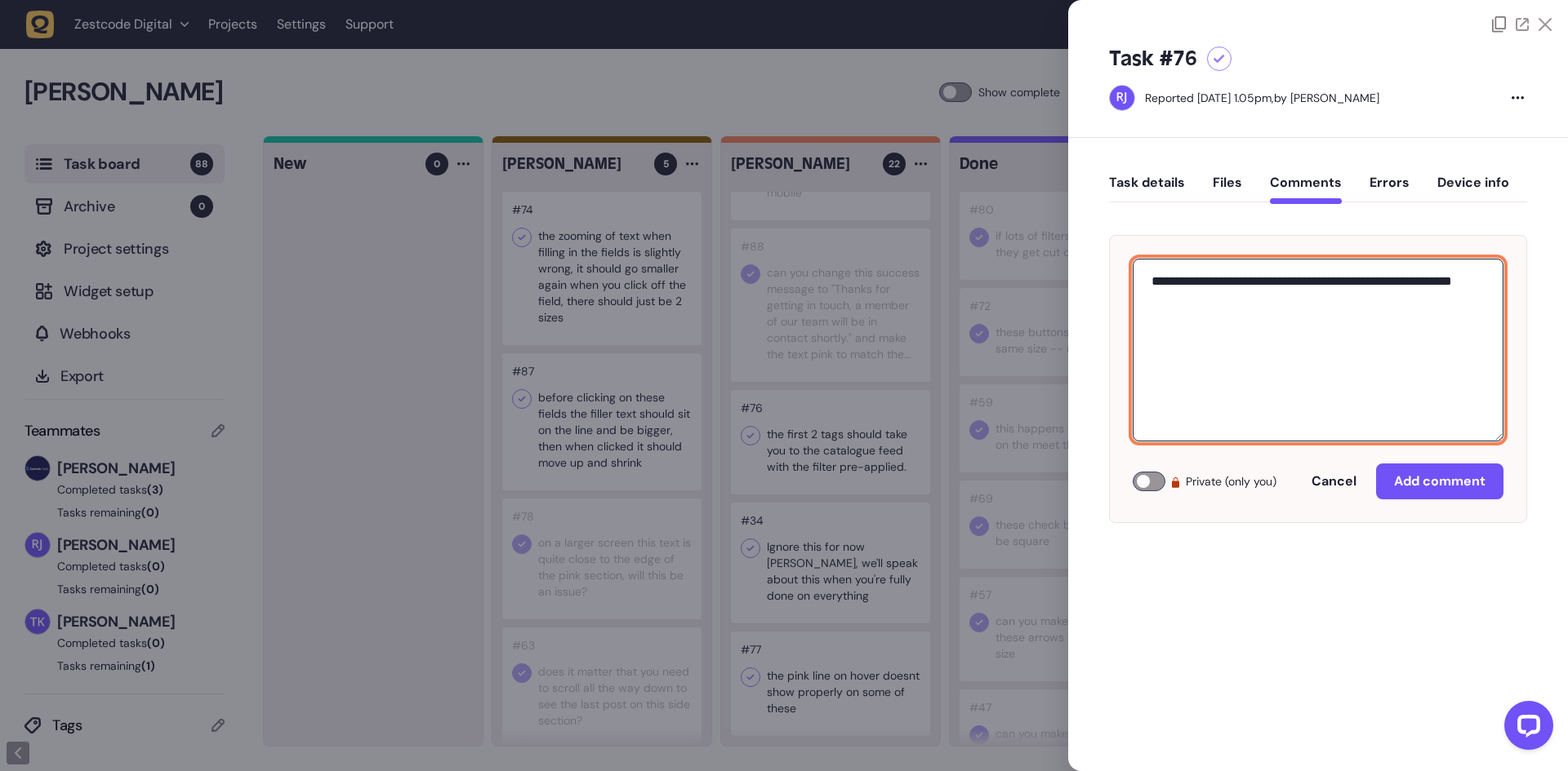
click at [1392, 295] on textarea "**********" at bounding box center [1318, 350] width 370 height 183
click at [1436, 282] on textarea "**********" at bounding box center [1318, 350] width 370 height 183
click at [1362, 386] on textarea "**********" at bounding box center [1318, 350] width 370 height 183
type textarea "**********"
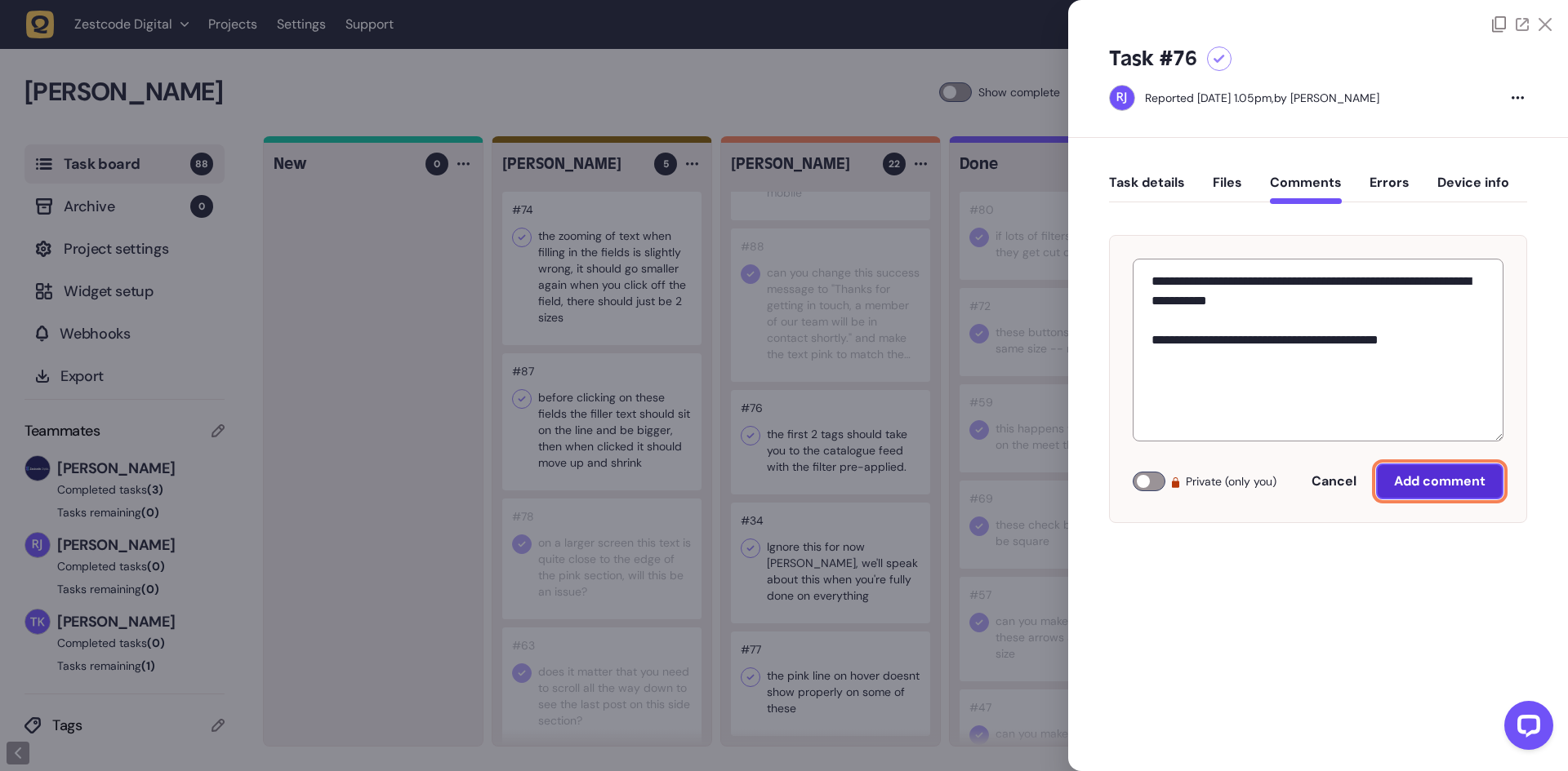
click at [1438, 477] on span "Add comment" at bounding box center [1440, 481] width 91 height 17
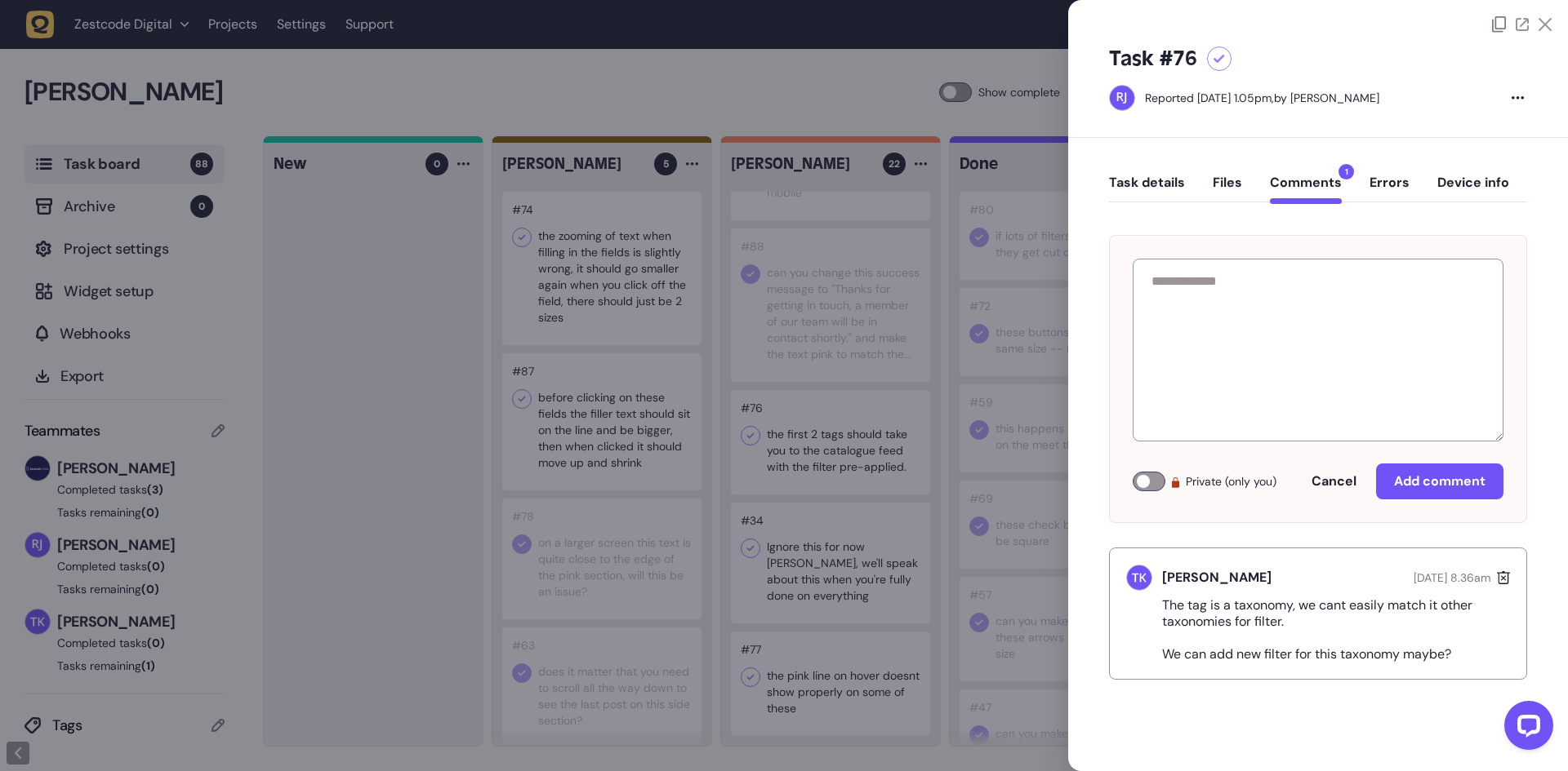
click at [920, 530] on div at bounding box center [784, 385] width 1568 height 771
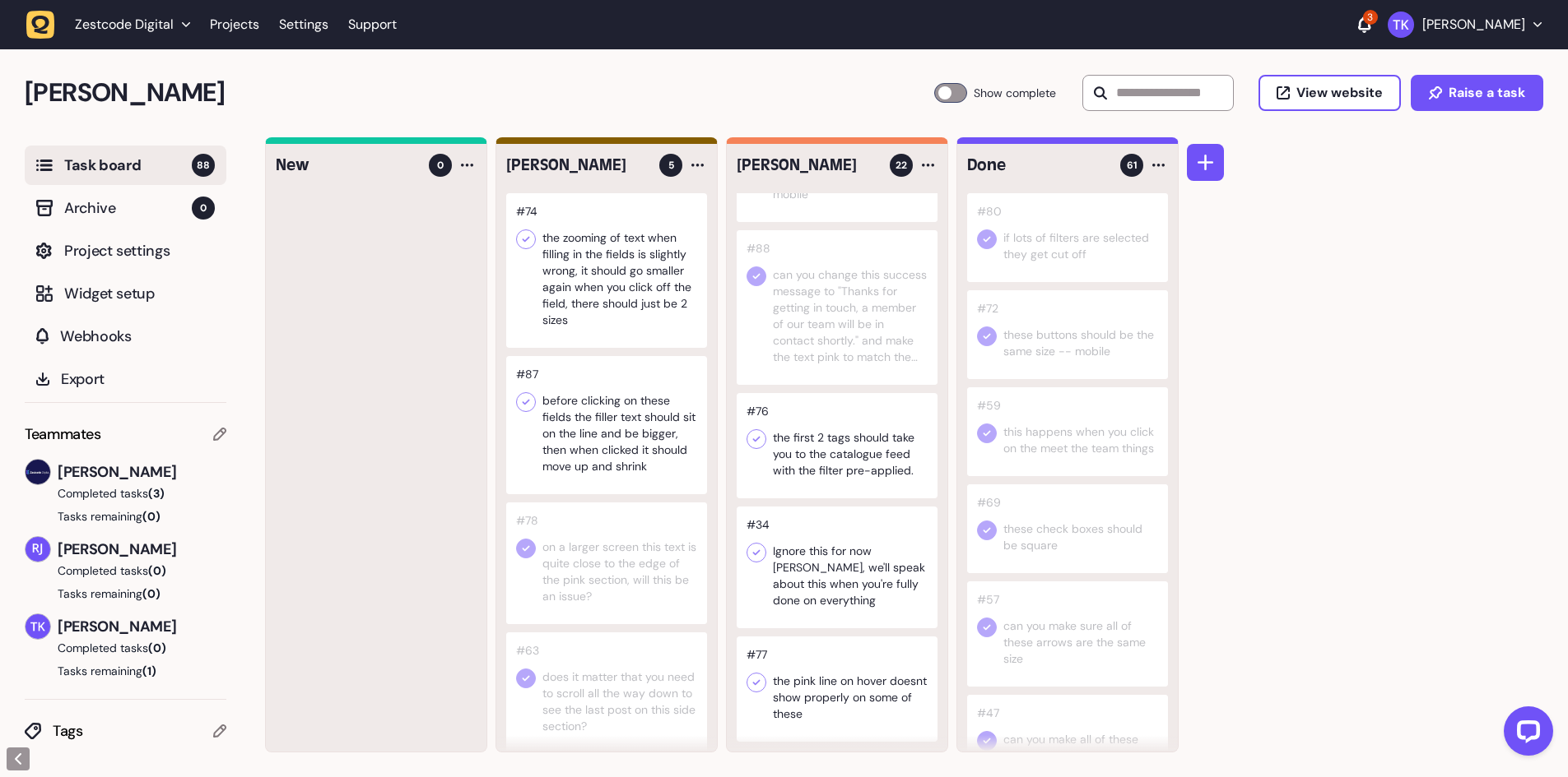
click at [878, 698] on div at bounding box center [837, 689] width 201 height 105
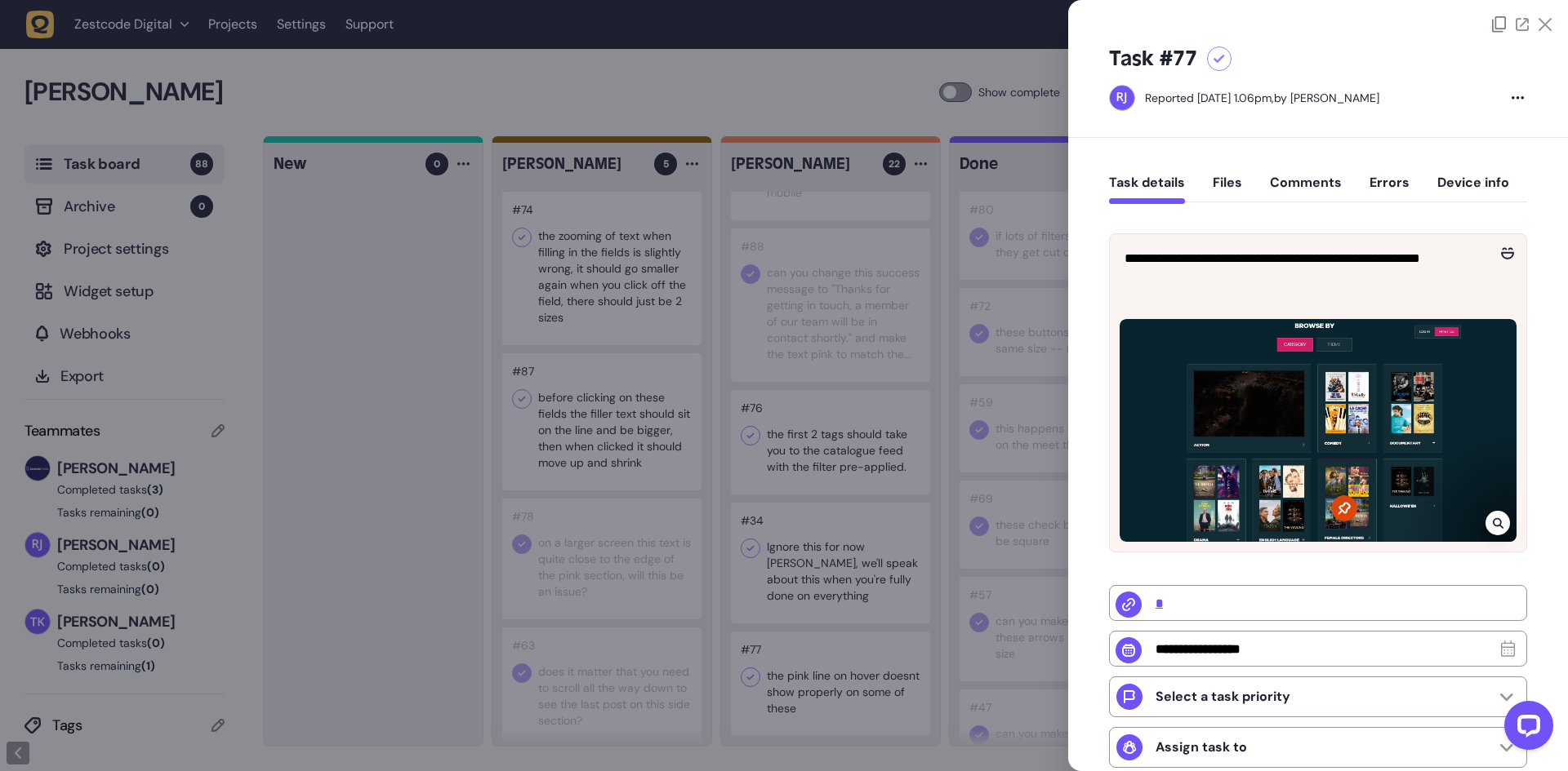
drag, startPoint x: 857, startPoint y: 617, endPoint x: 803, endPoint y: 662, distance: 70.3
click at [855, 617] on div at bounding box center [784, 385] width 1568 height 771
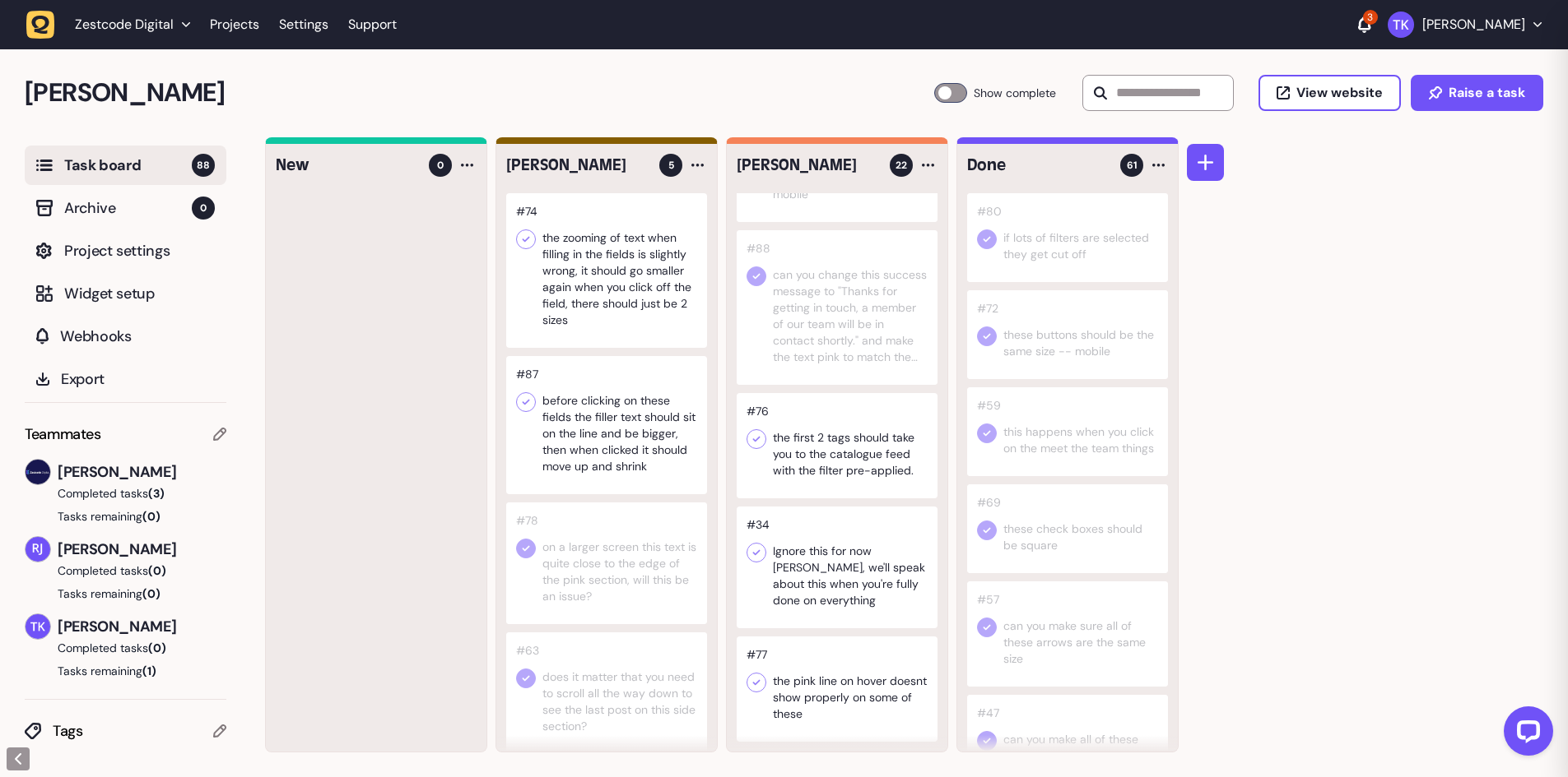
click at [761, 678] on icon at bounding box center [757, 683] width 17 height 17
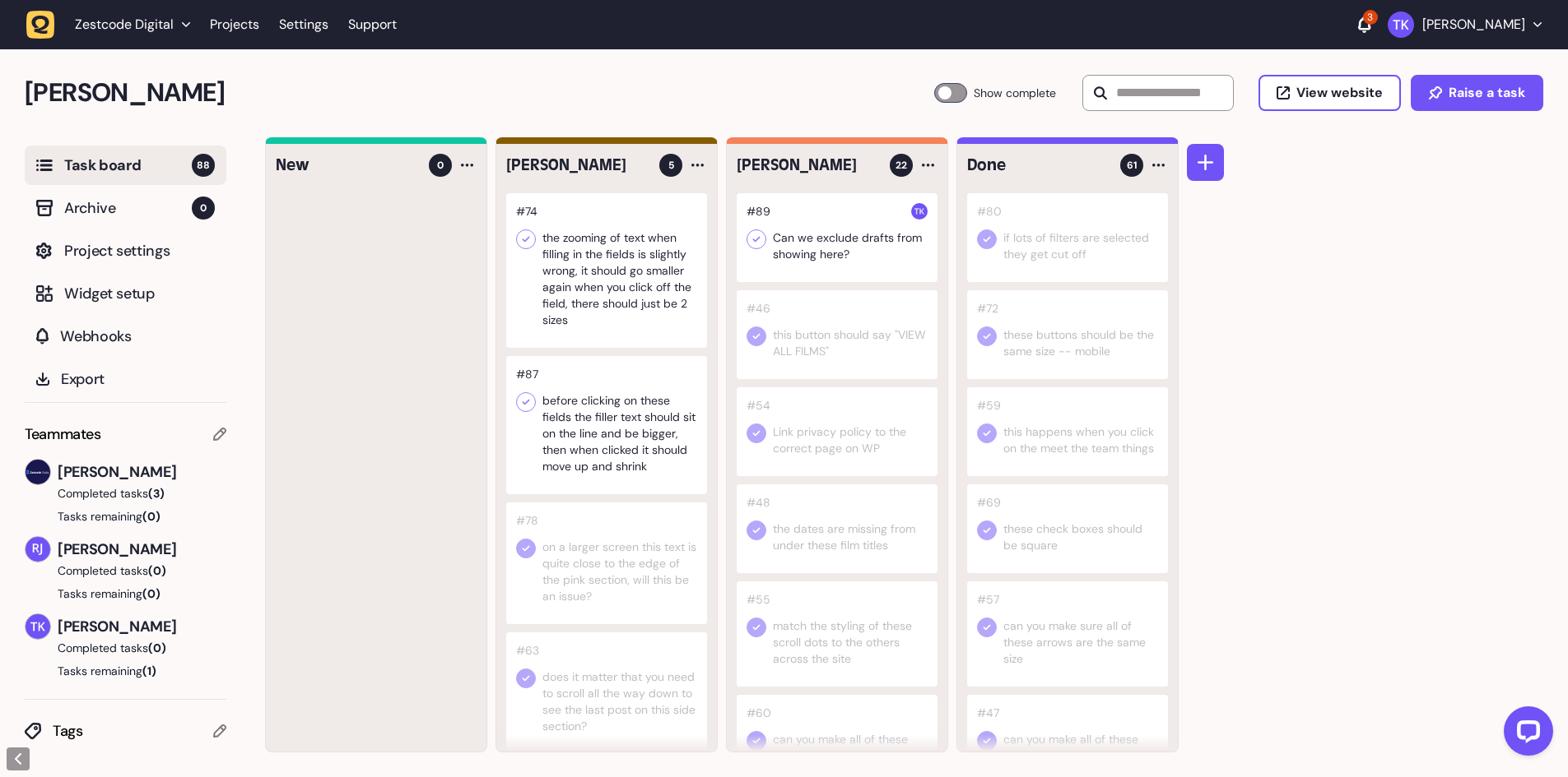
click at [884, 253] on div at bounding box center [837, 237] width 201 height 89
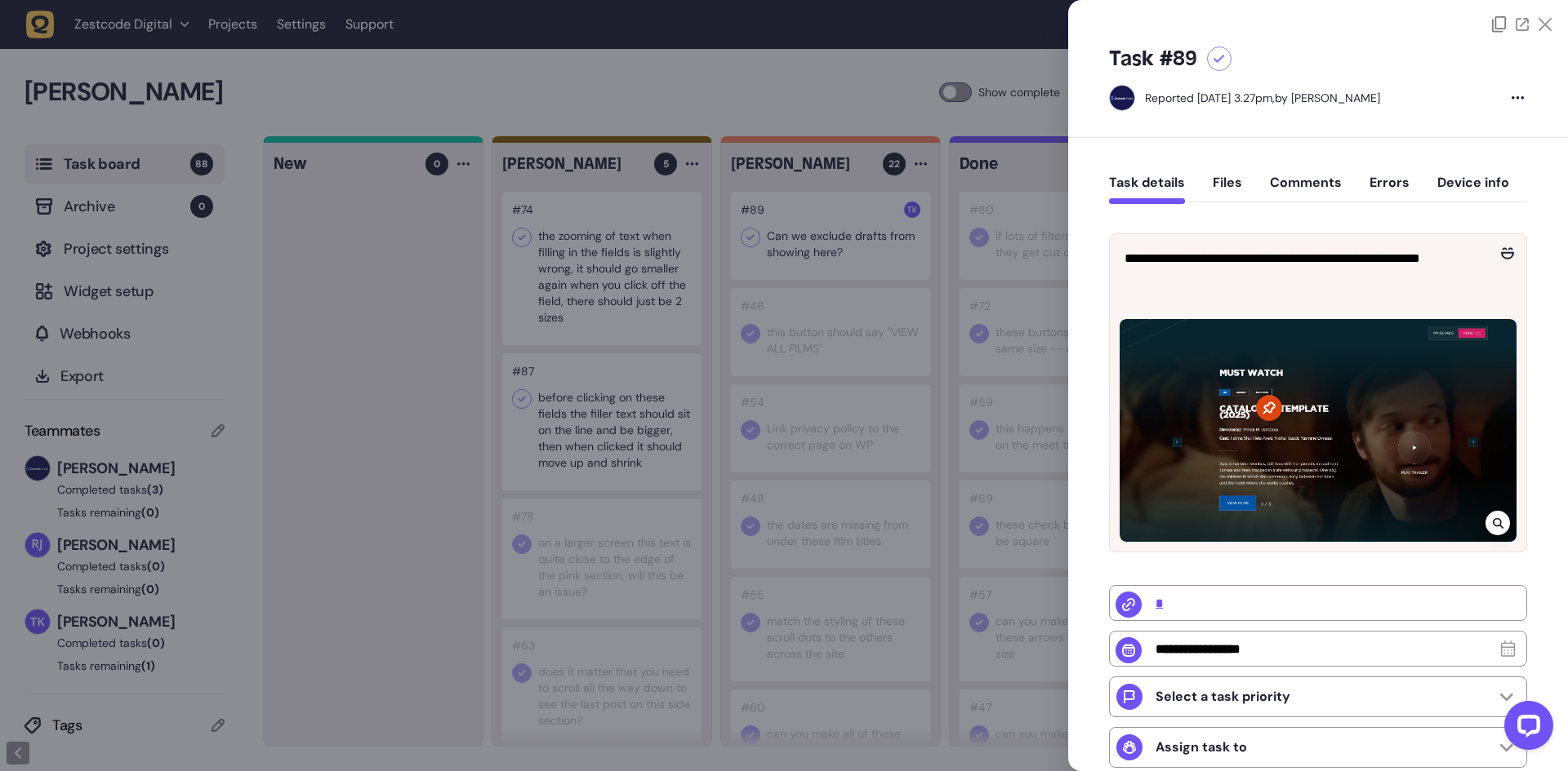
click at [878, 251] on div at bounding box center [784, 385] width 1568 height 771
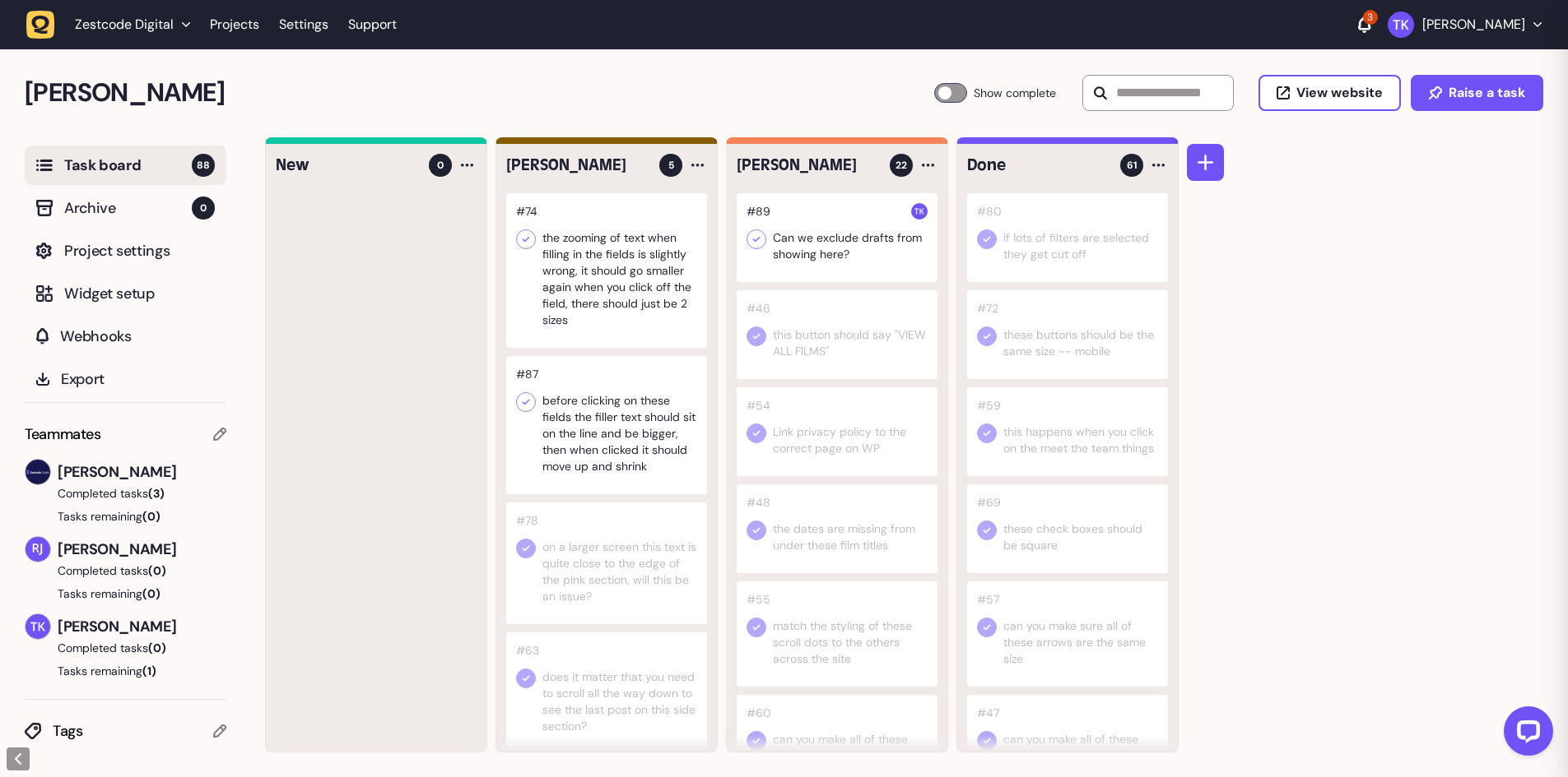
click at [884, 253] on div at bounding box center [837, 237] width 201 height 89
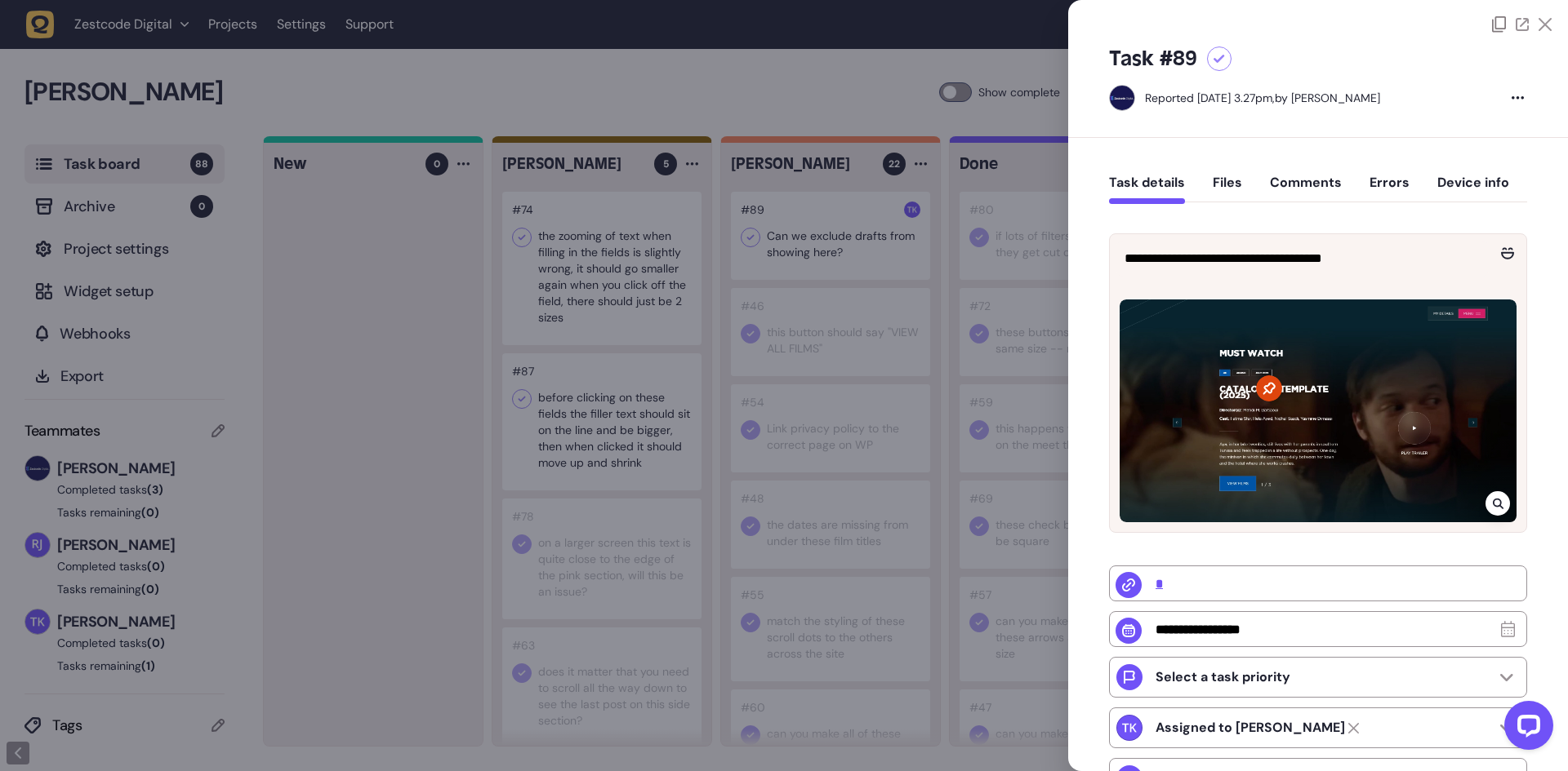
click at [1494, 498] on icon at bounding box center [1496, 503] width 10 height 10
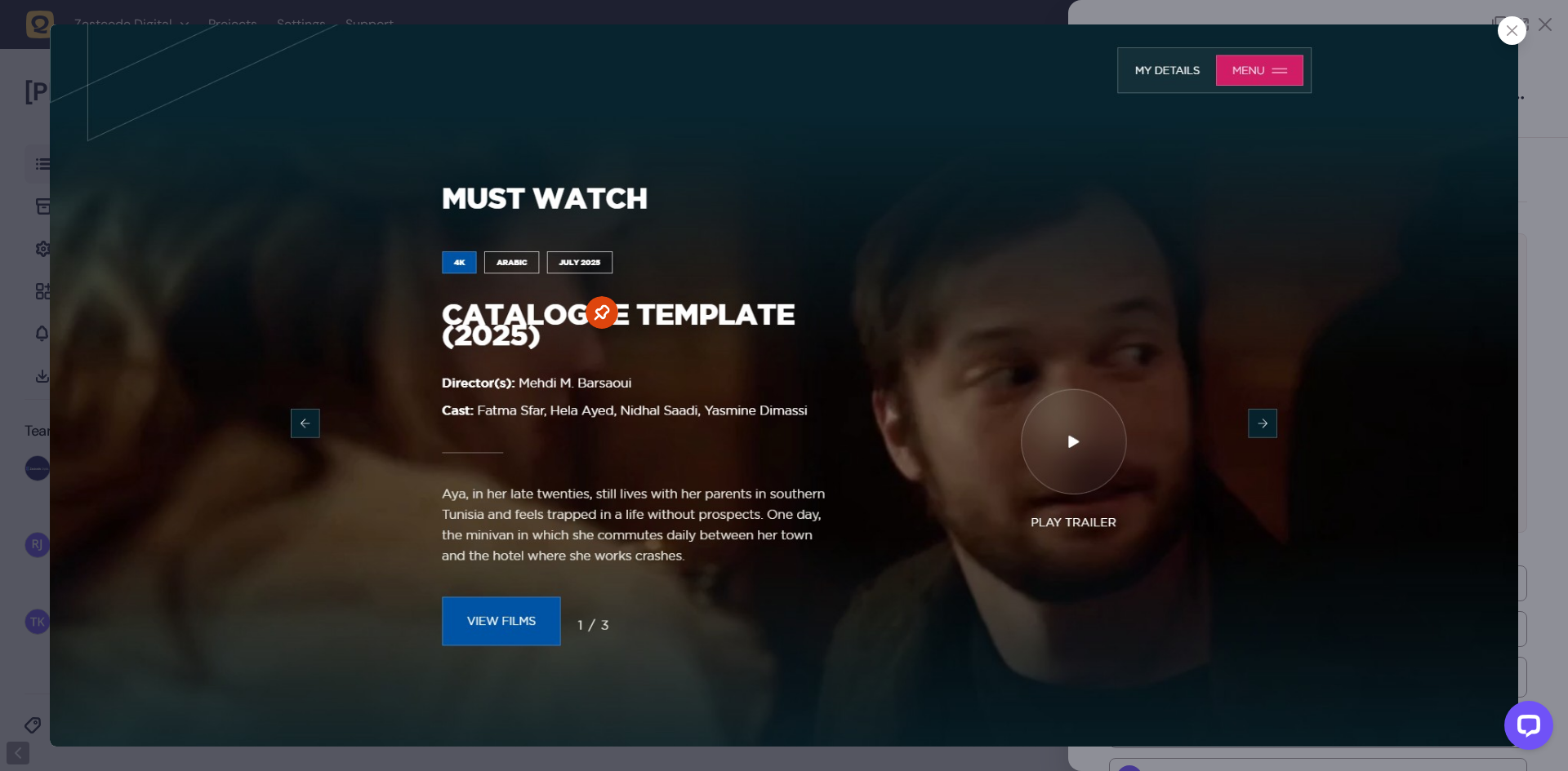
click at [1506, 33] on div at bounding box center [1512, 31] width 29 height 29
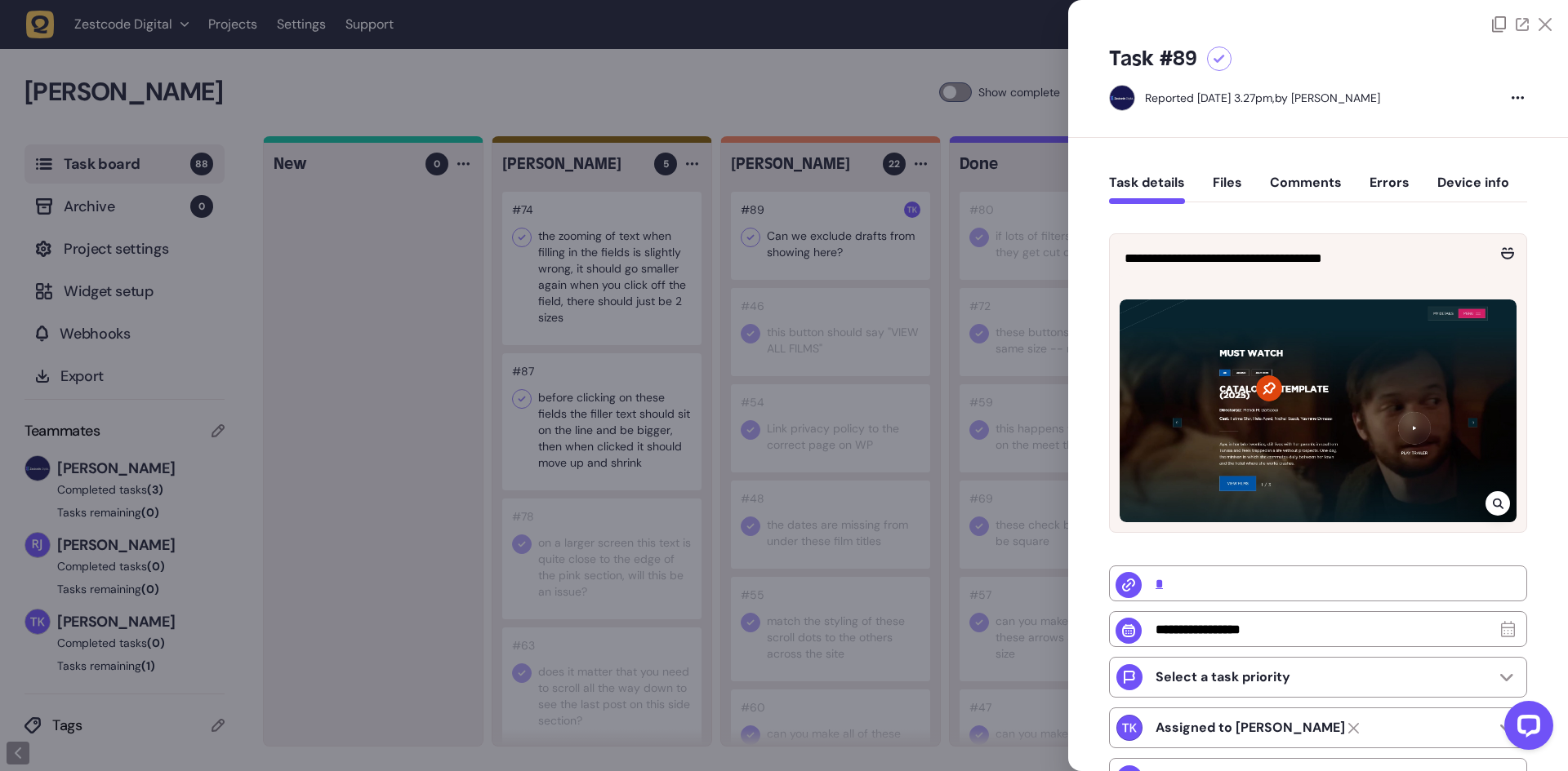
click at [771, 271] on div at bounding box center [784, 385] width 1568 height 771
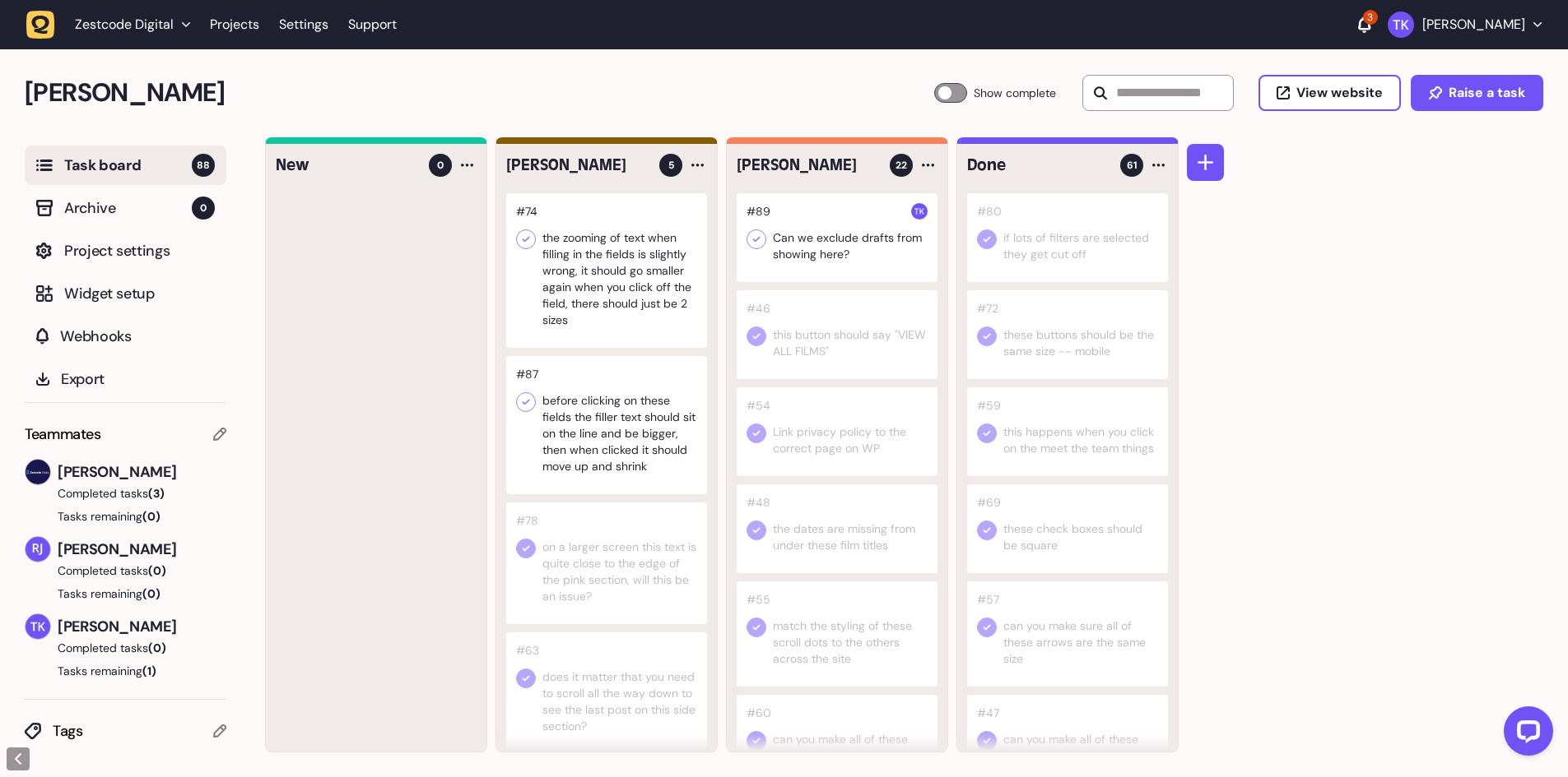
click at [750, 238] on icon at bounding box center [757, 240] width 17 height 17
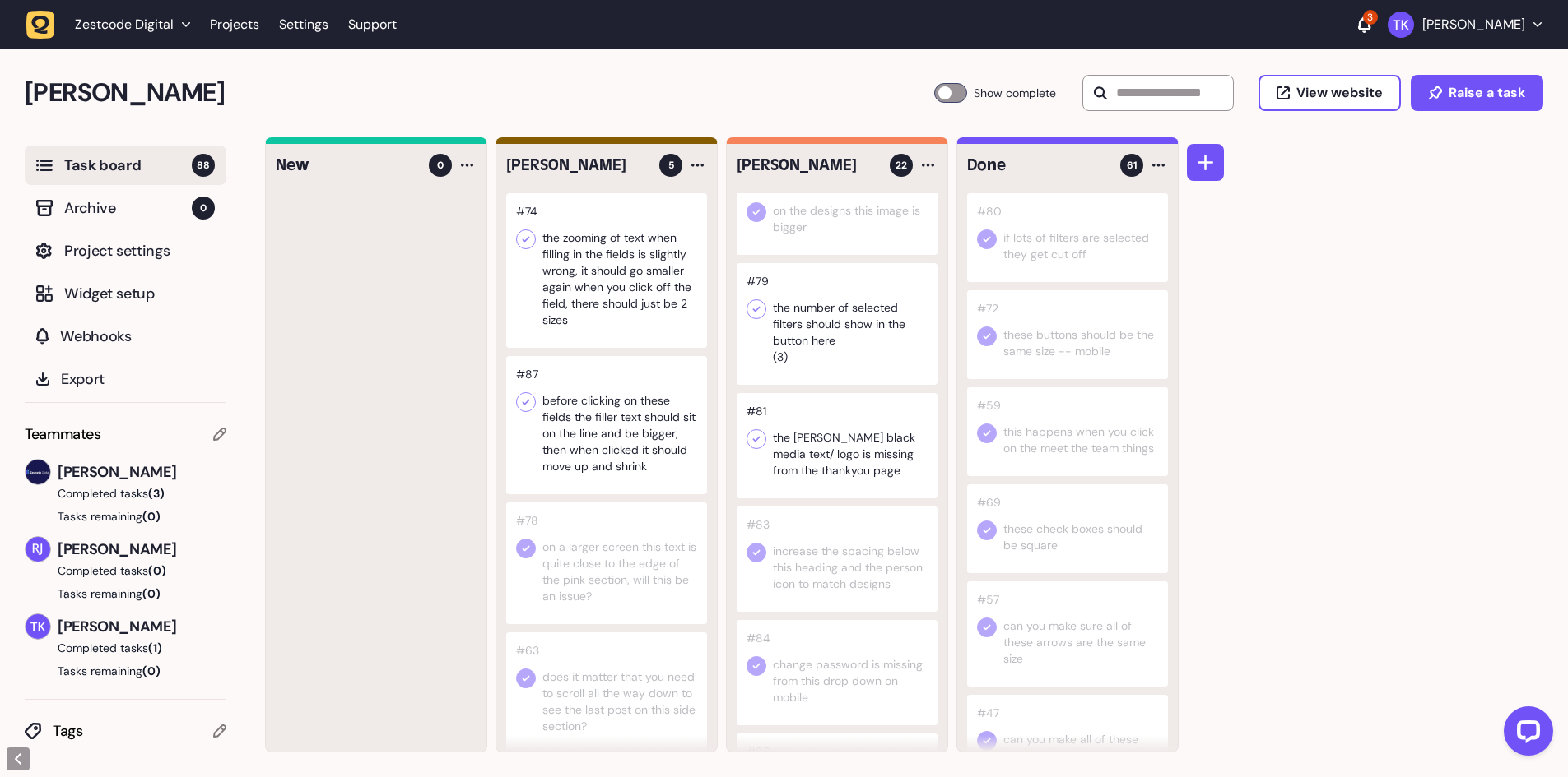
scroll to position [1233, 0]
click at [871, 463] on div at bounding box center [837, 455] width 201 height 105
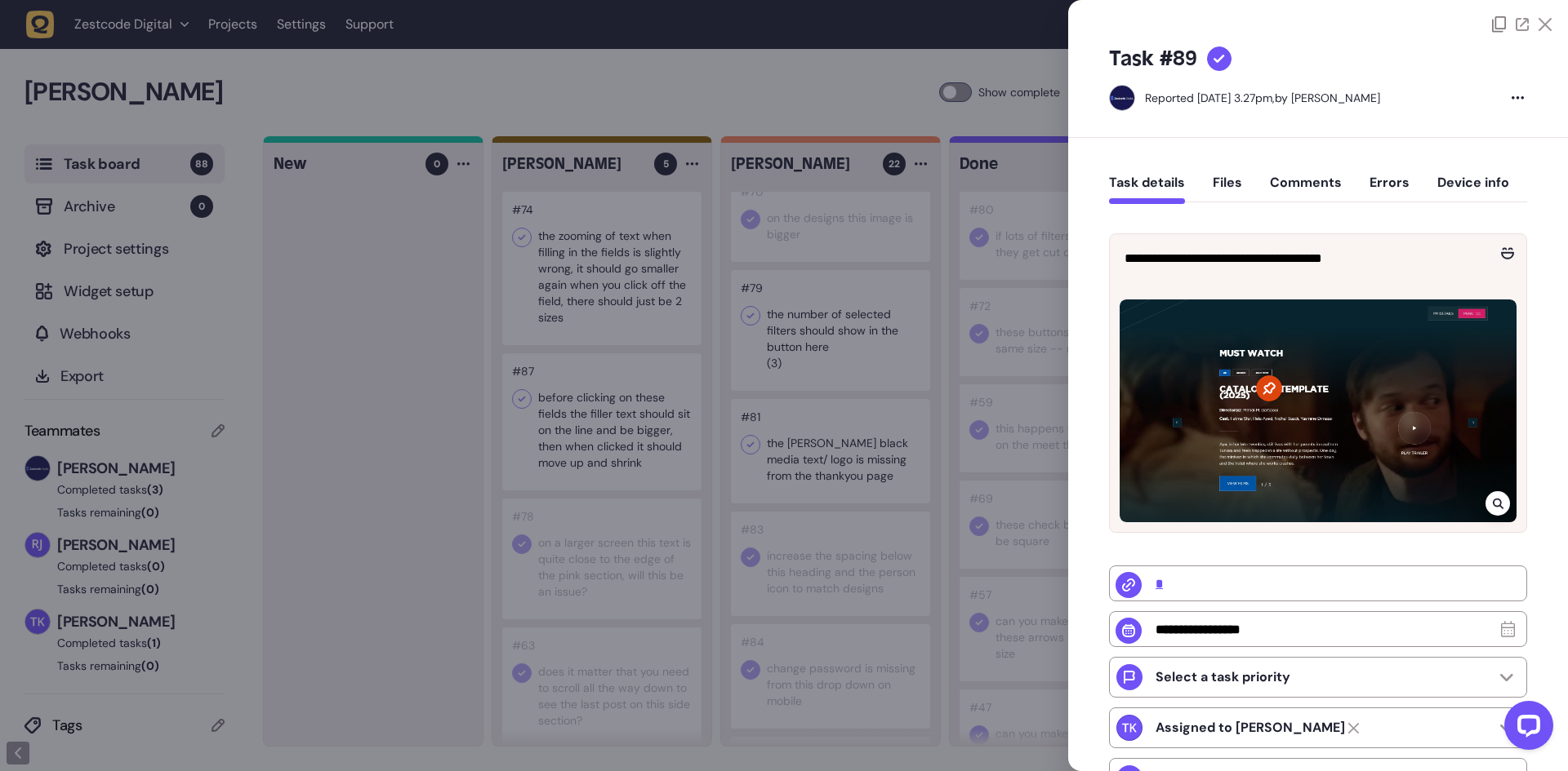
type input "**********"
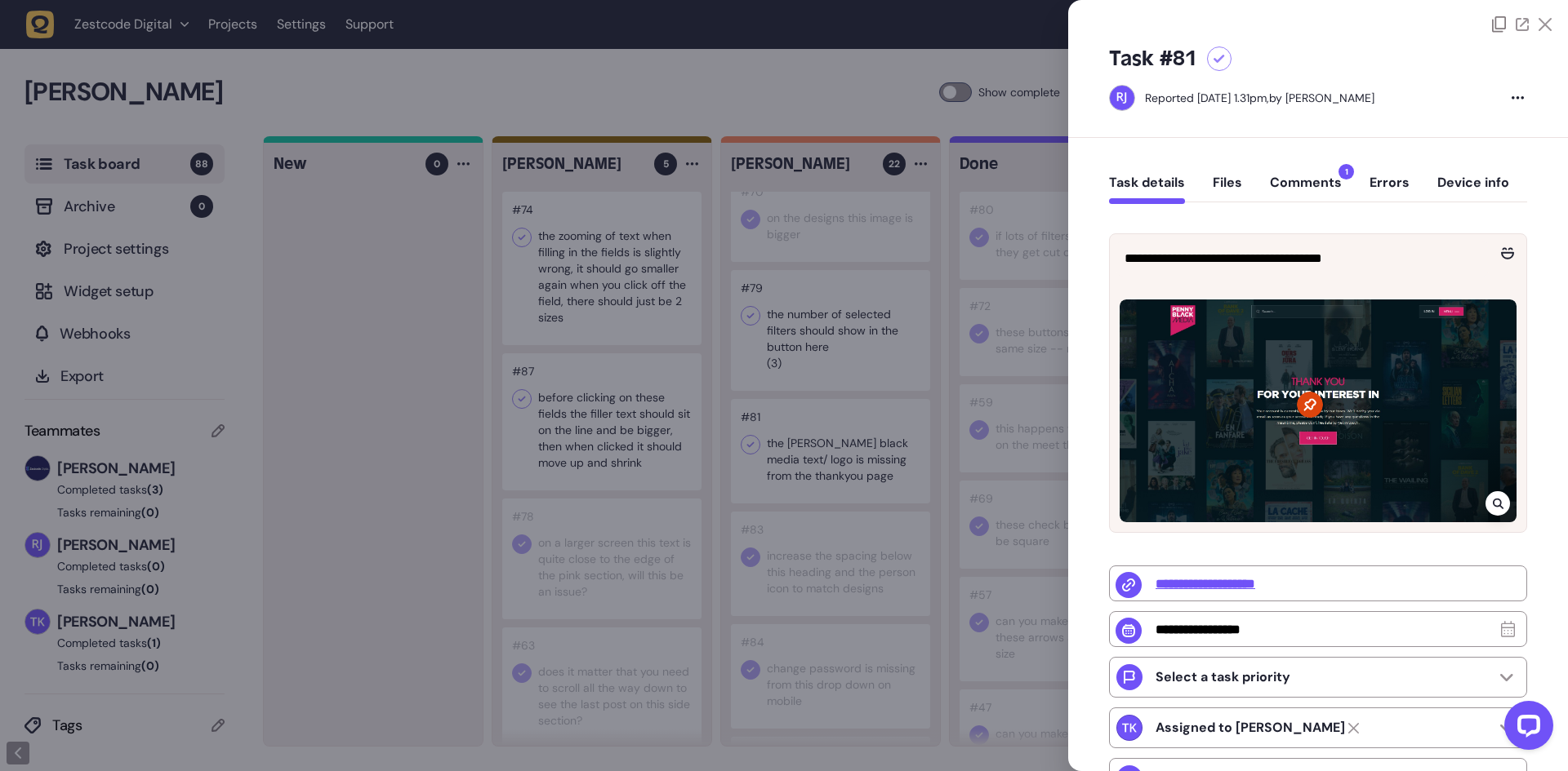
click at [834, 386] on div at bounding box center [784, 385] width 1568 height 771
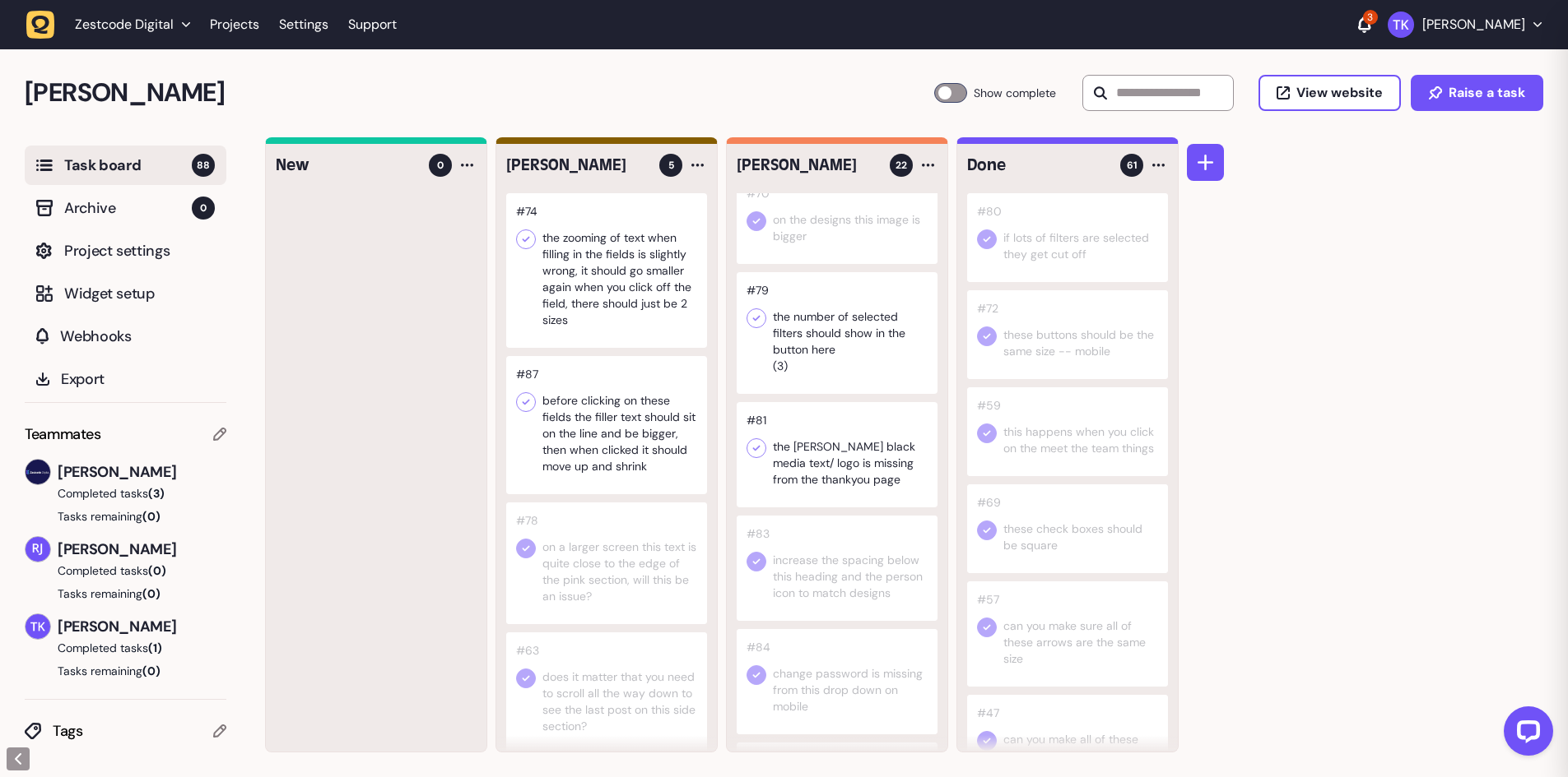
click at [825, 345] on div at bounding box center [837, 334] width 201 height 122
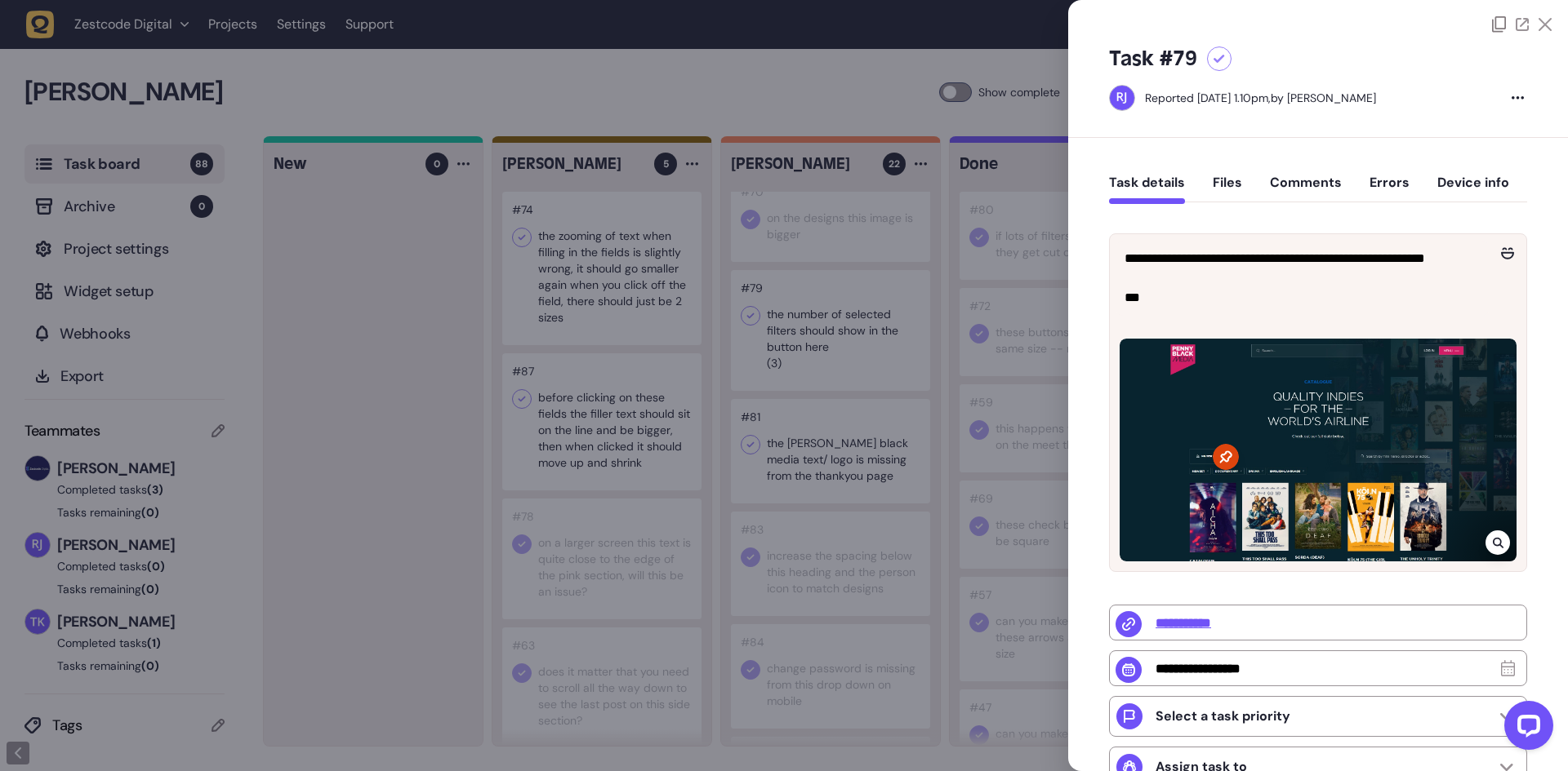
click at [819, 342] on div at bounding box center [784, 385] width 1568 height 771
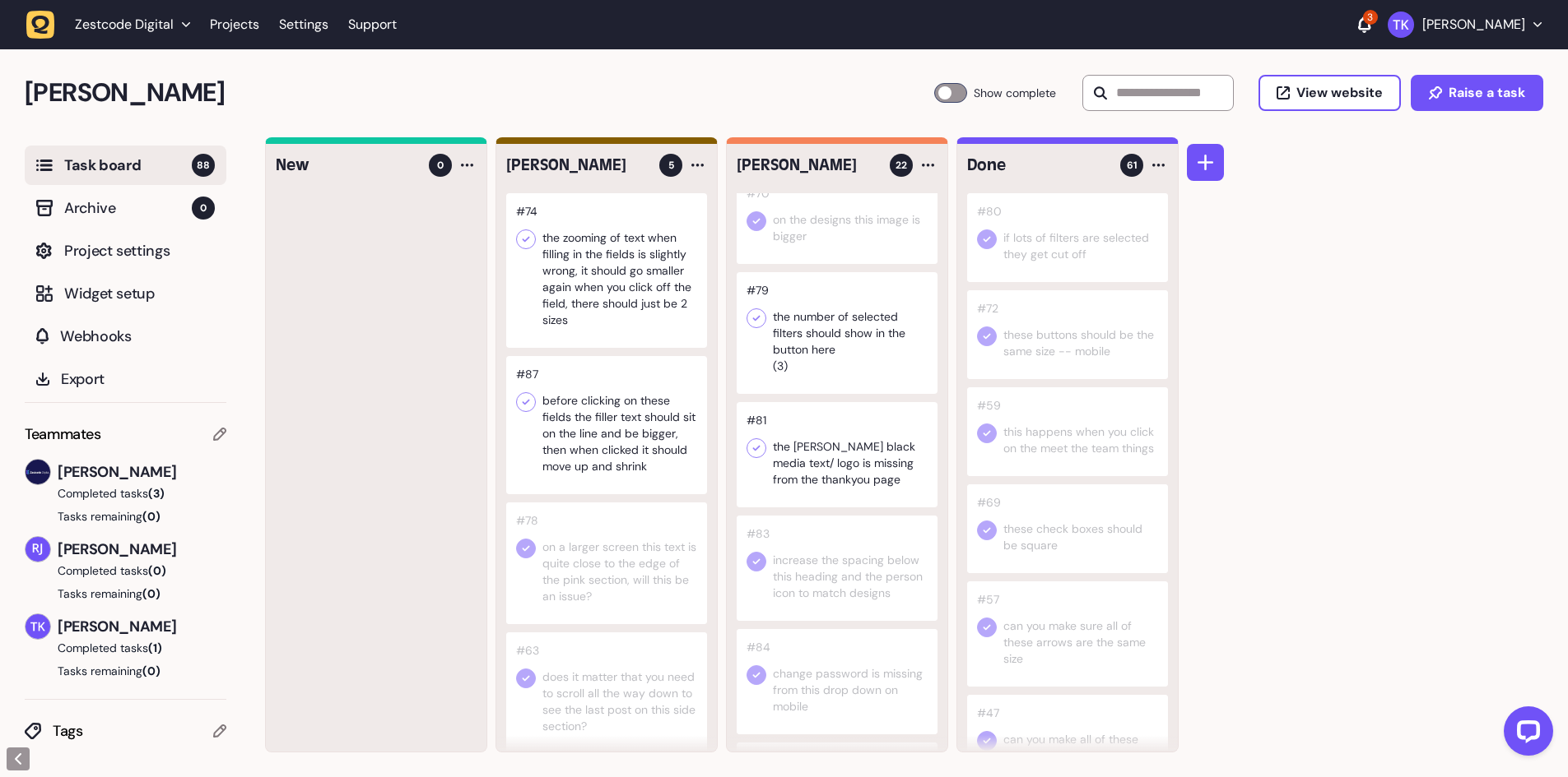
click at [832, 435] on div at bounding box center [837, 455] width 201 height 105
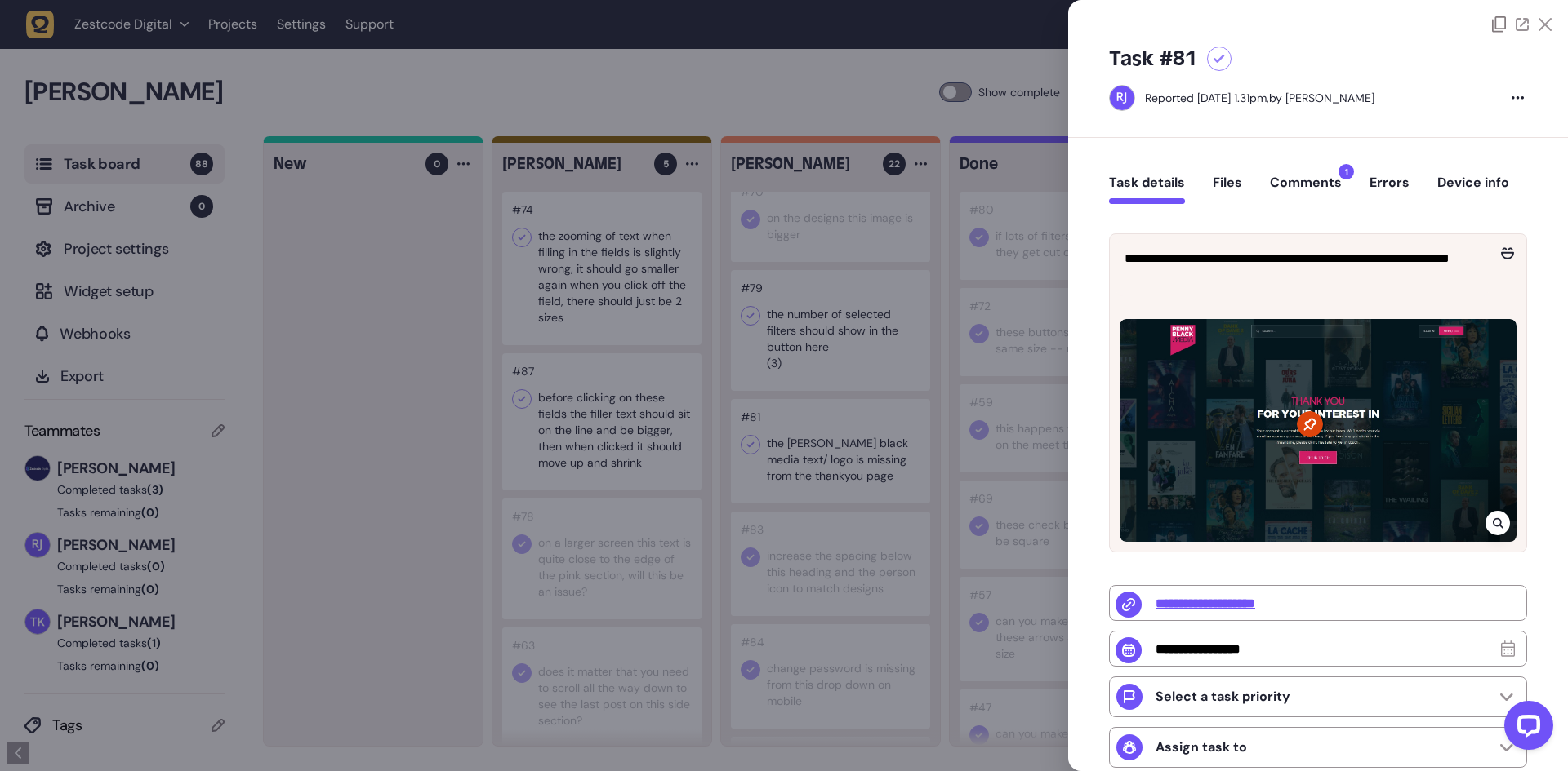
click at [1316, 182] on button "Comments 1" at bounding box center [1306, 190] width 72 height 30
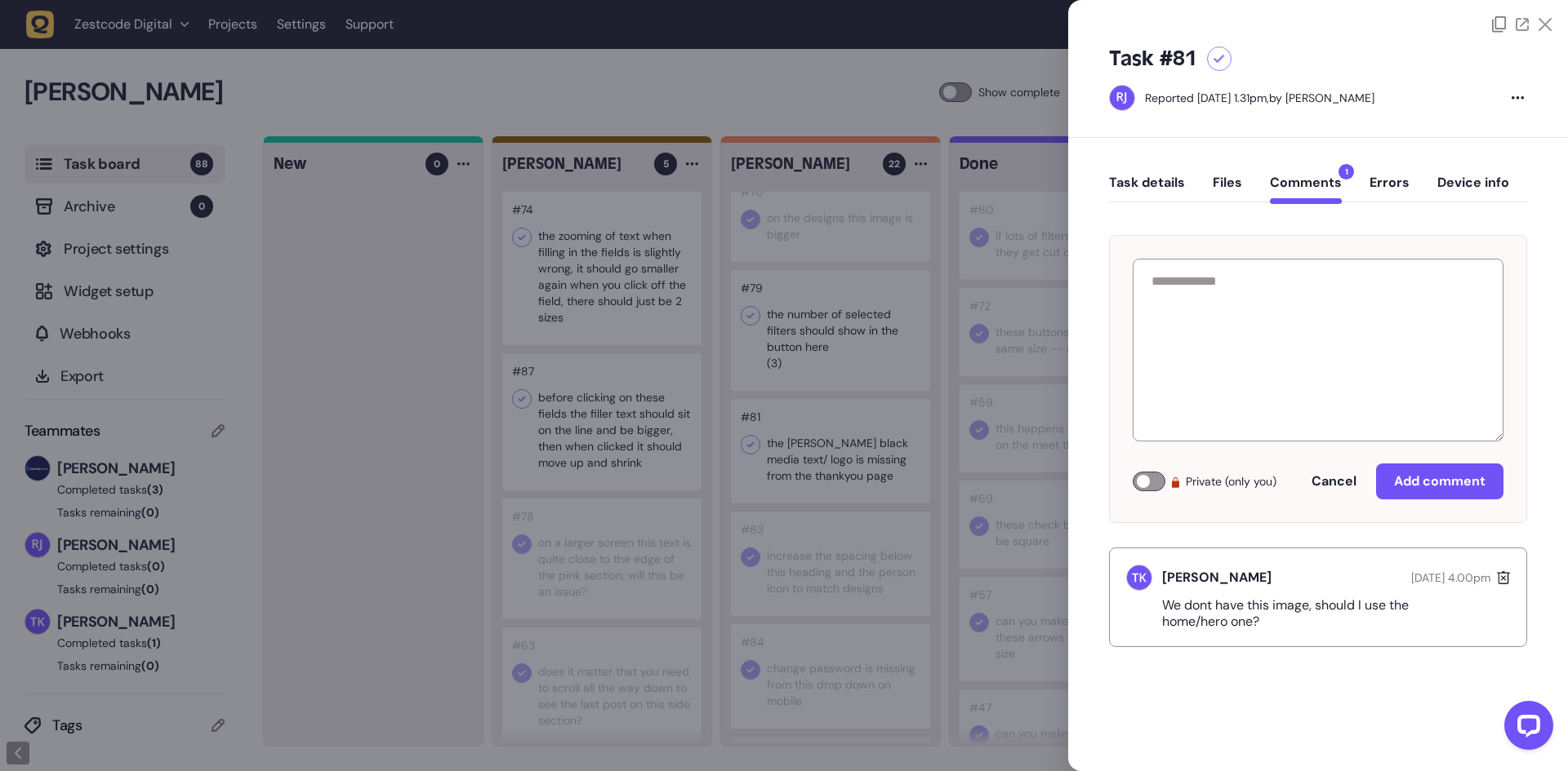
click at [1498, 574] on icon at bounding box center [1504, 578] width 13 height 17
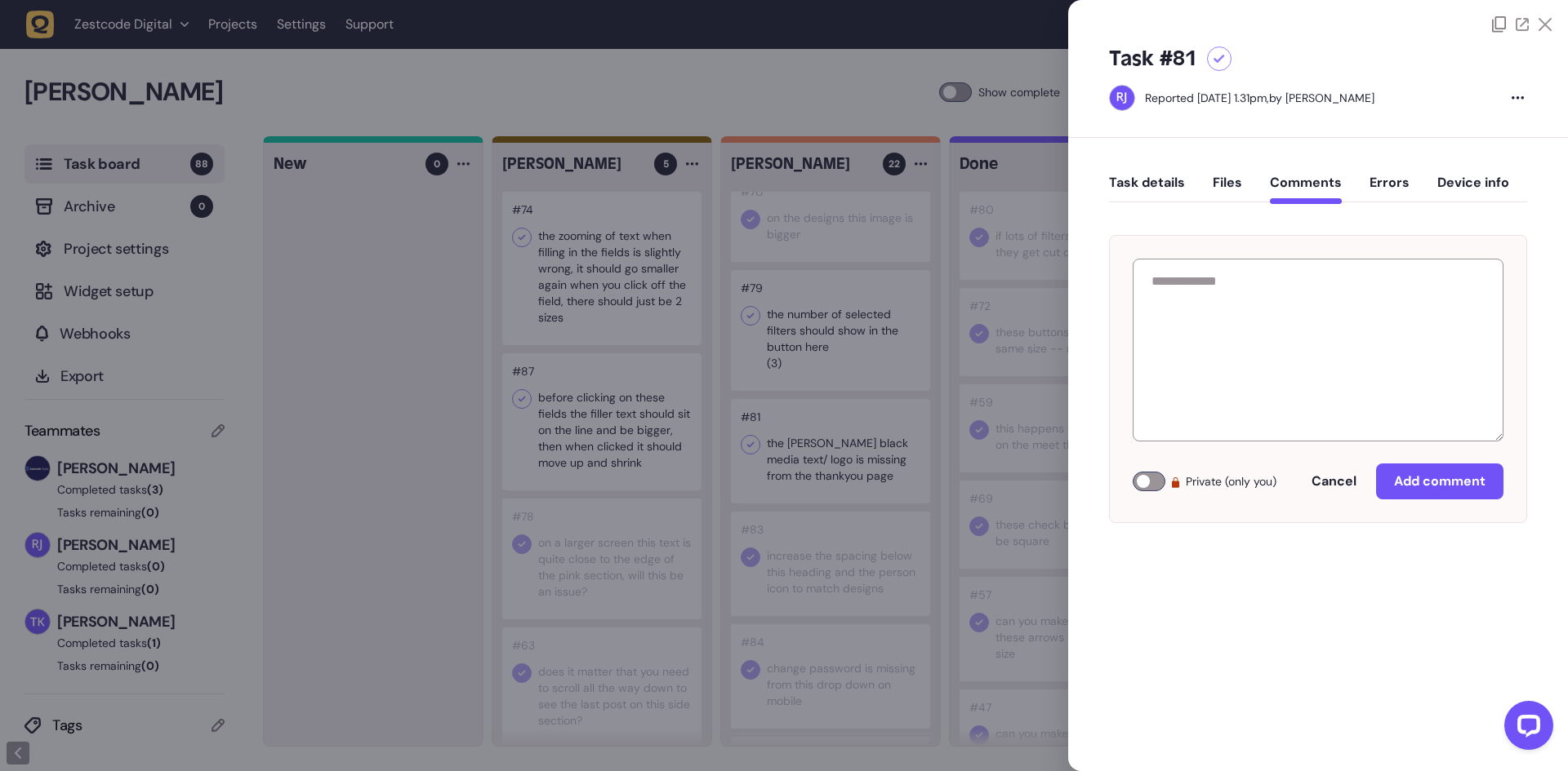
click at [759, 445] on div at bounding box center [784, 385] width 1568 height 771
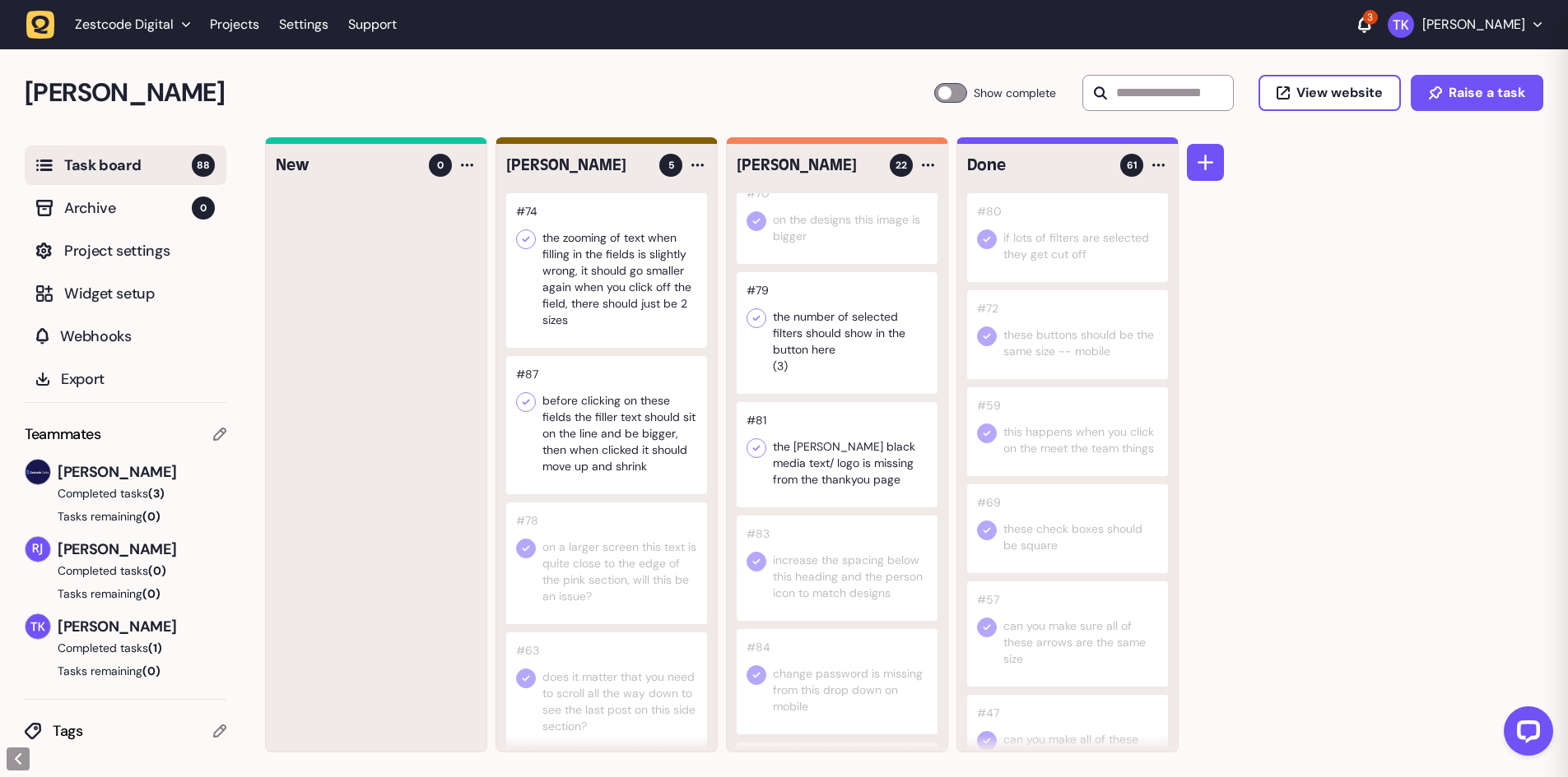
click at [753, 450] on icon at bounding box center [757, 449] width 17 height 17
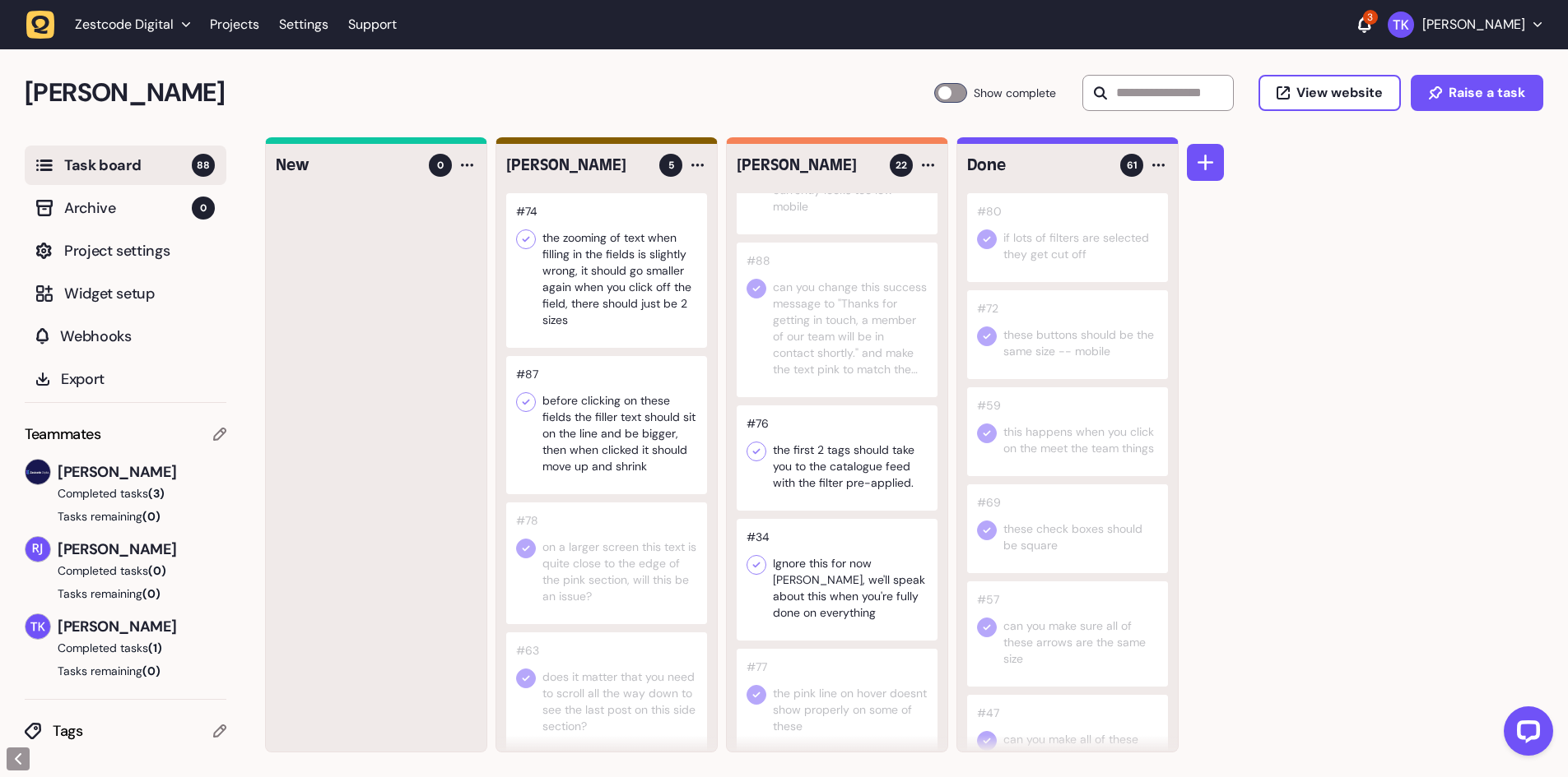
scroll to position [1990, 0]
click at [841, 452] on div at bounding box center [837, 446] width 201 height 105
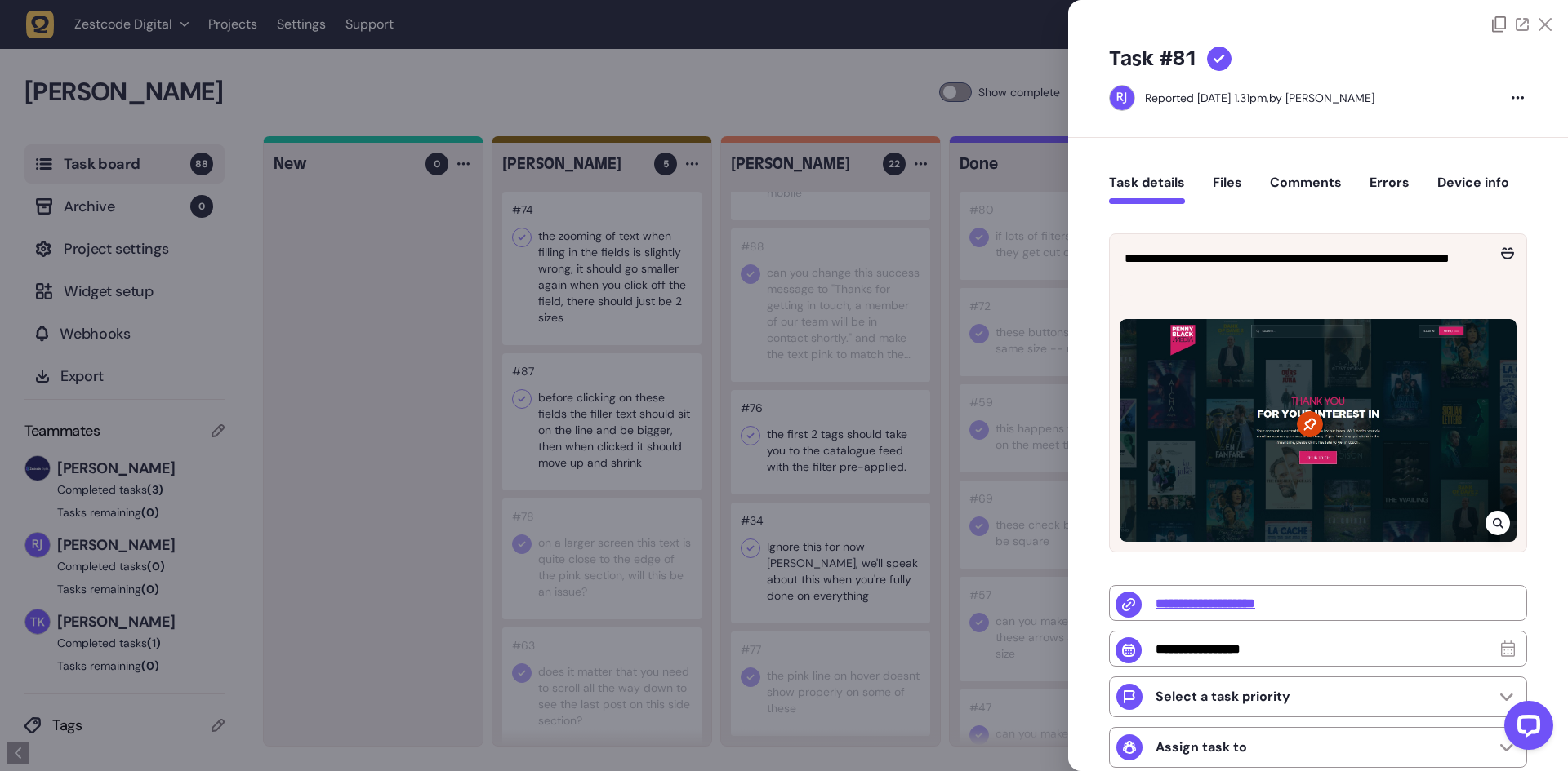
type input "*"
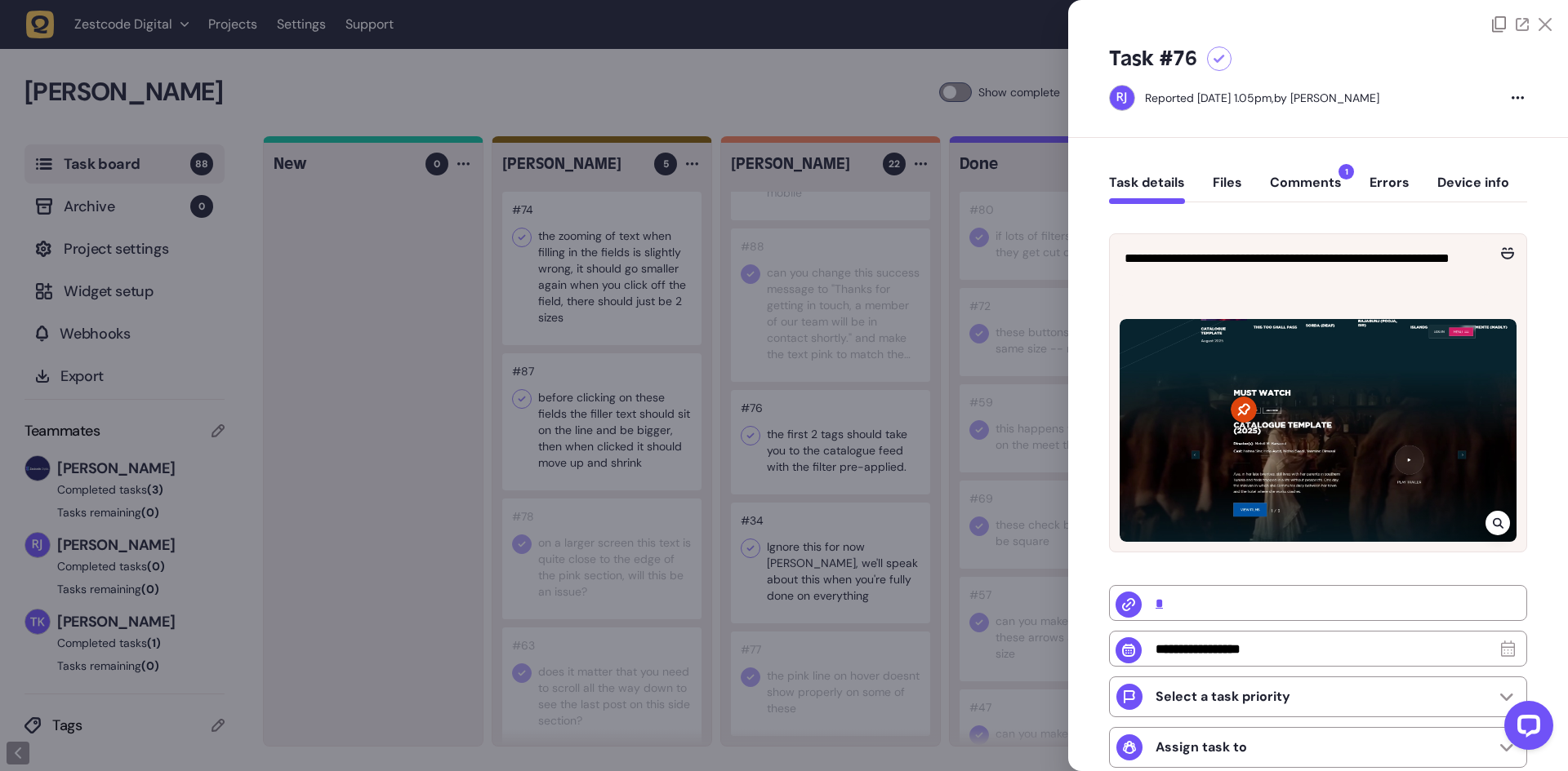
click at [835, 448] on div at bounding box center [784, 385] width 1568 height 771
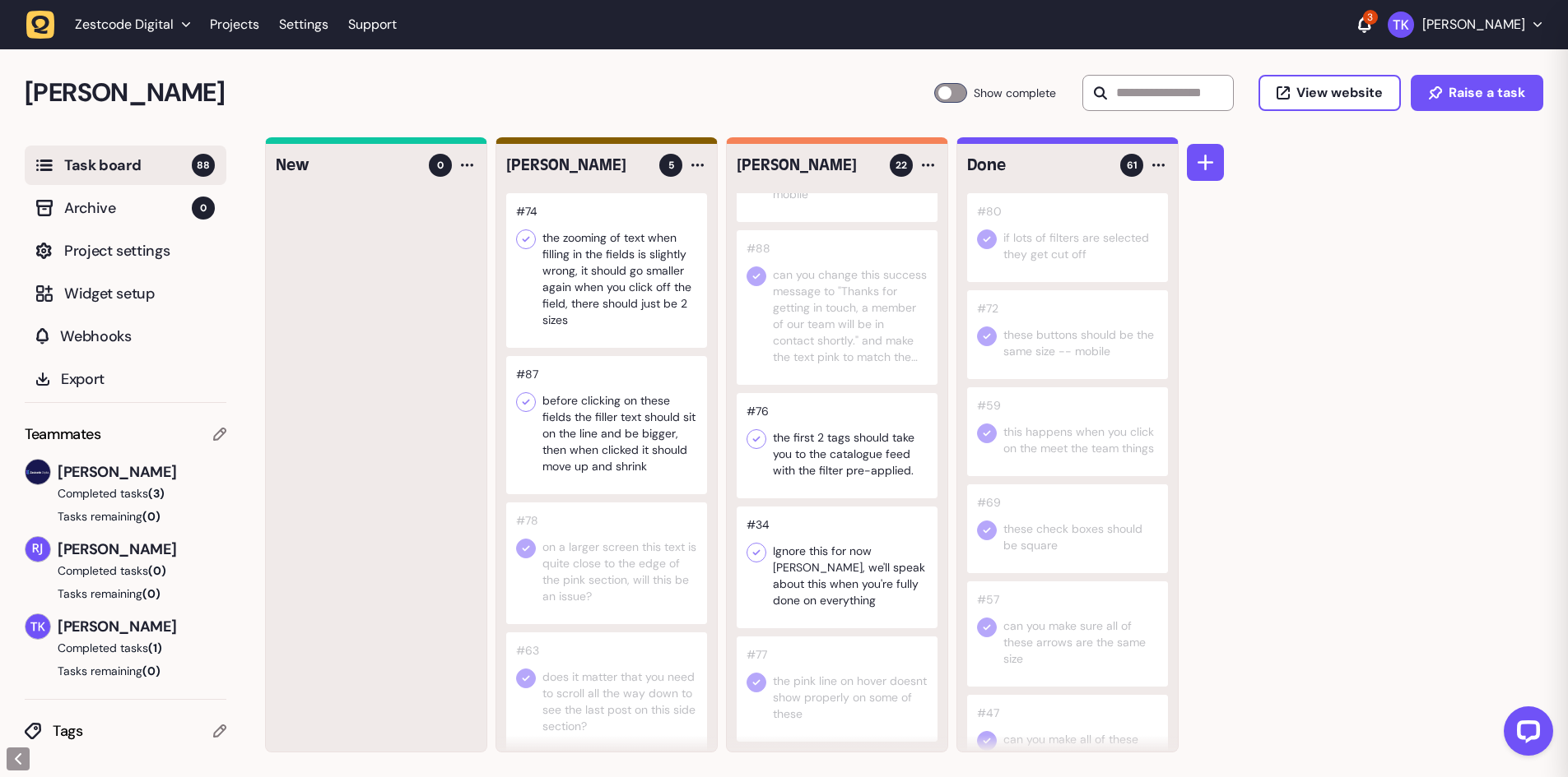
click at [854, 569] on div at bounding box center [837, 568] width 201 height 122
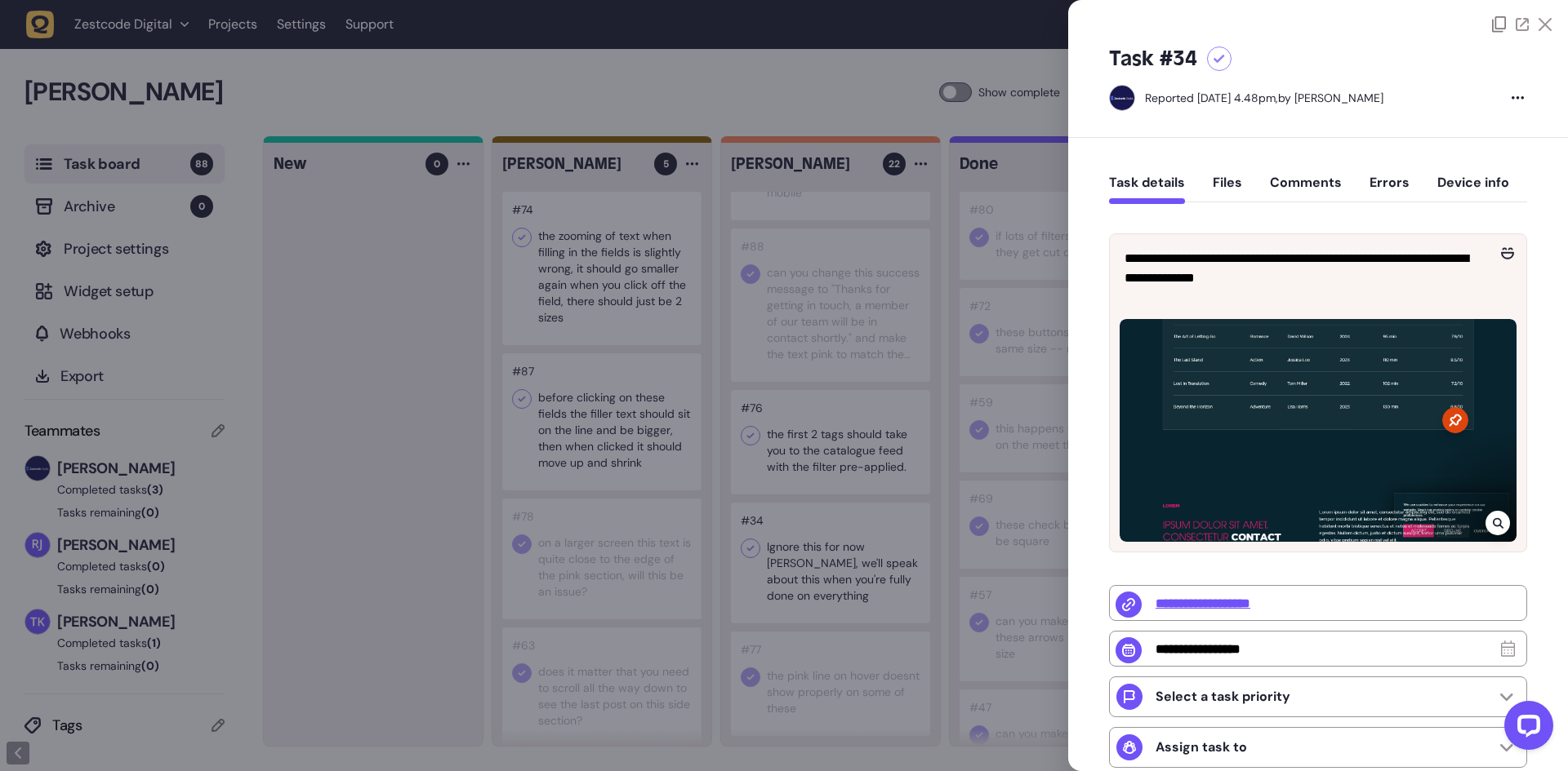
click at [849, 567] on div at bounding box center [784, 385] width 1568 height 771
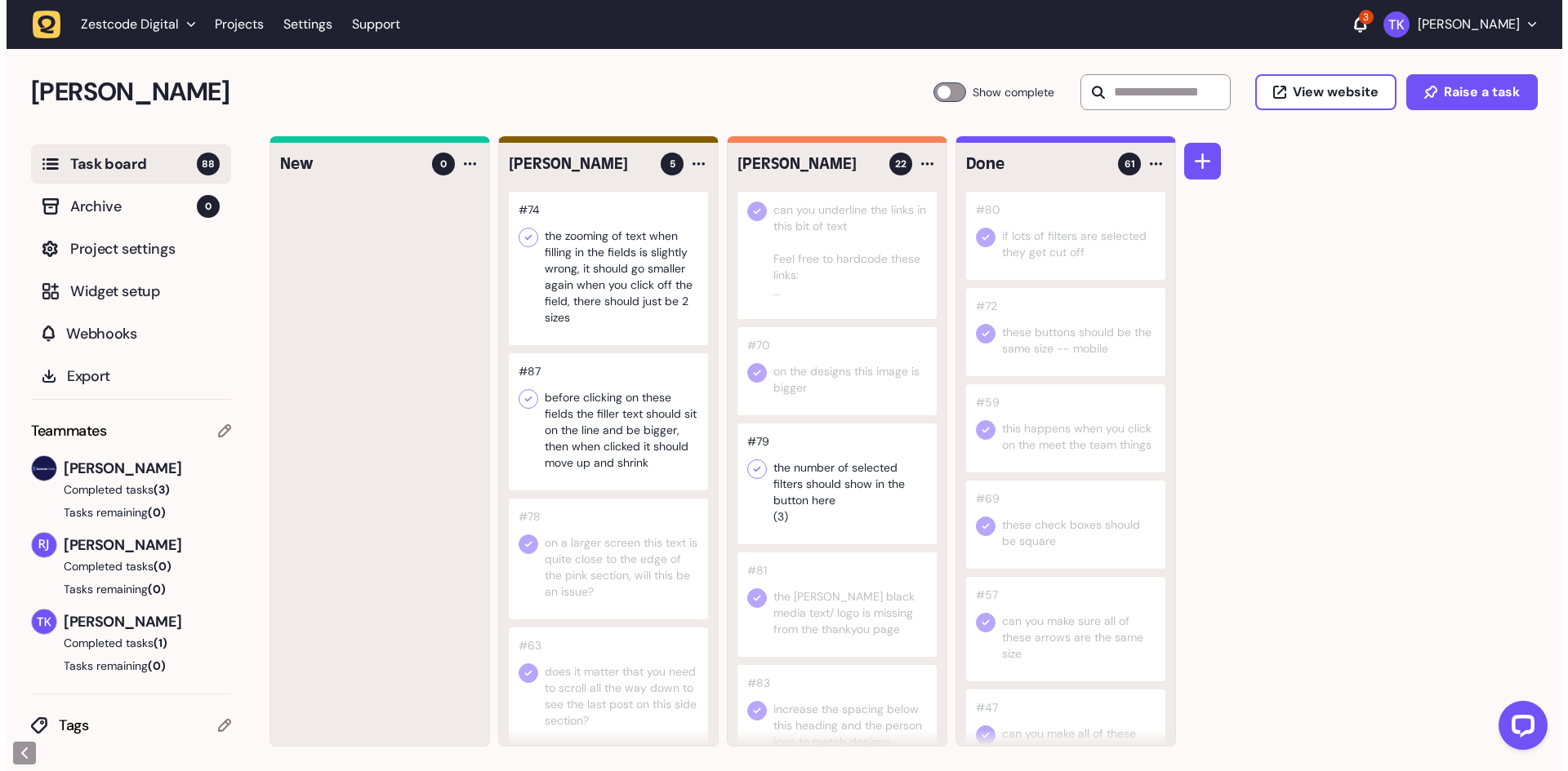
scroll to position [1077, 0]
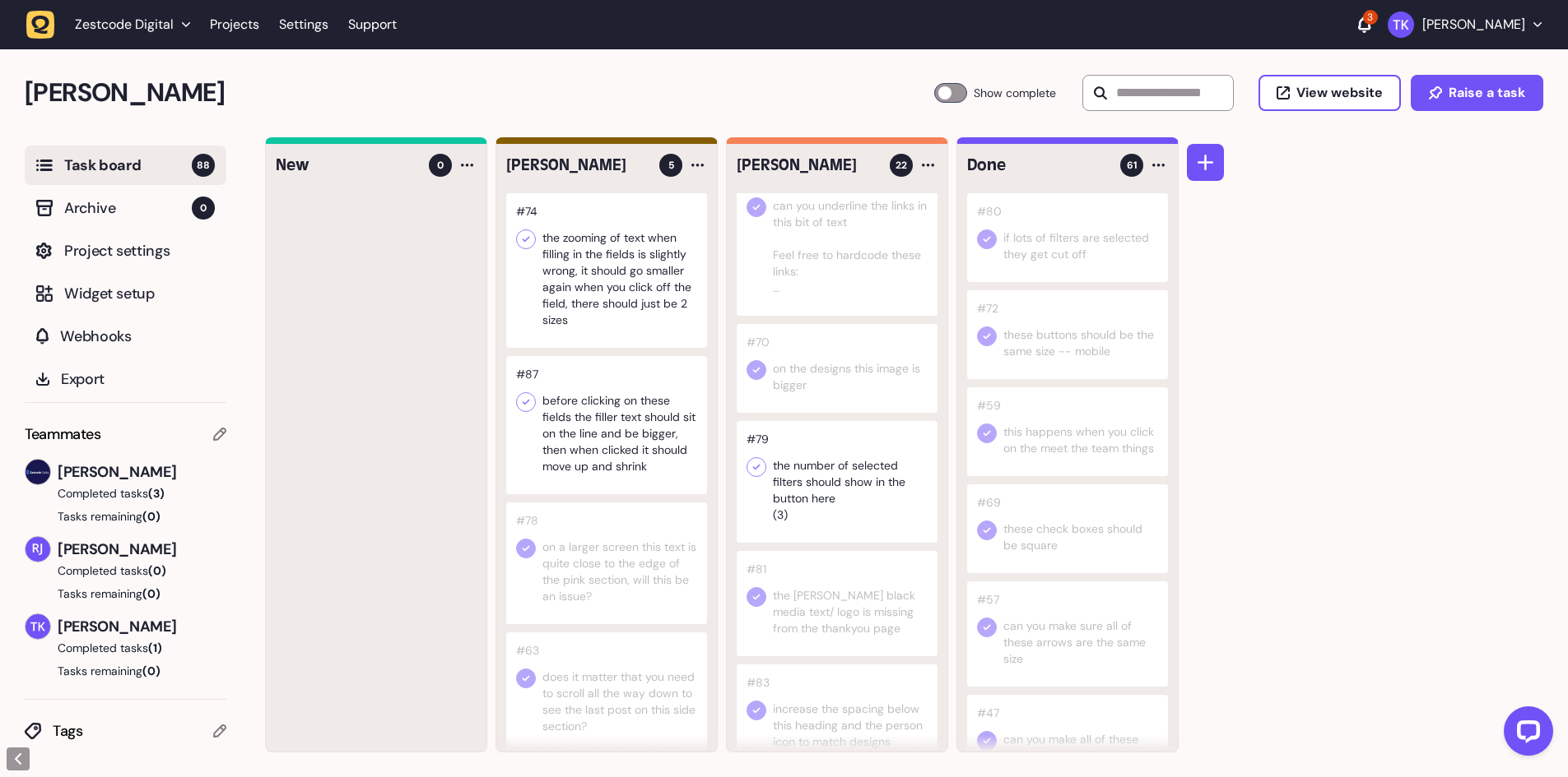
click at [877, 474] on div at bounding box center [837, 482] width 201 height 122
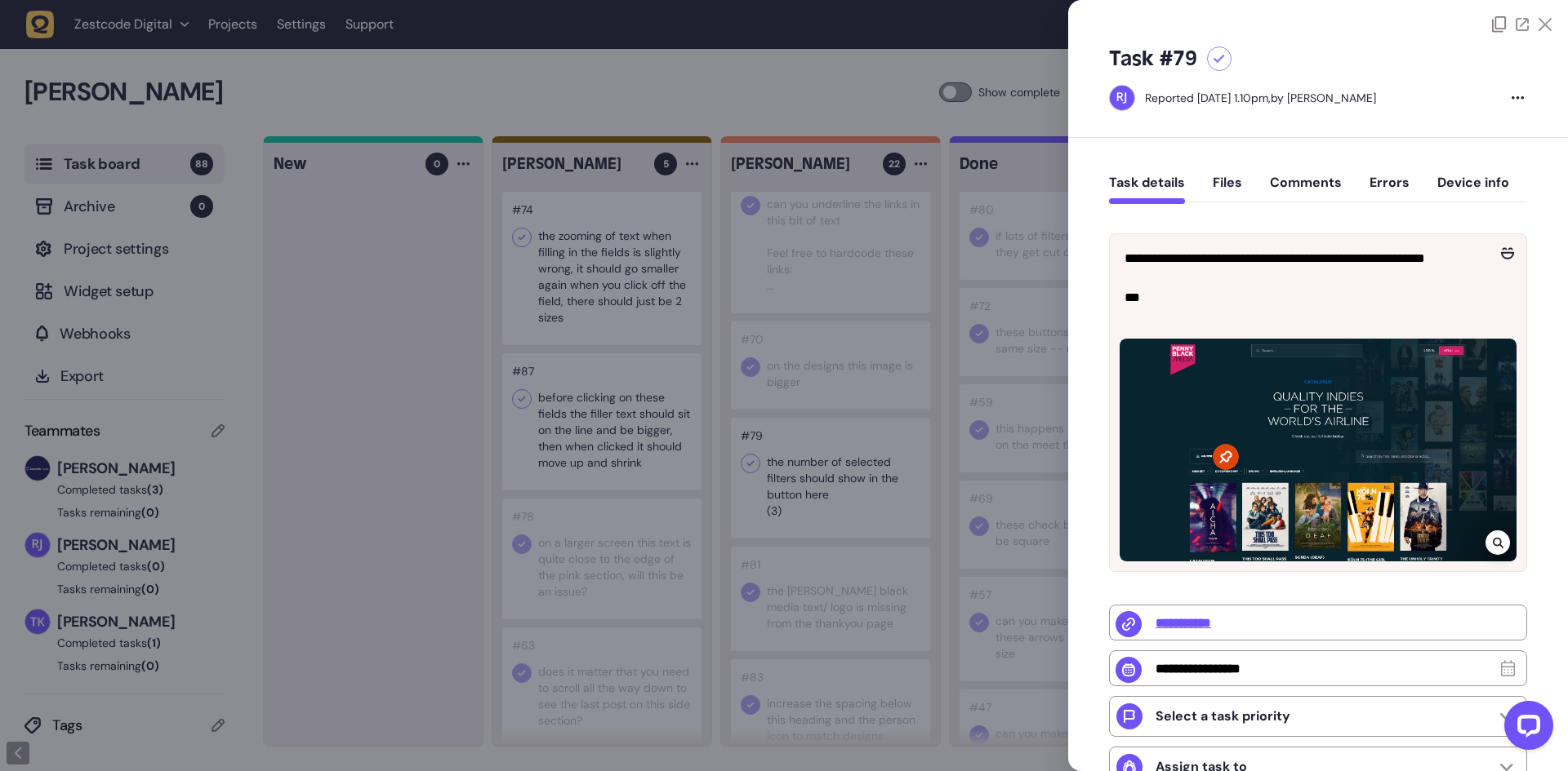
click at [1493, 537] on icon at bounding box center [1497, 543] width 10 height 13
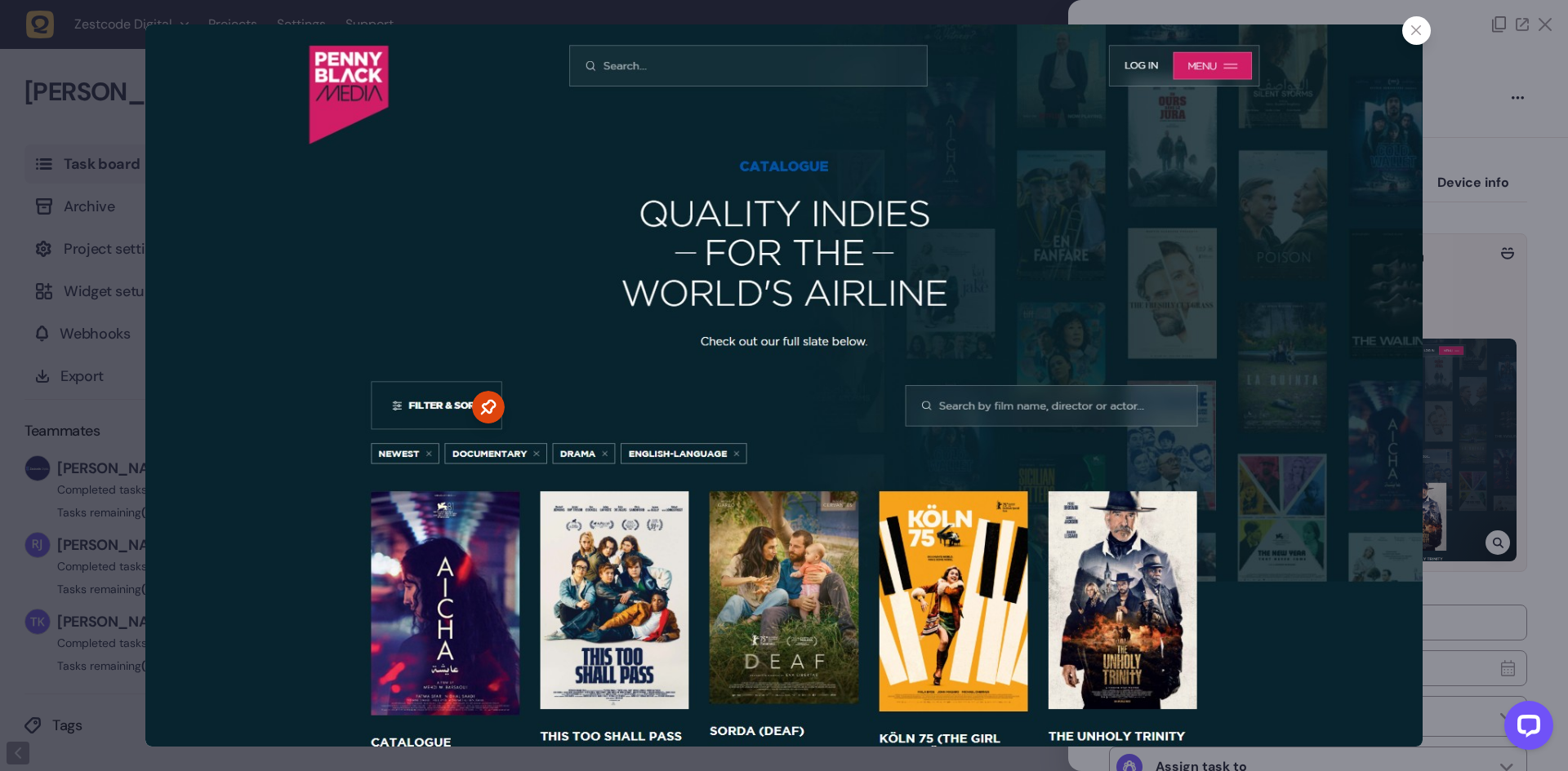
click at [1419, 37] on div at bounding box center [1416, 31] width 29 height 29
